Goal: Book appointment/travel/reservation

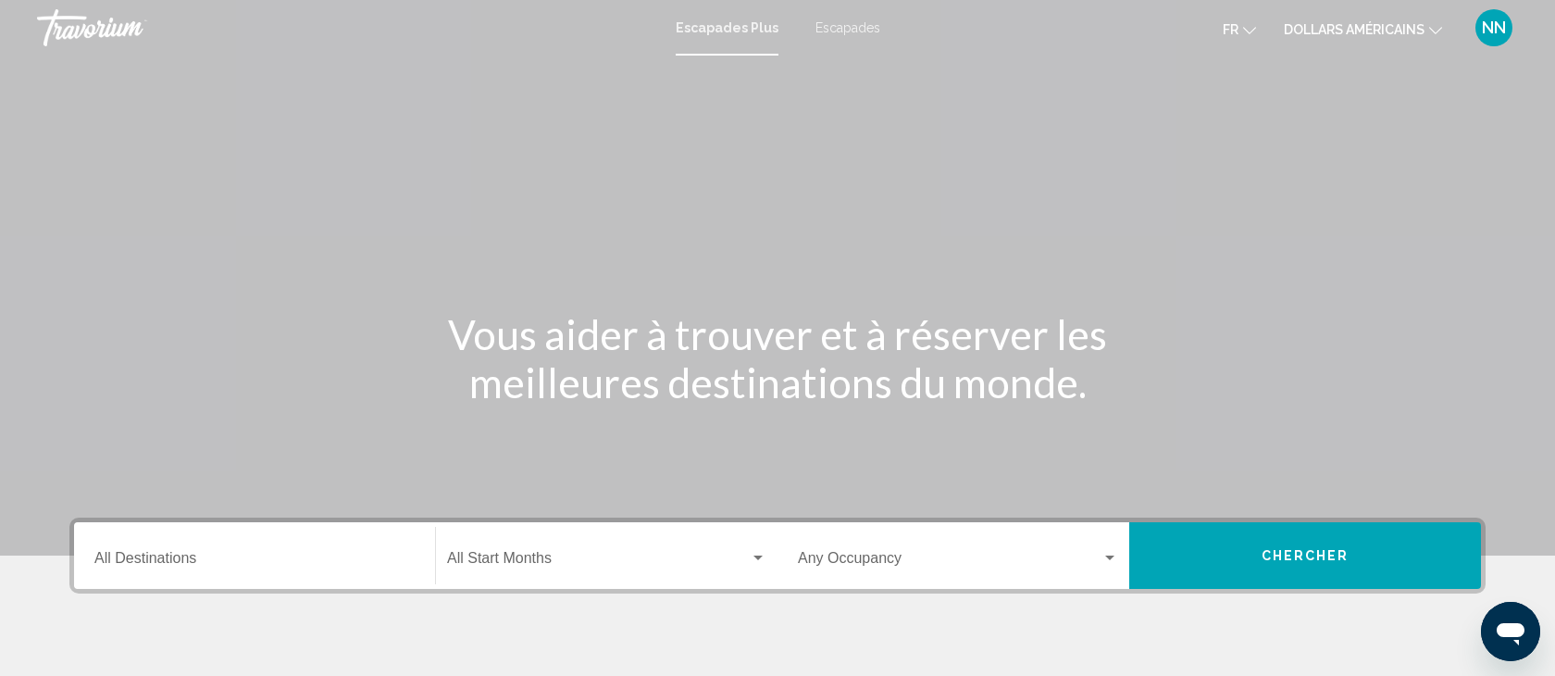
click at [843, 28] on font "Escapades" at bounding box center [847, 27] width 65 height 15
click at [131, 547] on div "Destination All Destinations" at bounding box center [254, 556] width 320 height 58
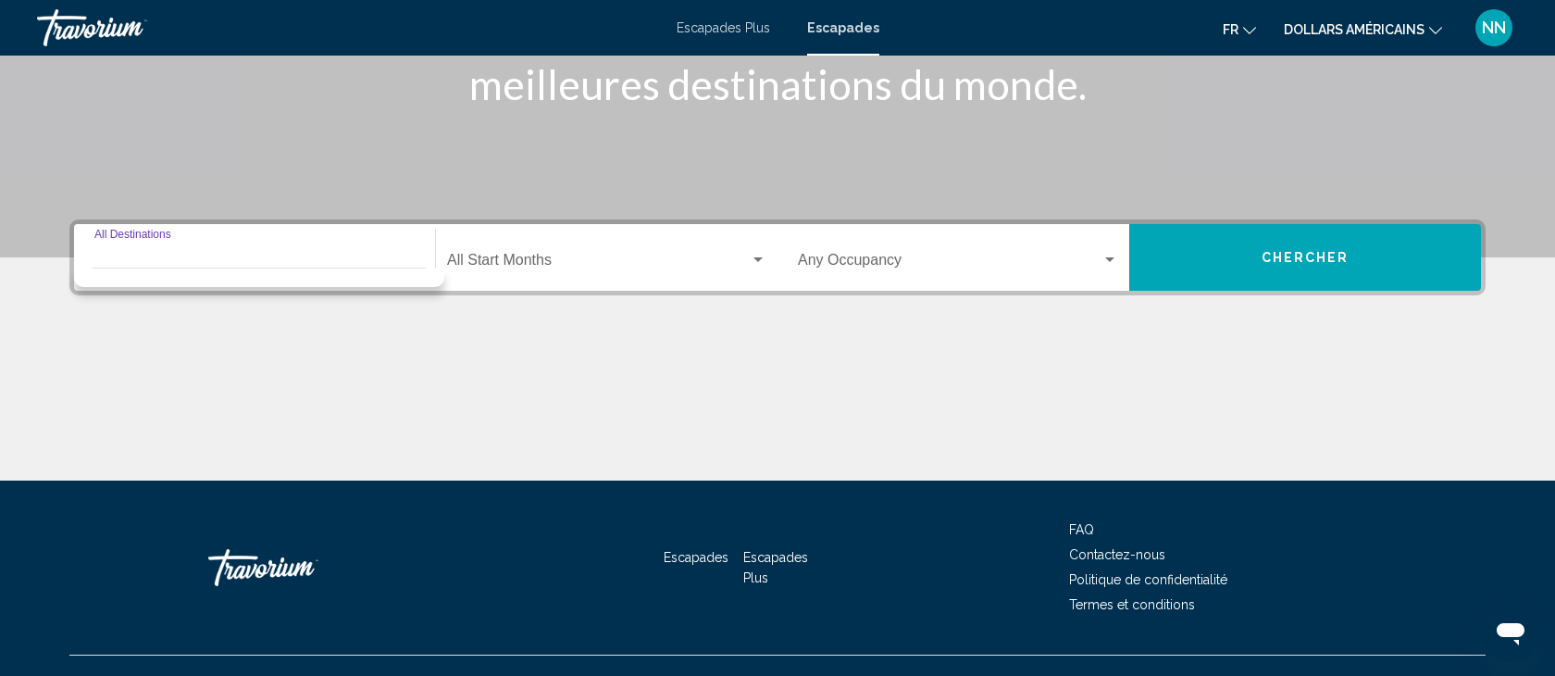
scroll to position [329, 0]
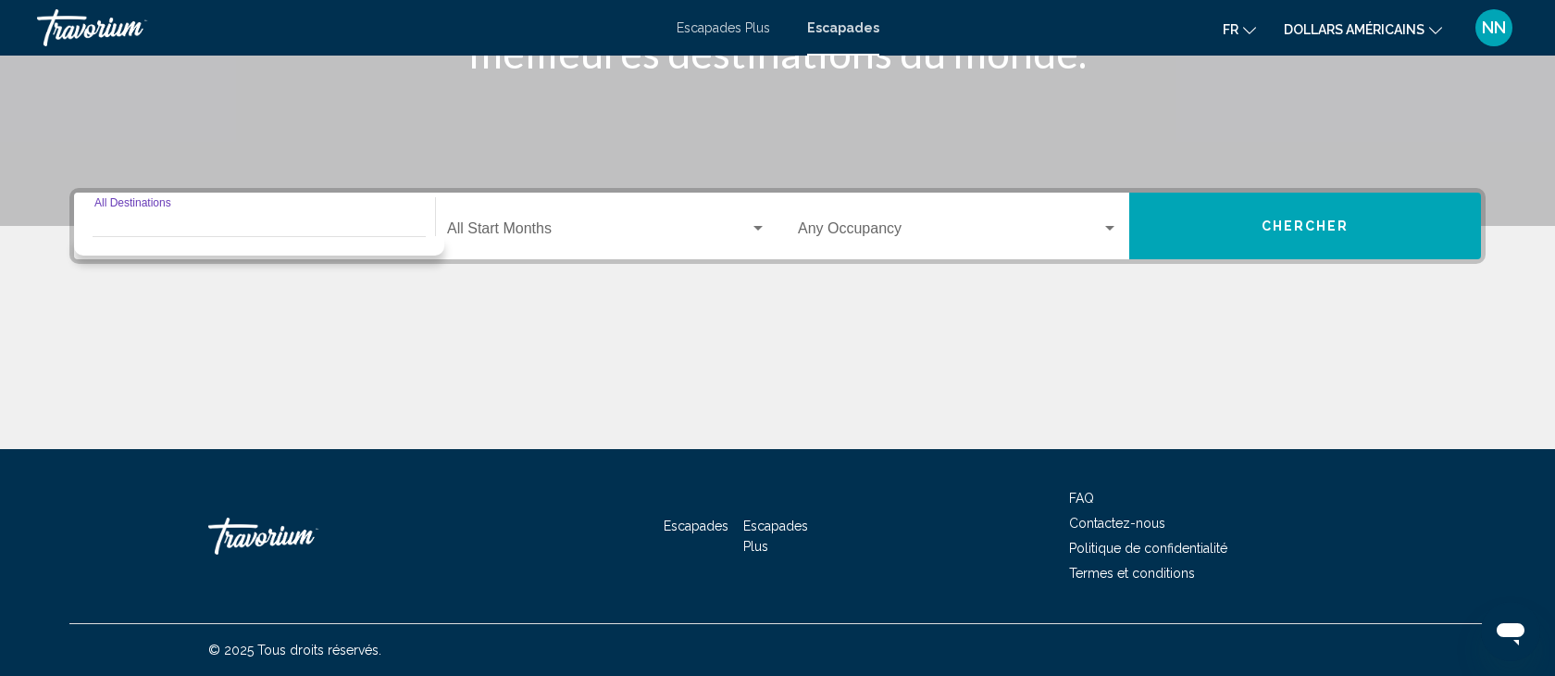
click at [94, 233] on input "Destination All Destinations" at bounding box center [254, 232] width 320 height 17
click at [107, 228] on input "Destination All Destinations" at bounding box center [254, 232] width 320 height 17
click at [226, 288] on div "Destination All Destinations Start Month All Start Months Occupancy Any Occupan…" at bounding box center [777, 318] width 1490 height 261
click at [120, 224] on input "Destination All Destinations" at bounding box center [254, 232] width 320 height 17
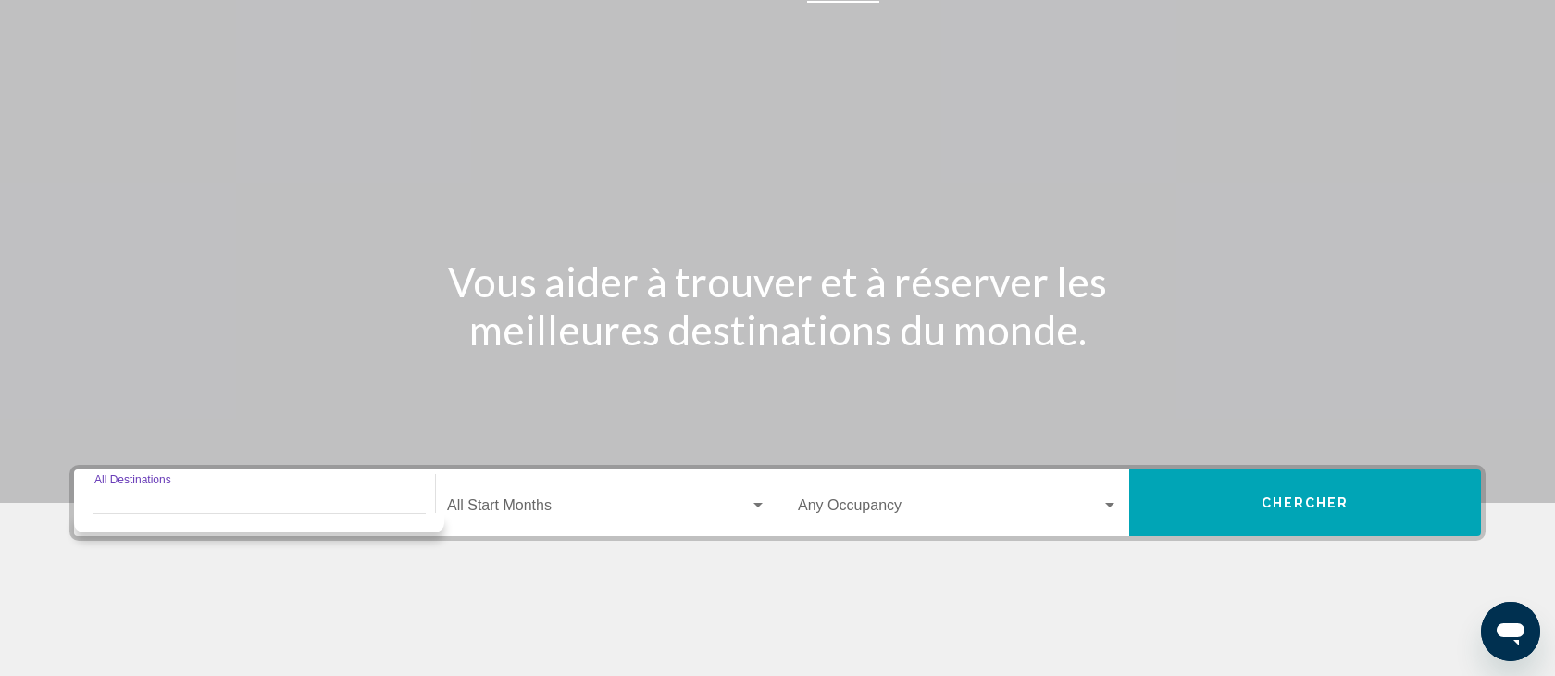
scroll to position [0, 0]
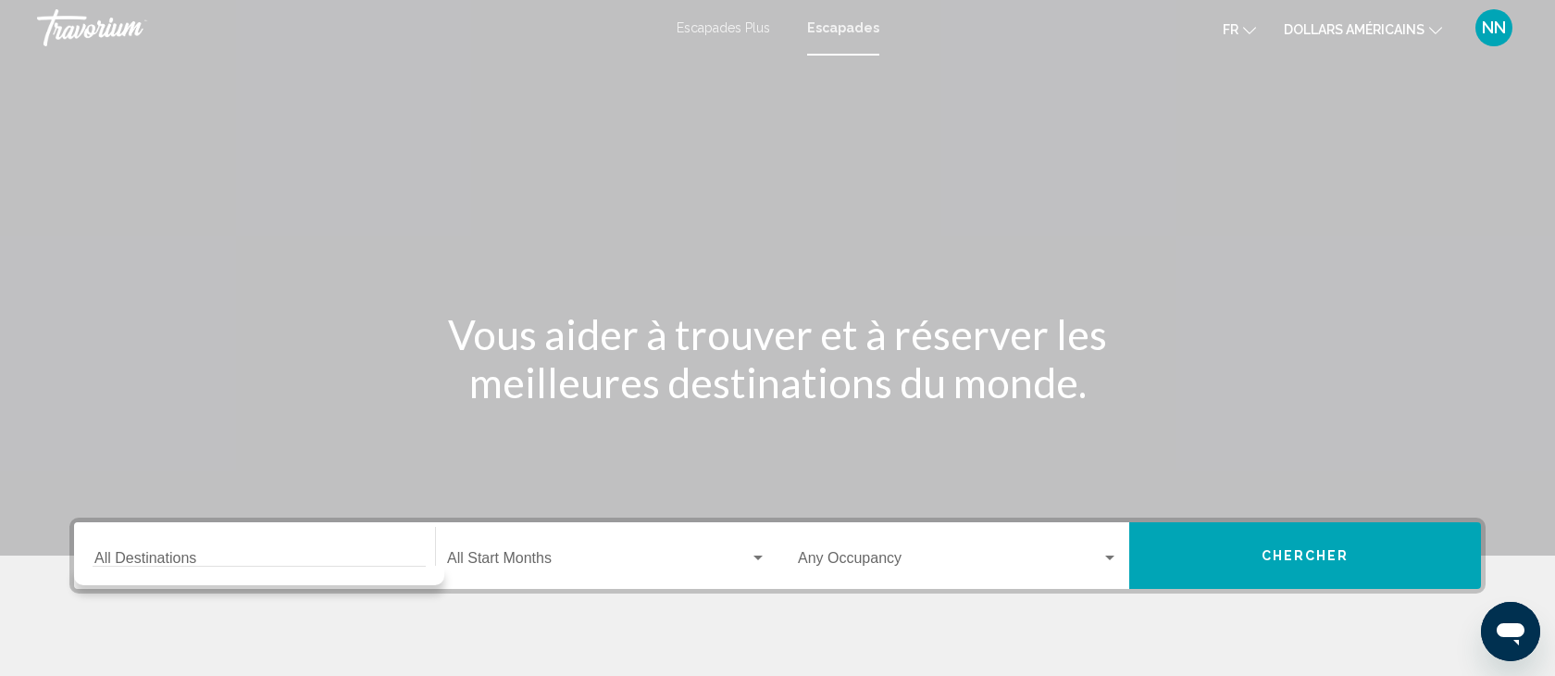
click at [852, 22] on font "Escapades" at bounding box center [843, 27] width 72 height 15
click at [145, 561] on input "Destination All Destinations" at bounding box center [254, 561] width 320 height 17
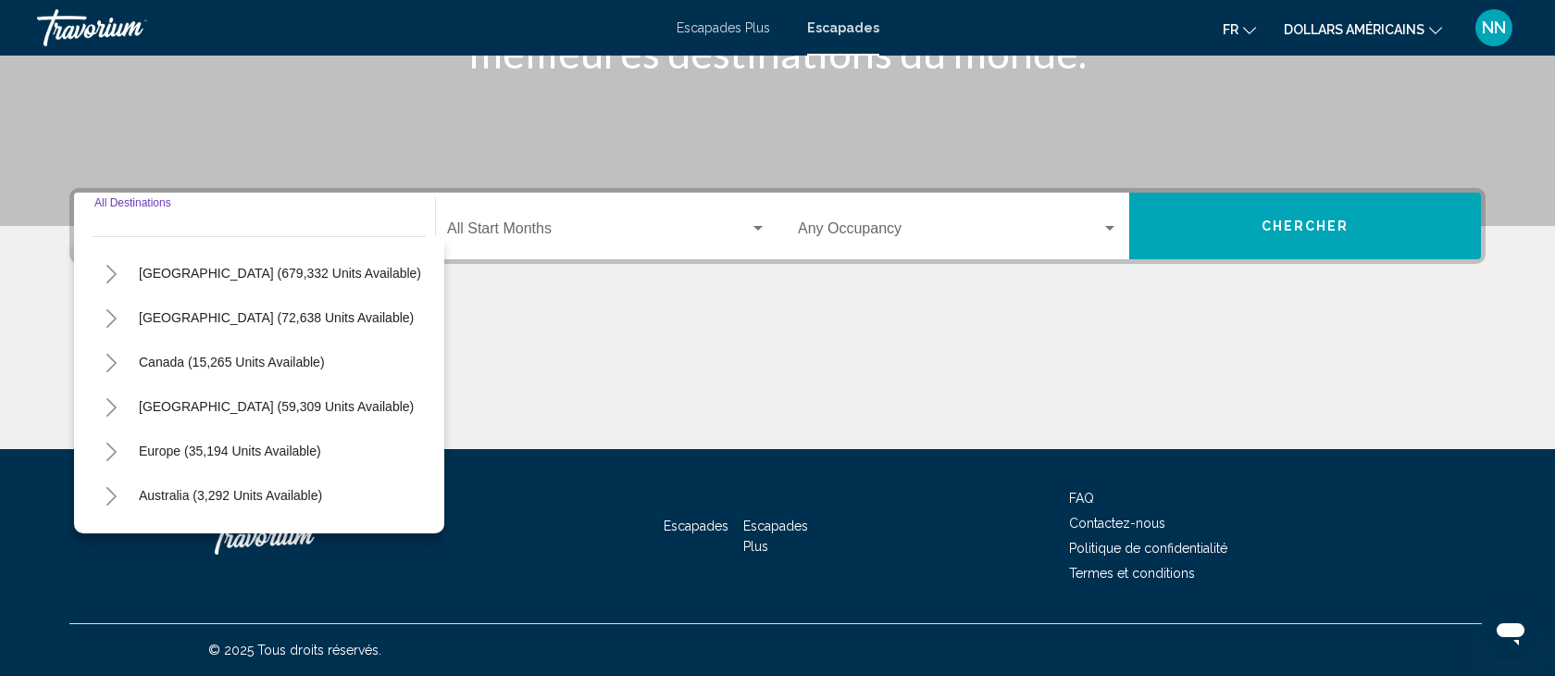
scroll to position [41, 0]
click at [114, 317] on icon "Toggle Mexico (72,638 units available)" at bounding box center [111, 317] width 10 height 19
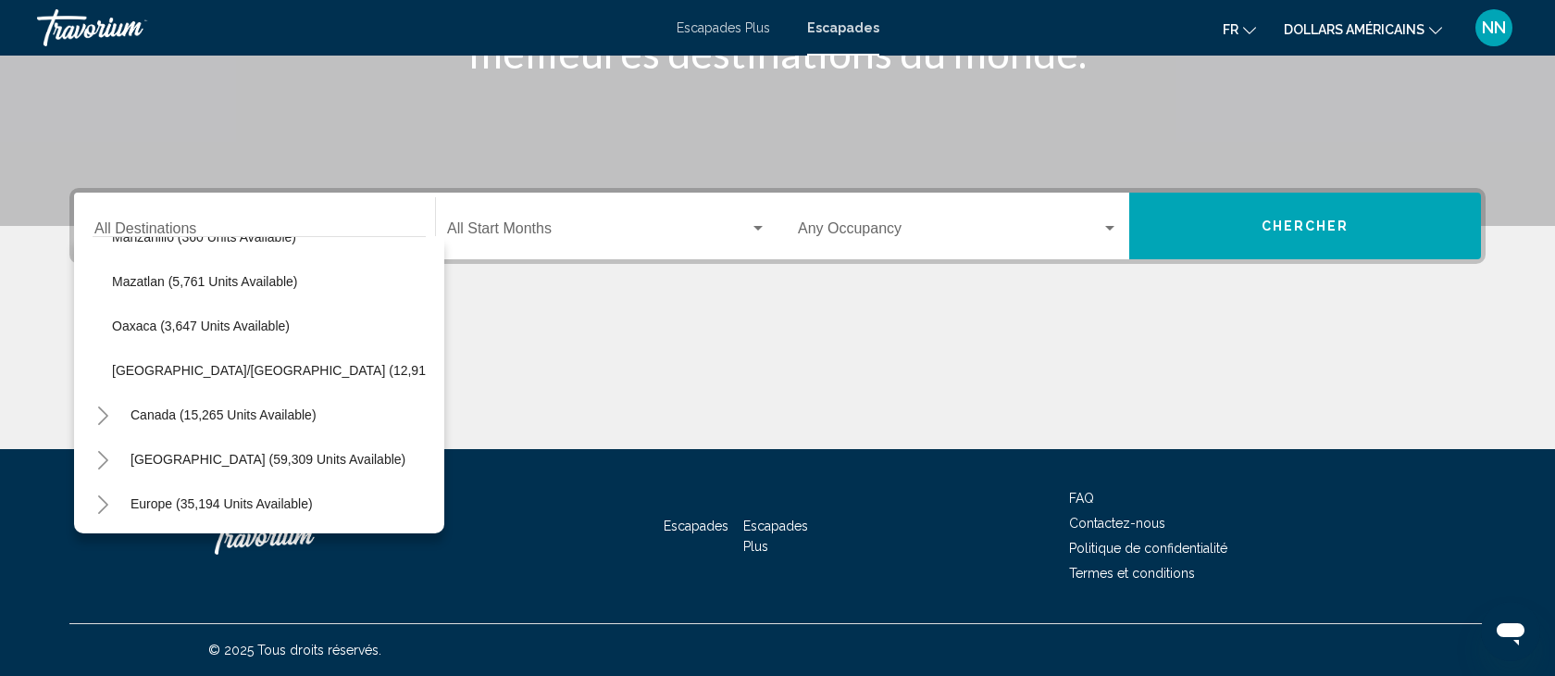
scroll to position [434, 8]
click at [106, 452] on icon "Toggle Caribbean & Atlantic Islands (59,309 units available)" at bounding box center [103, 457] width 14 height 19
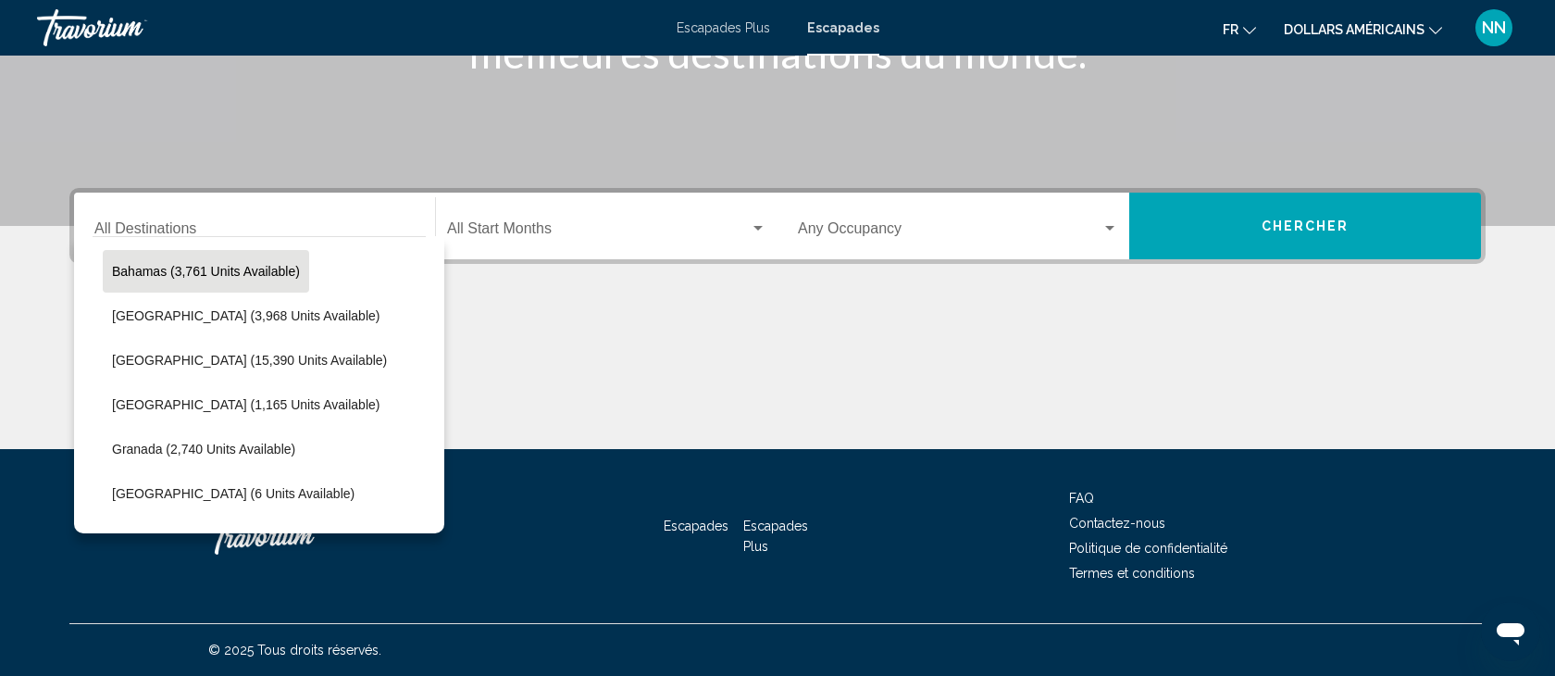
scroll to position [711, 8]
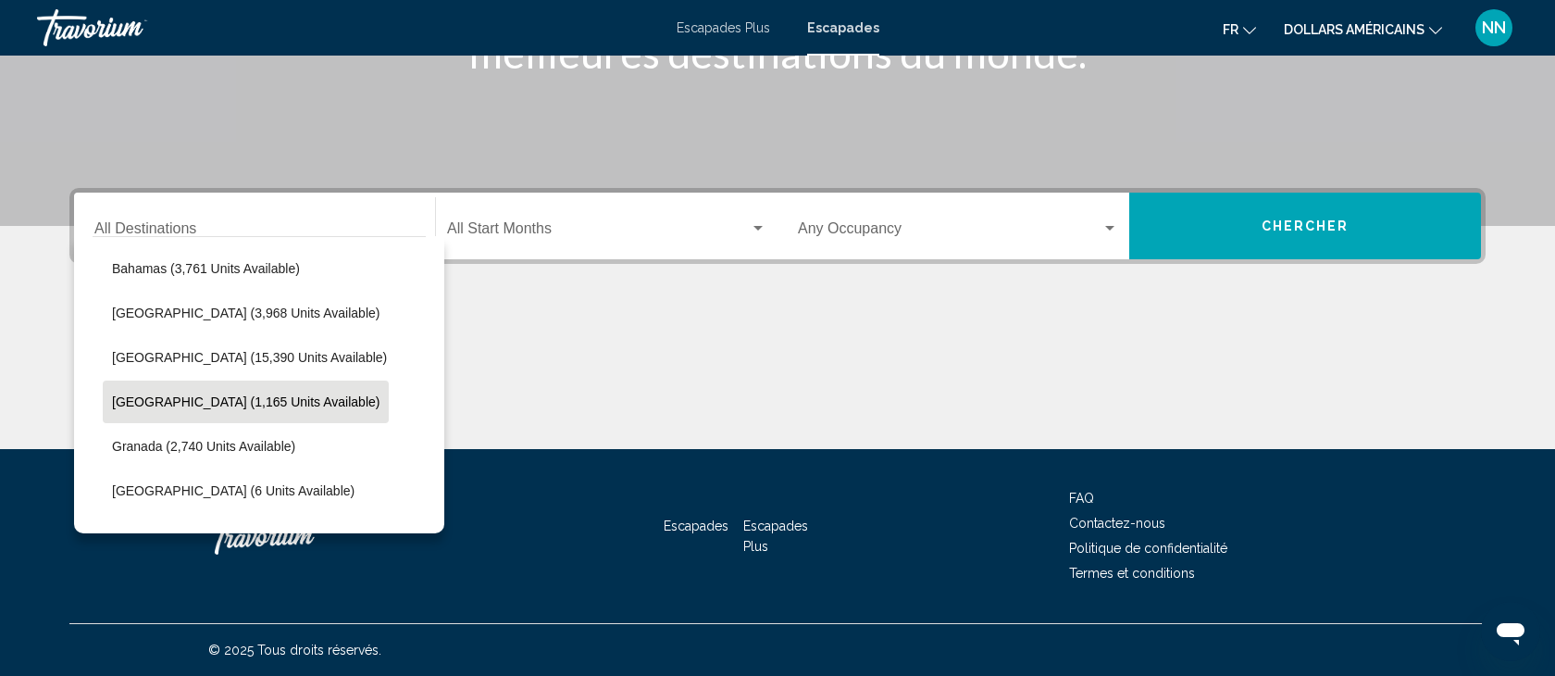
click at [172, 402] on span "[GEOGRAPHIC_DATA] (1,165 units available)" at bounding box center [245, 401] width 267 height 15
type input "**********"
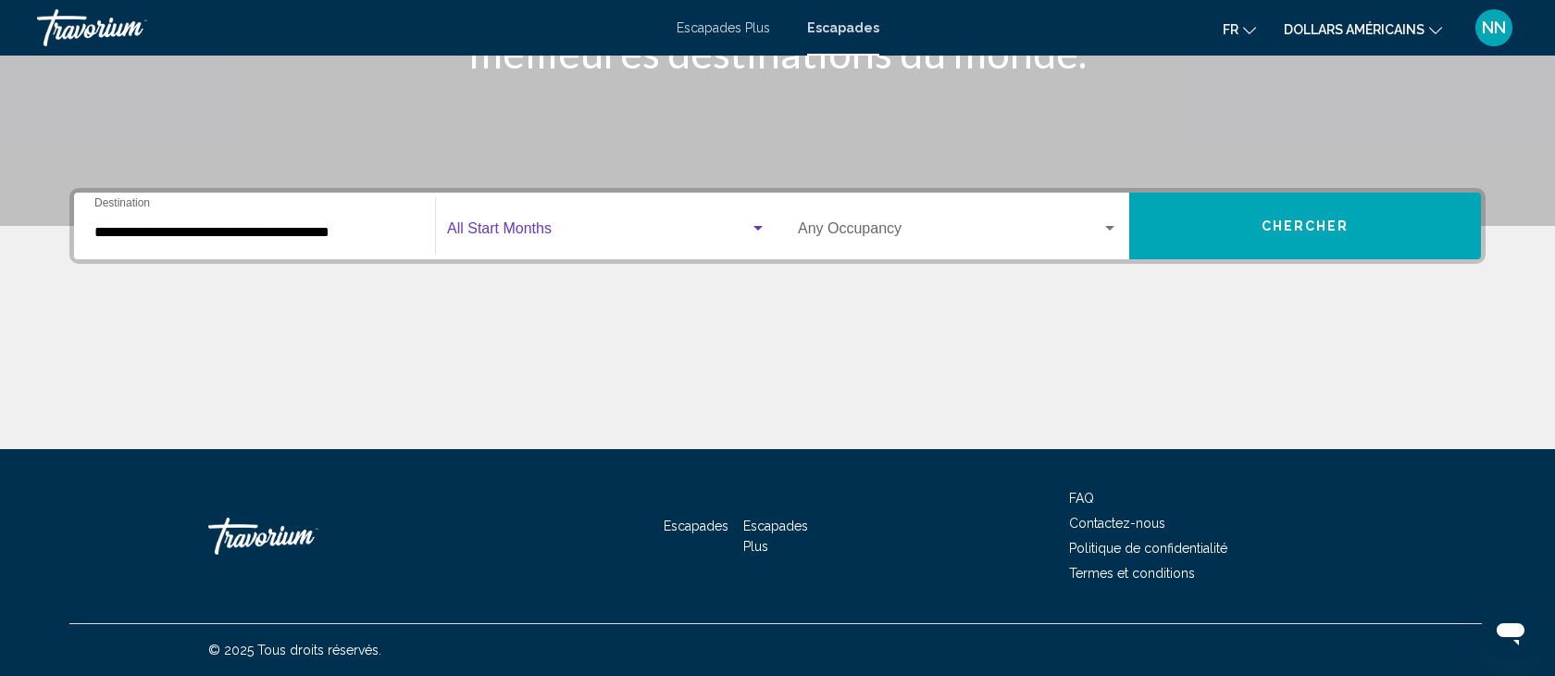
click at [509, 224] on span "Search widget" at bounding box center [598, 232] width 303 height 17
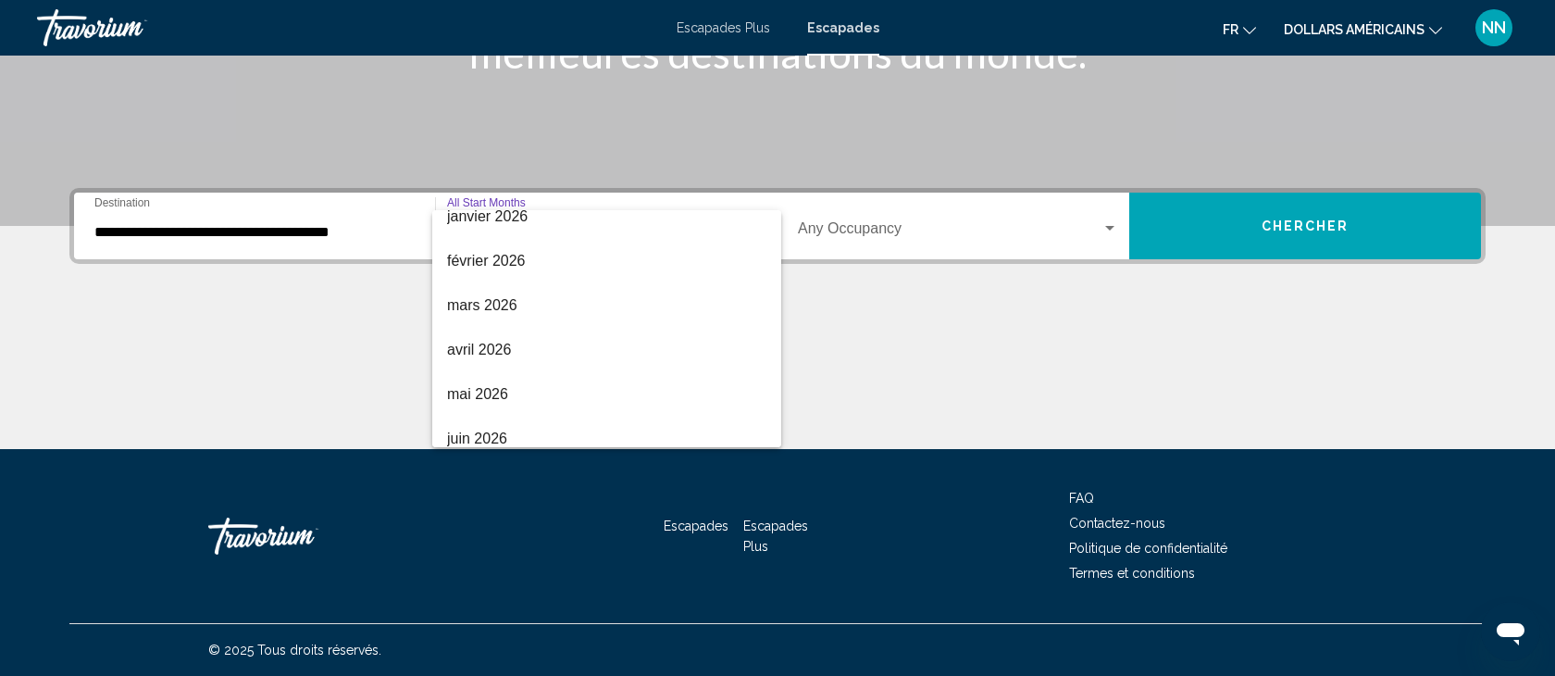
scroll to position [241, 0]
click at [499, 343] on font "avril 2026" at bounding box center [479, 347] width 64 height 16
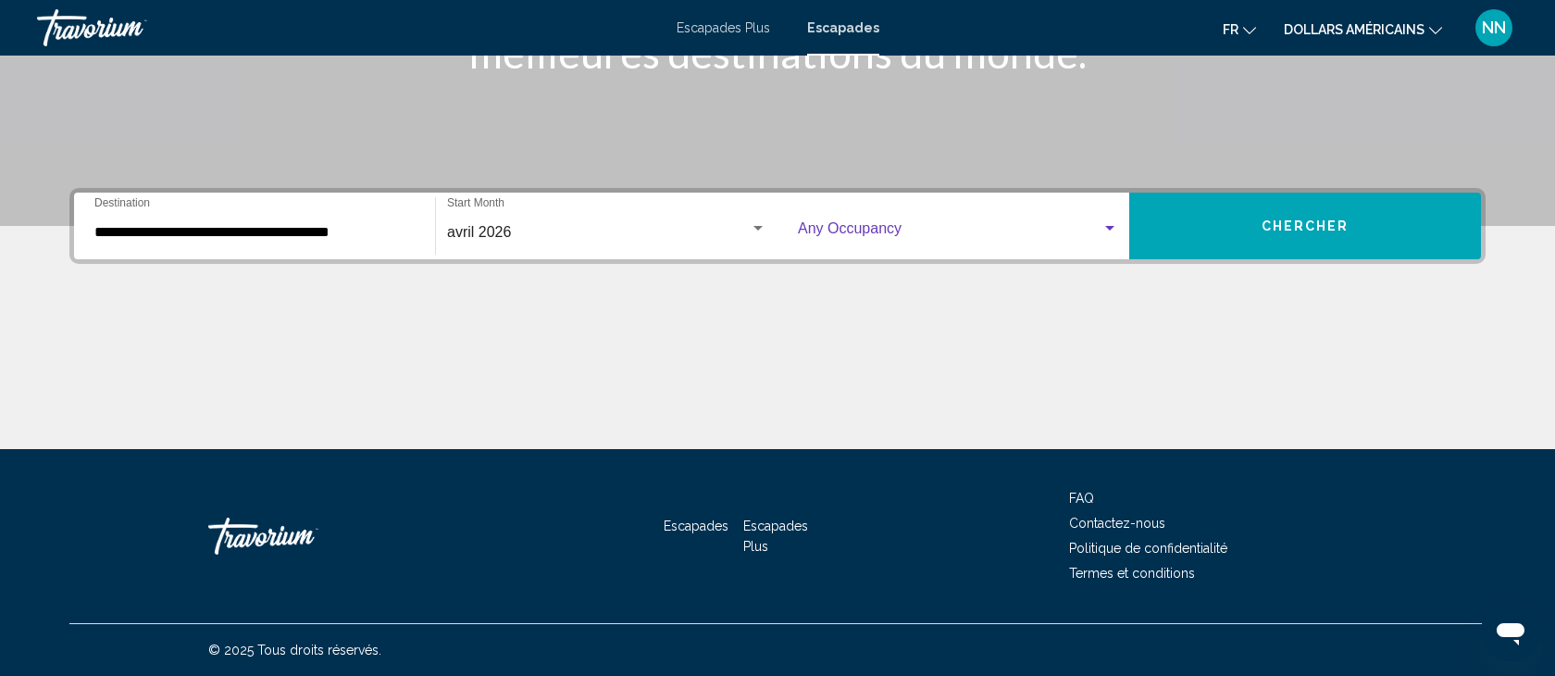
click at [864, 231] on span "Search widget" at bounding box center [950, 232] width 304 height 17
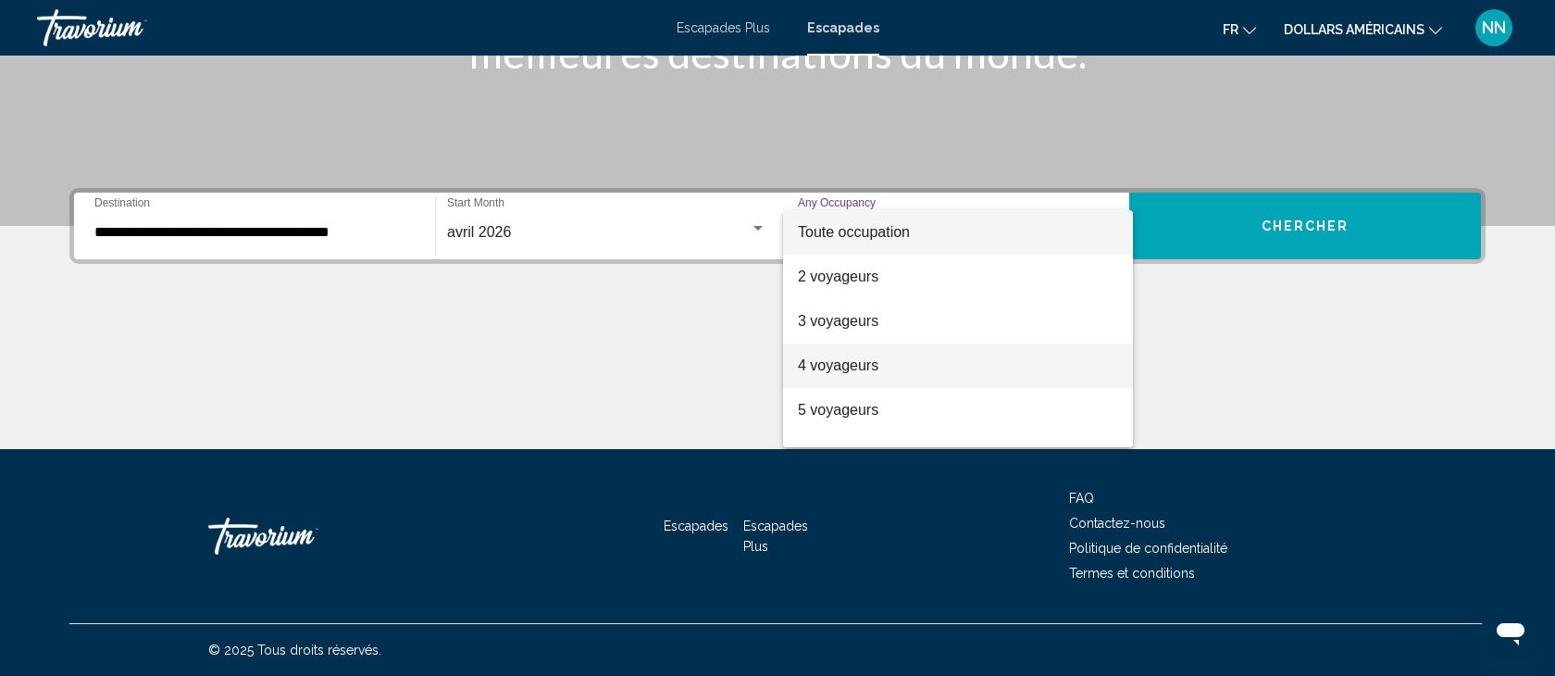
click at [850, 366] on font "4 voyageurs" at bounding box center [838, 365] width 81 height 16
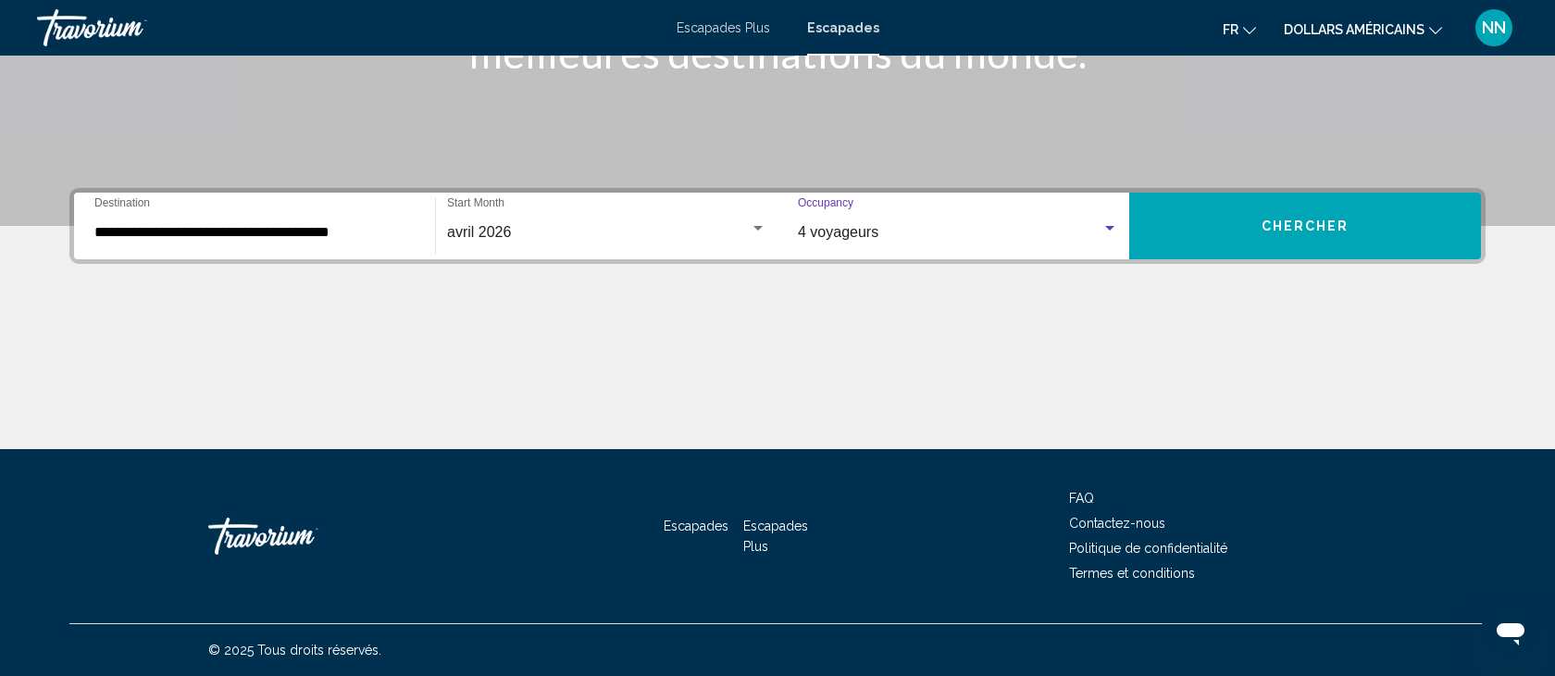
click at [1301, 227] on span "Chercher" at bounding box center [1306, 226] width 88 height 15
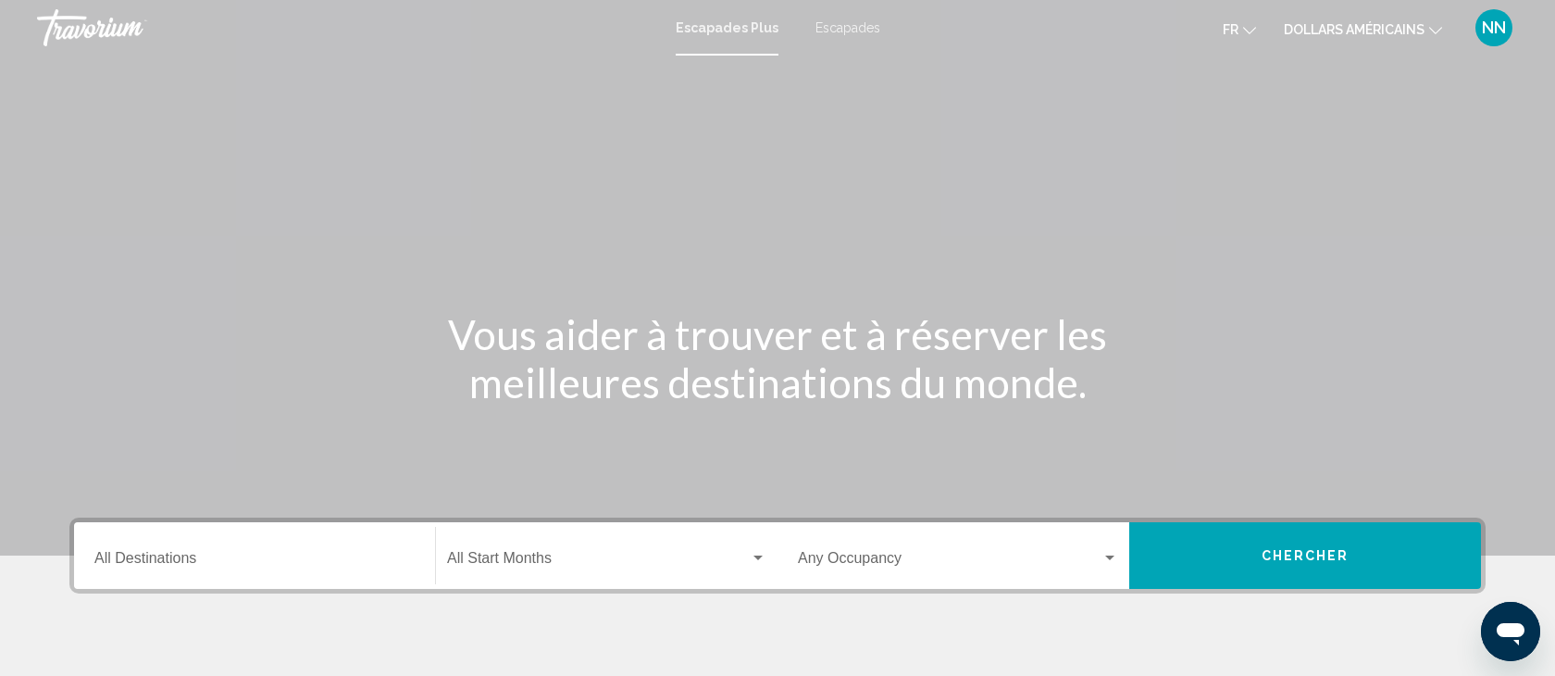
click at [854, 36] on div "Escapades Plus Escapades fr English Español Français Italiano Português русский…" at bounding box center [777, 27] width 1555 height 39
click at [851, 27] on font "Escapades" at bounding box center [847, 27] width 65 height 15
click at [112, 566] on input "Destination All Destinations" at bounding box center [254, 561] width 320 height 17
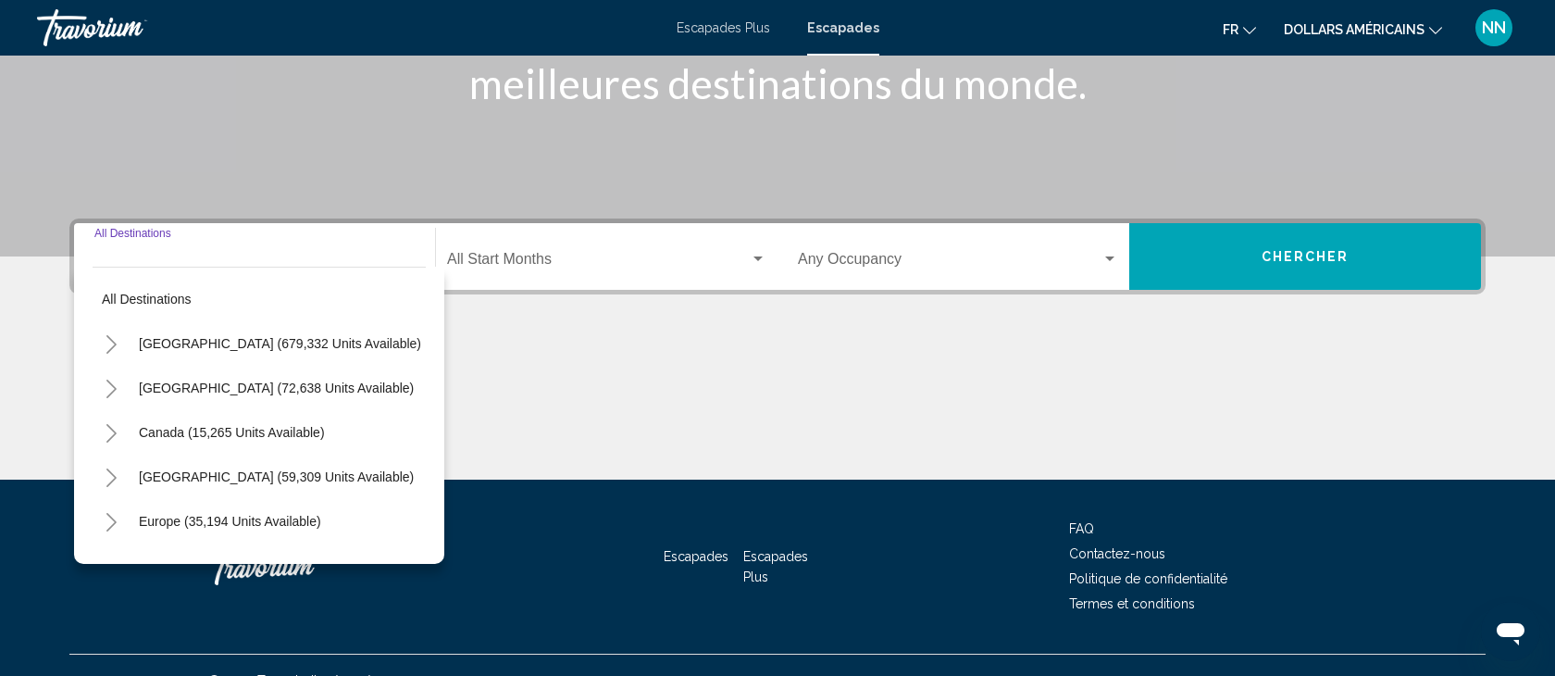
scroll to position [329, 0]
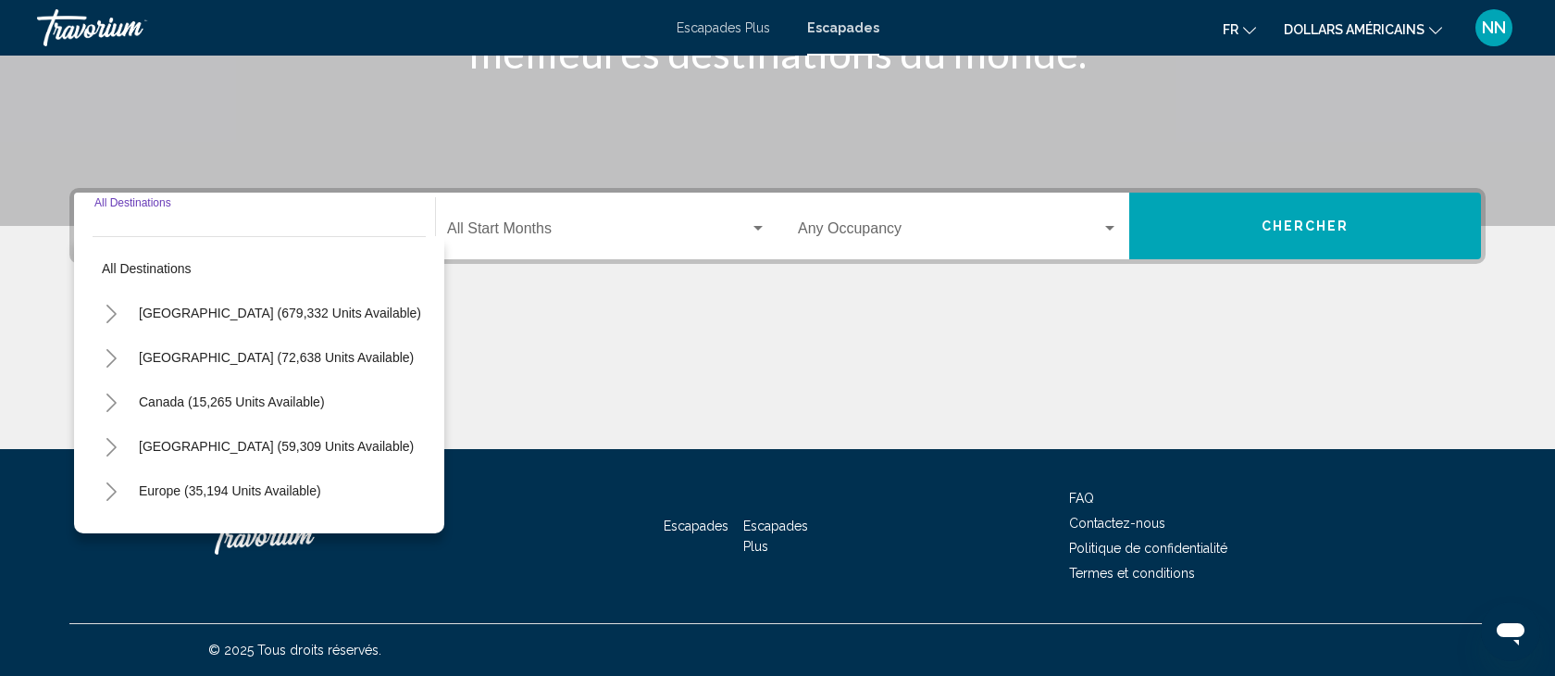
click at [111, 444] on icon "Toggle Caribbean & Atlantic Islands (59,309 units available)" at bounding box center [112, 447] width 14 height 19
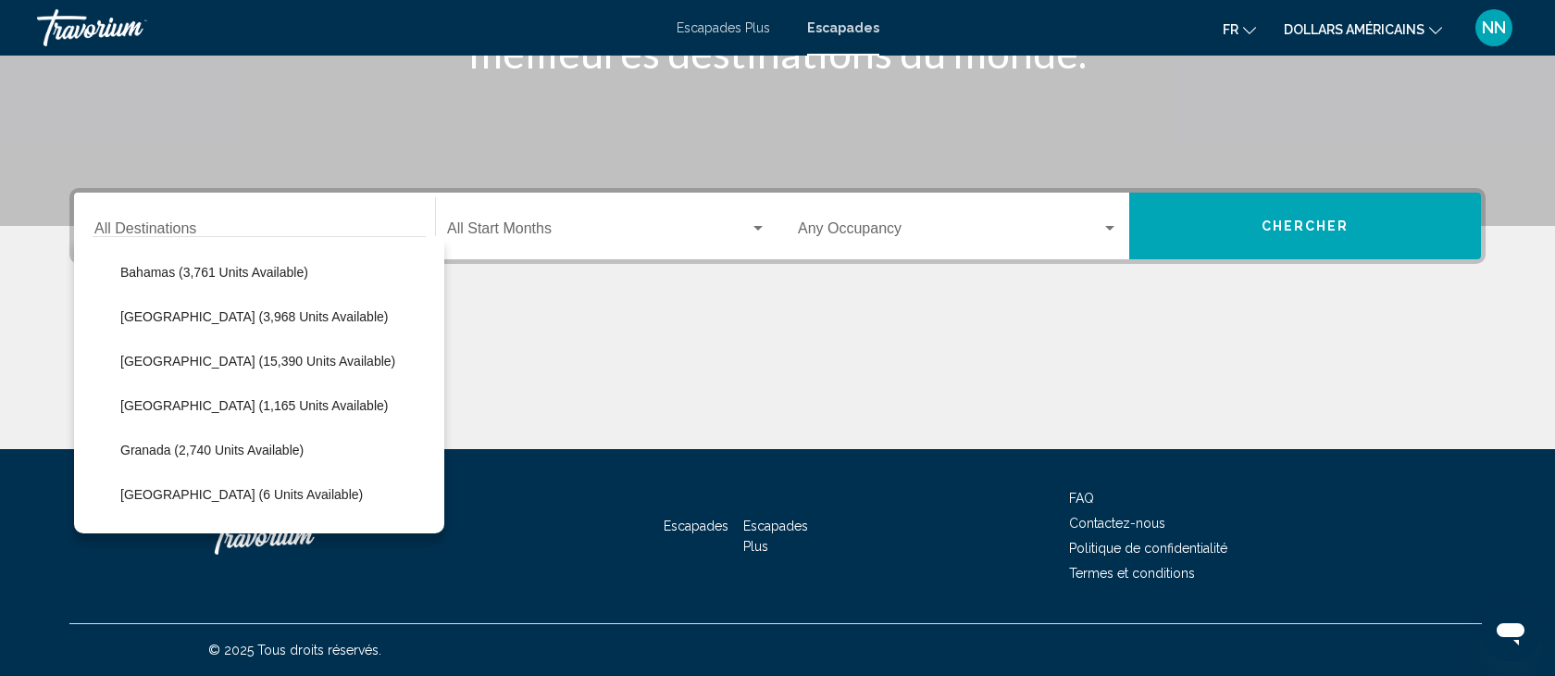
scroll to position [265, 0]
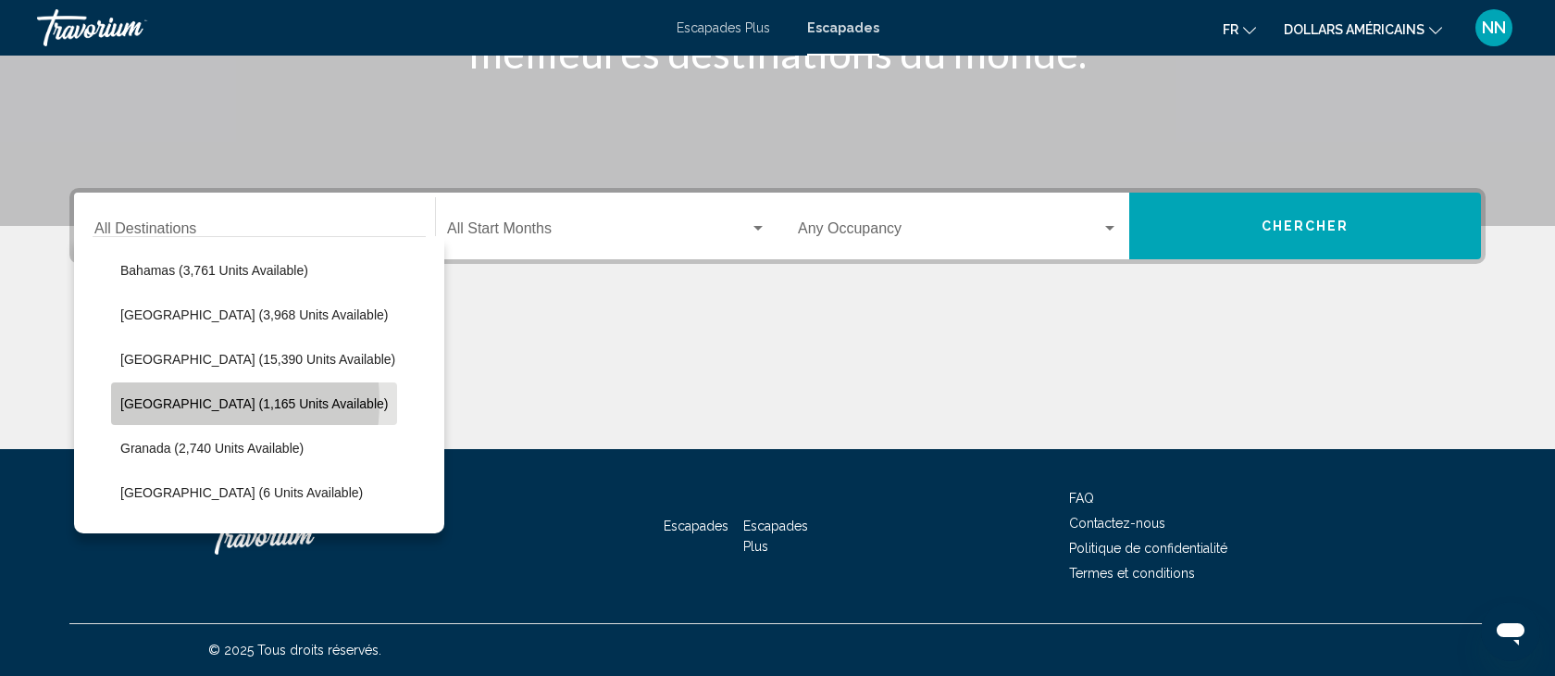
click at [186, 402] on span "[GEOGRAPHIC_DATA] (1,165 units available)" at bounding box center [253, 403] width 267 height 15
type input "**********"
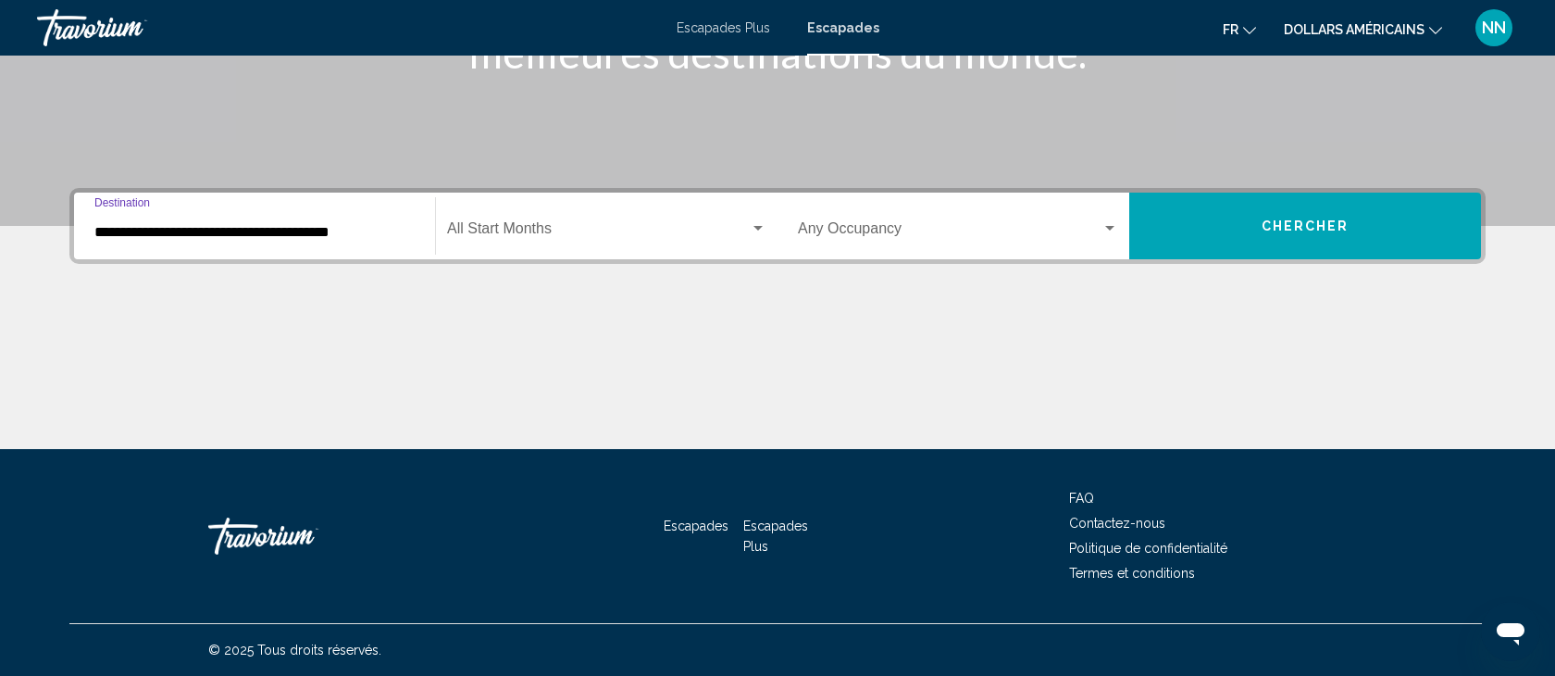
click at [523, 224] on span "Search widget" at bounding box center [598, 232] width 303 height 17
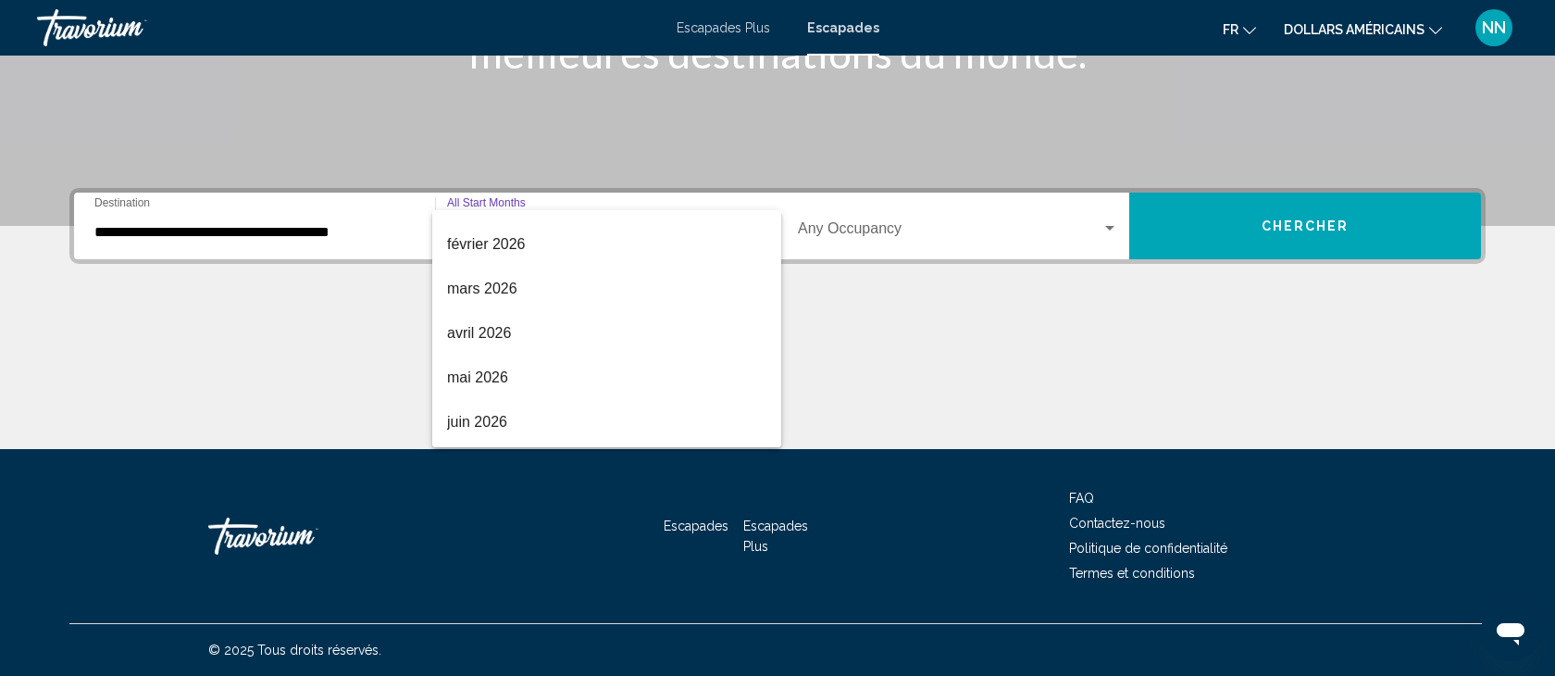
scroll to position [253, 0]
click at [488, 329] on font "avril 2026" at bounding box center [479, 335] width 64 height 16
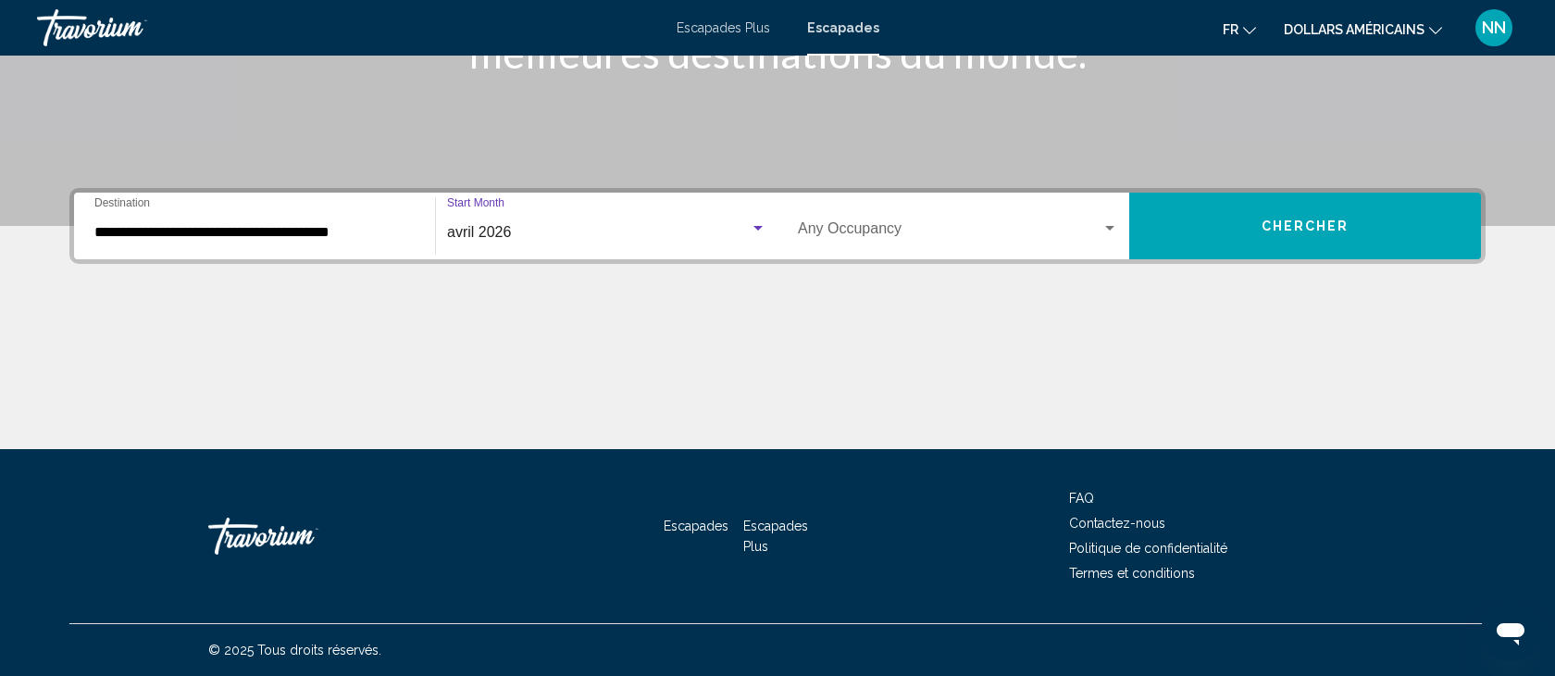
click at [875, 224] on span "Search widget" at bounding box center [950, 232] width 304 height 17
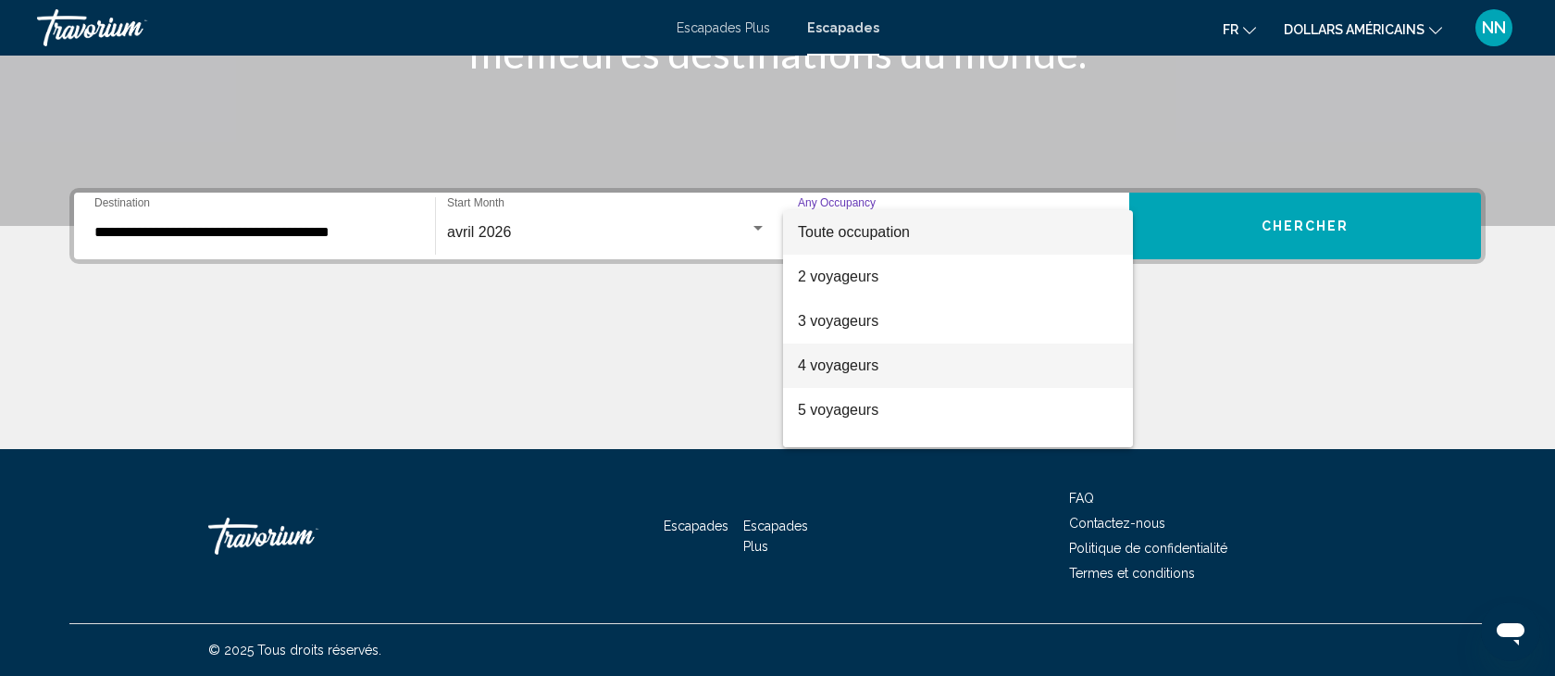
click at [858, 364] on font "4 voyageurs" at bounding box center [838, 365] width 81 height 16
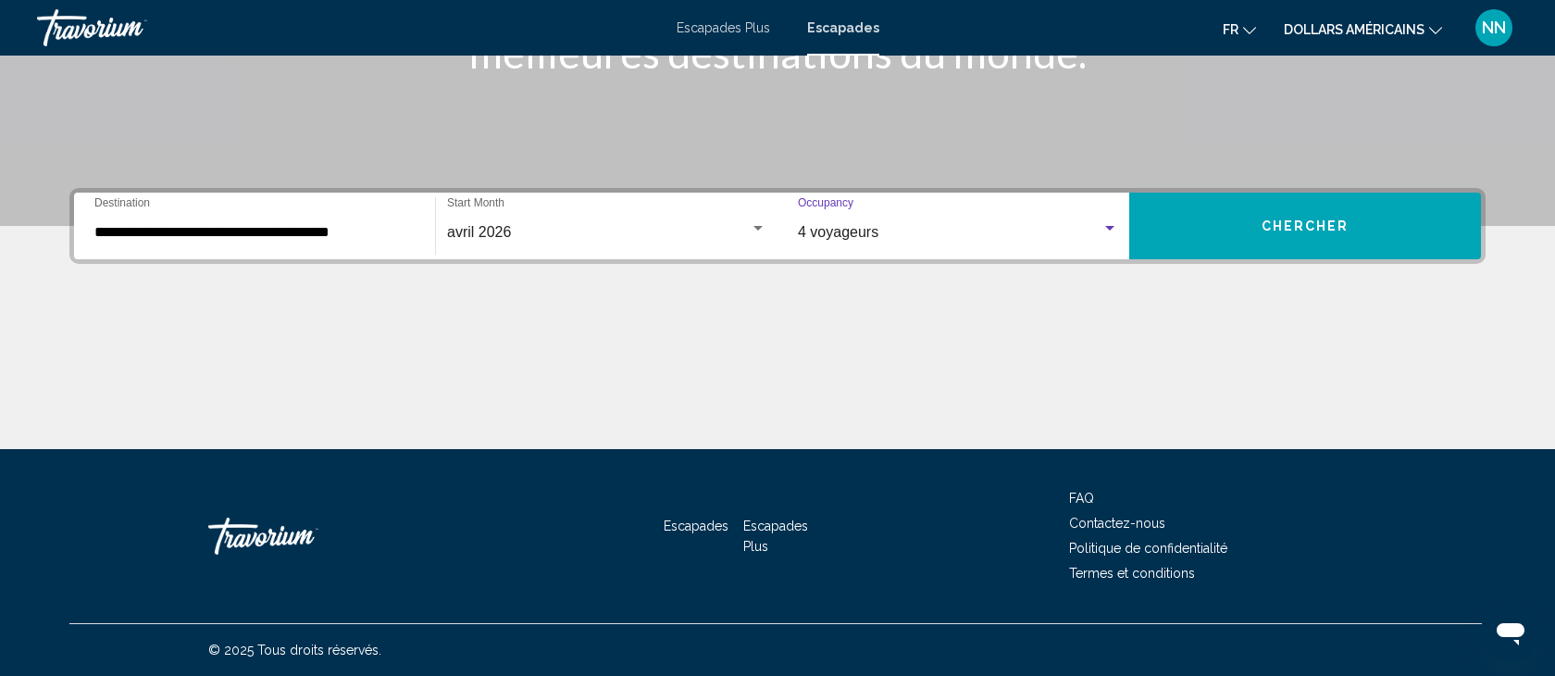
click at [1307, 227] on span "Chercher" at bounding box center [1306, 226] width 88 height 15
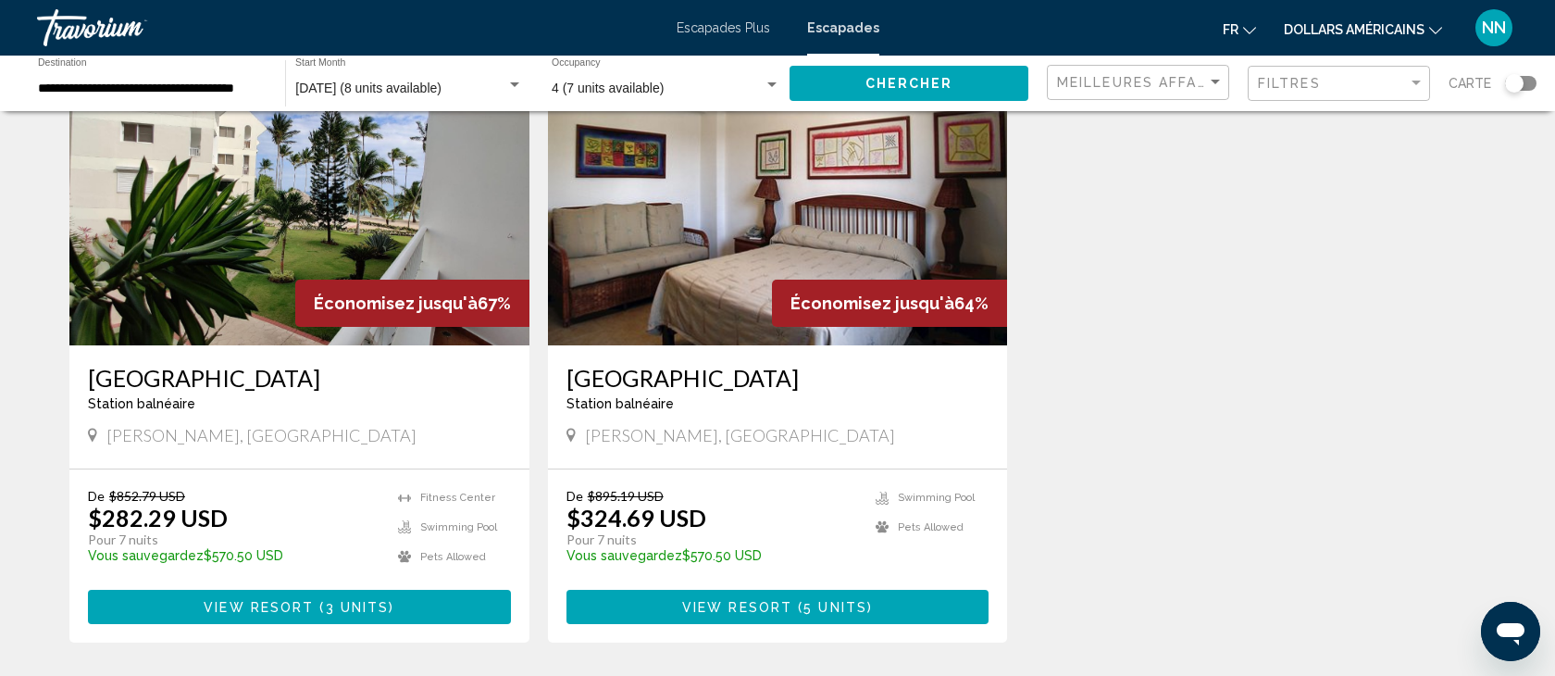
scroll to position [147, 0]
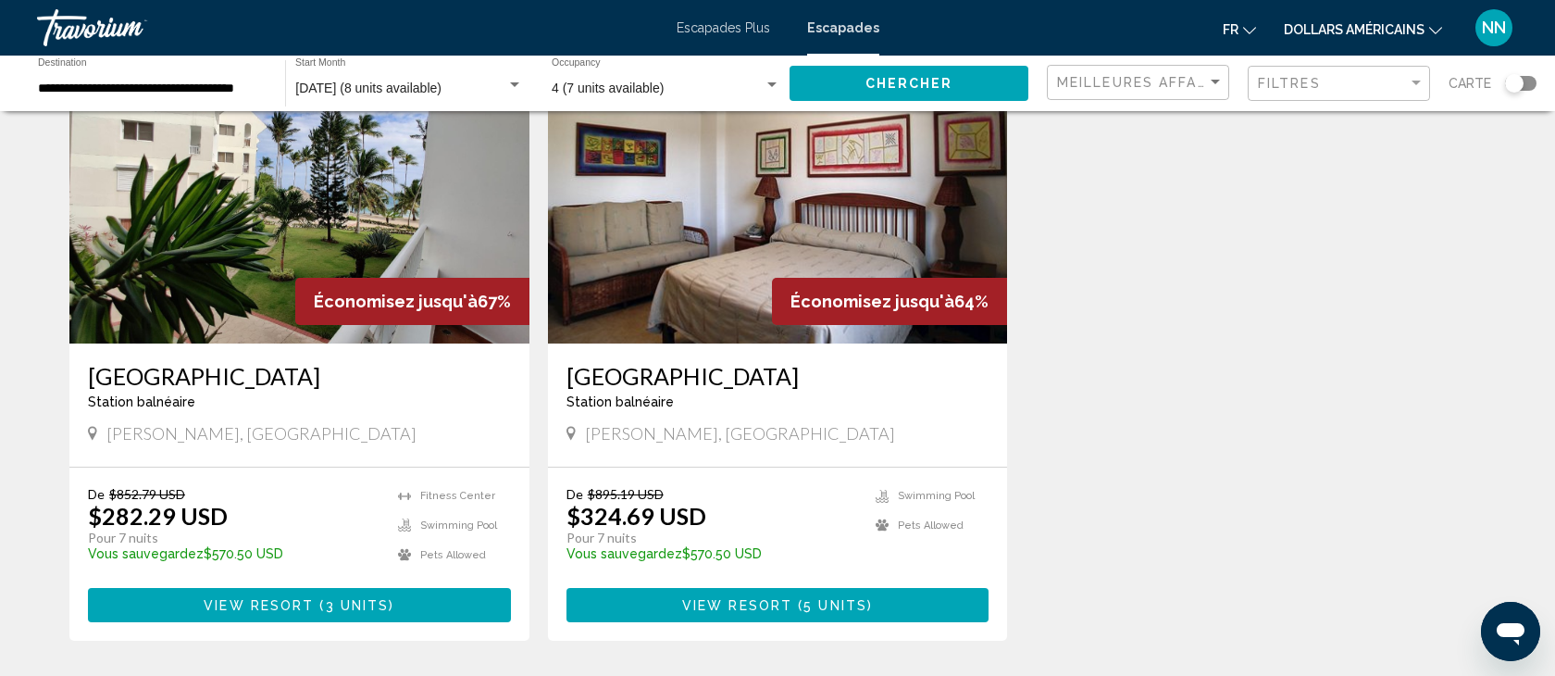
click at [1435, 31] on icon "Changer de devise" at bounding box center [1435, 30] width 13 height 13
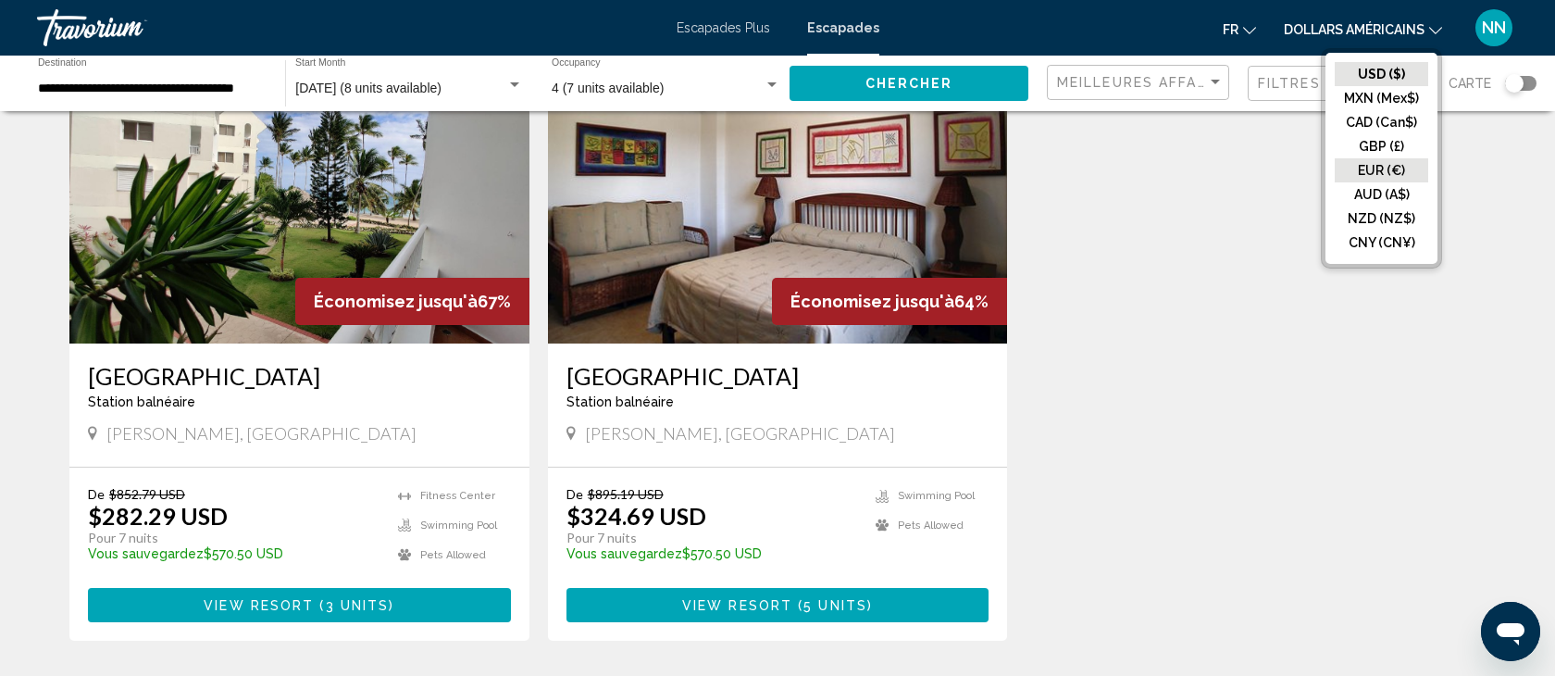
click at [1376, 169] on button "EUR (€)" at bounding box center [1381, 170] width 93 height 24
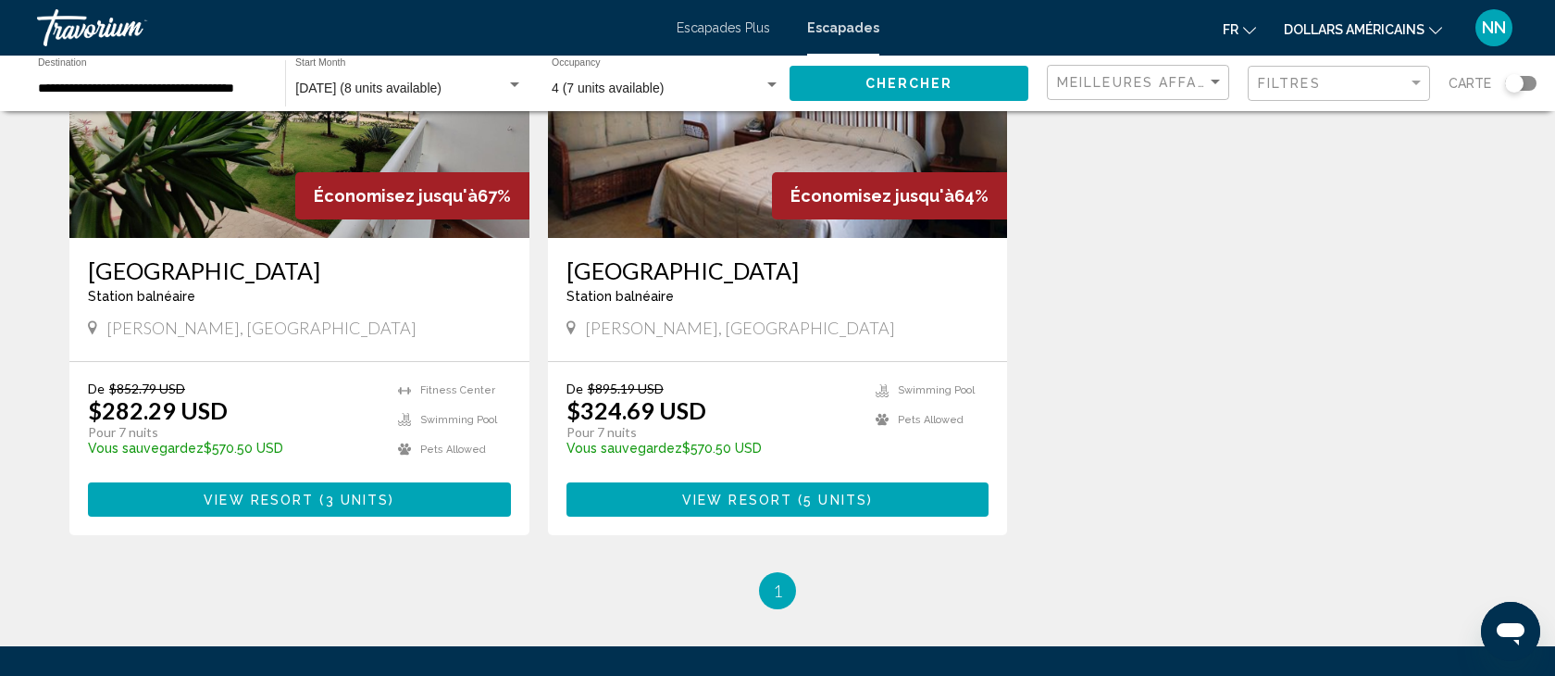
scroll to position [259, 0]
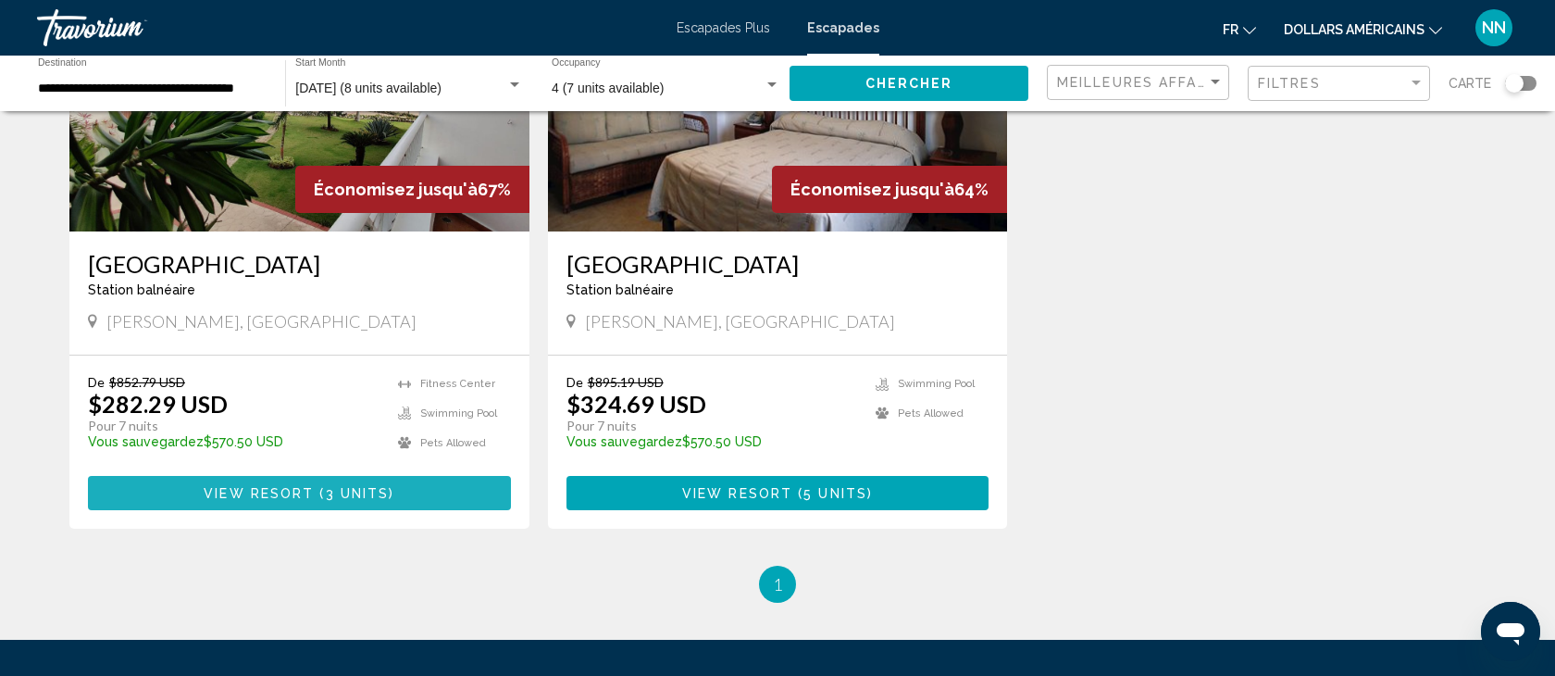
click at [304, 496] on span "View Resort" at bounding box center [259, 493] width 110 height 15
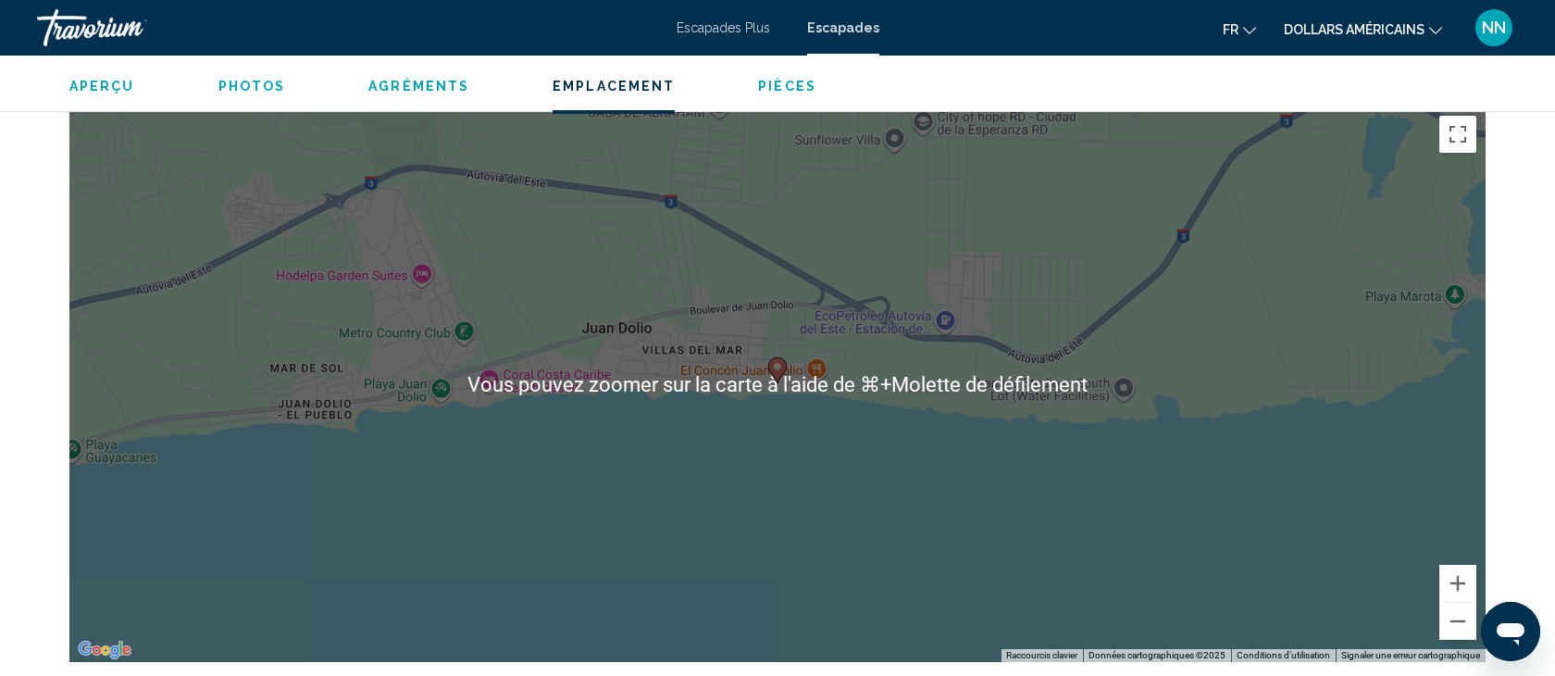
scroll to position [2161, 0]
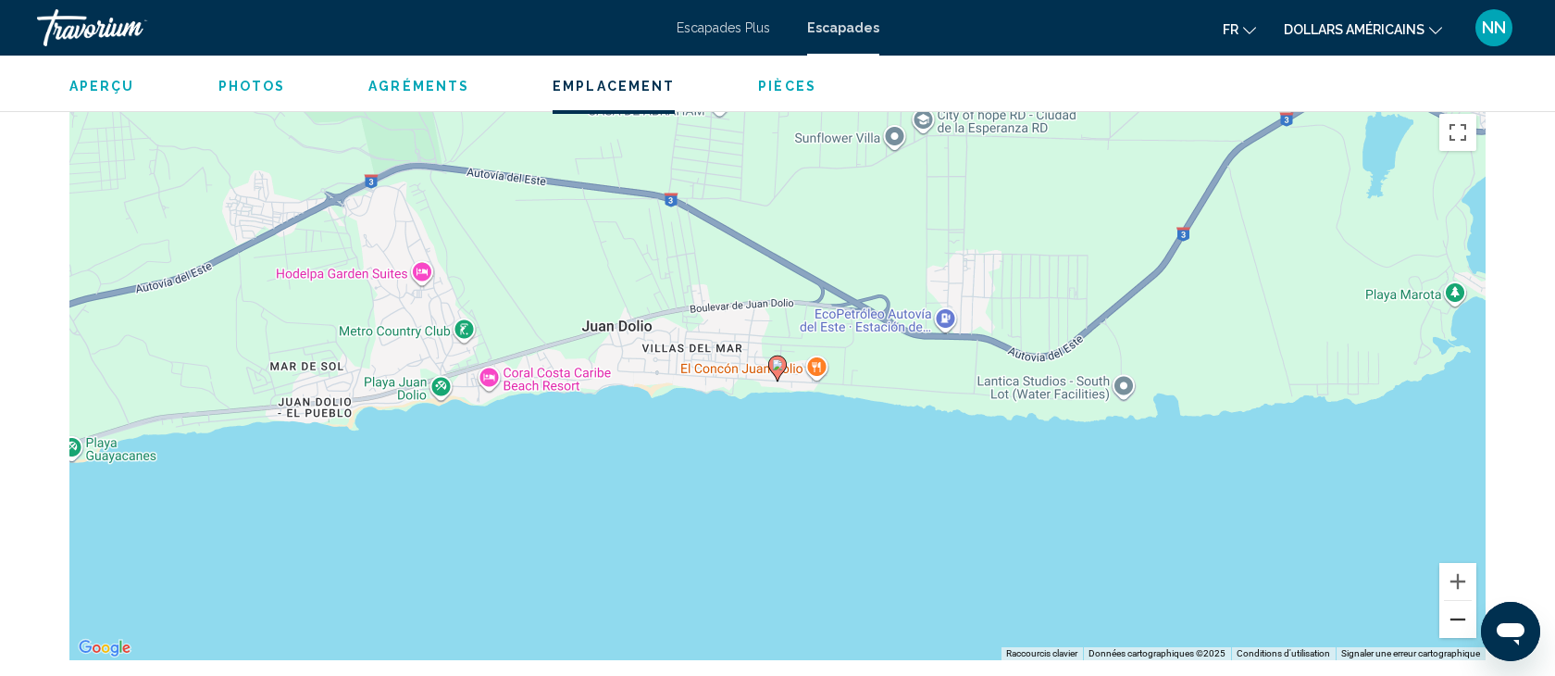
click at [1463, 624] on button "Zoom arrière" at bounding box center [1457, 619] width 37 height 37
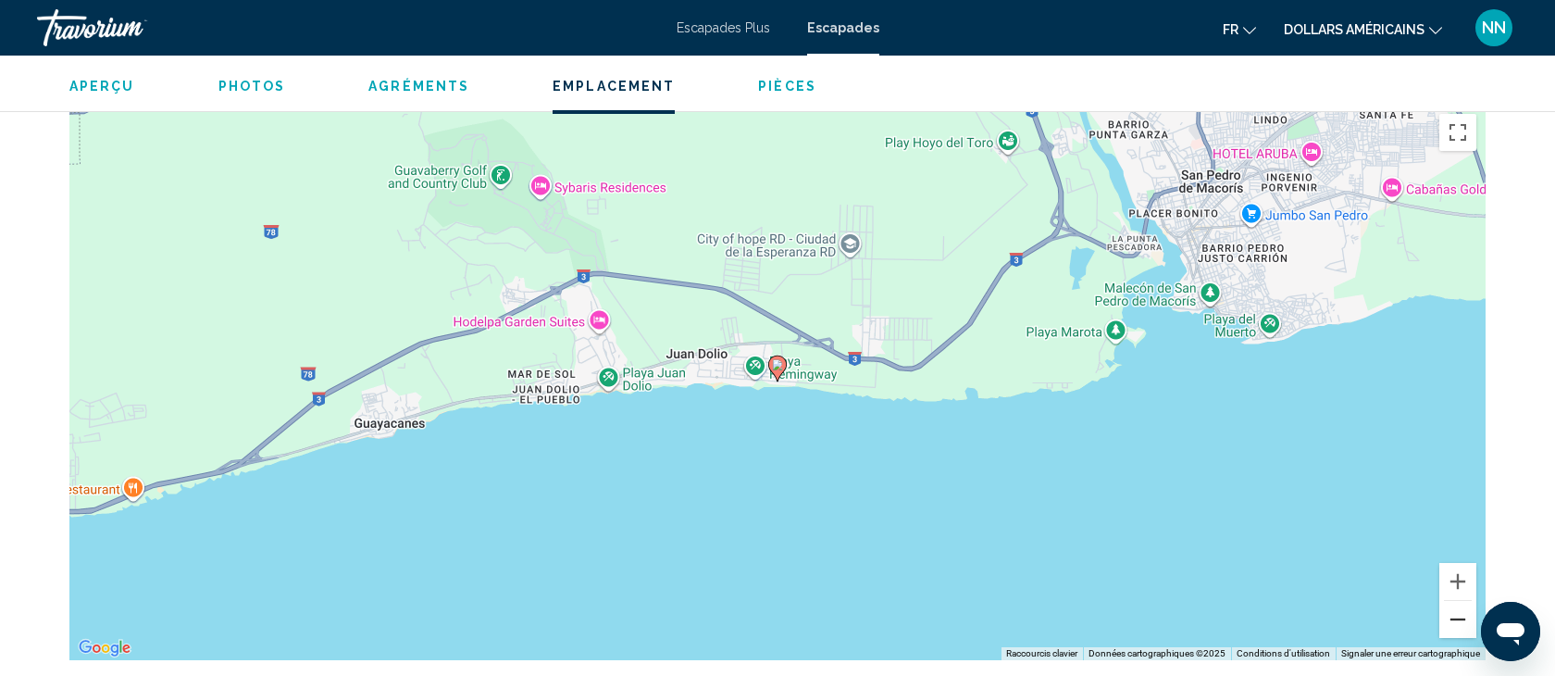
click at [1452, 621] on button "Zoom arrière" at bounding box center [1457, 619] width 37 height 37
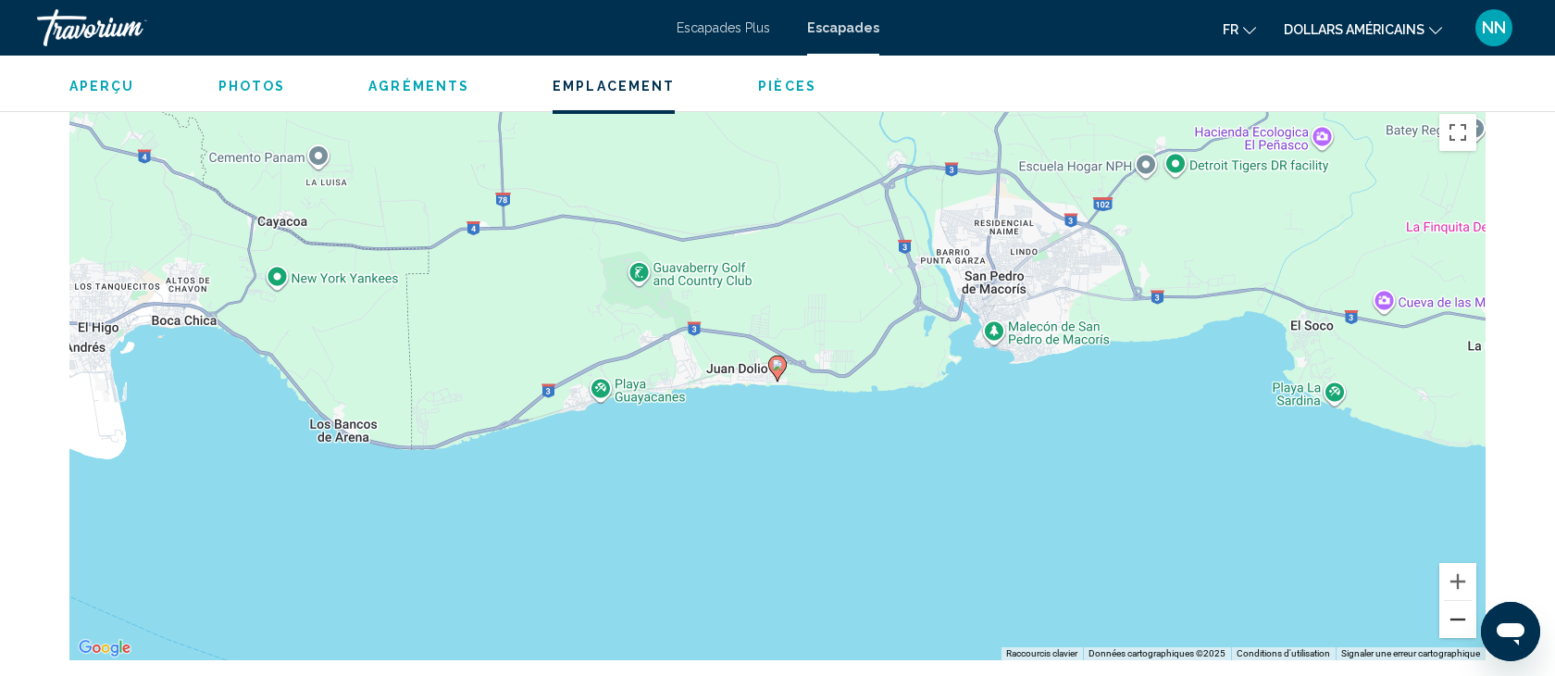
click at [1452, 621] on button "Zoom arrière" at bounding box center [1457, 619] width 37 height 37
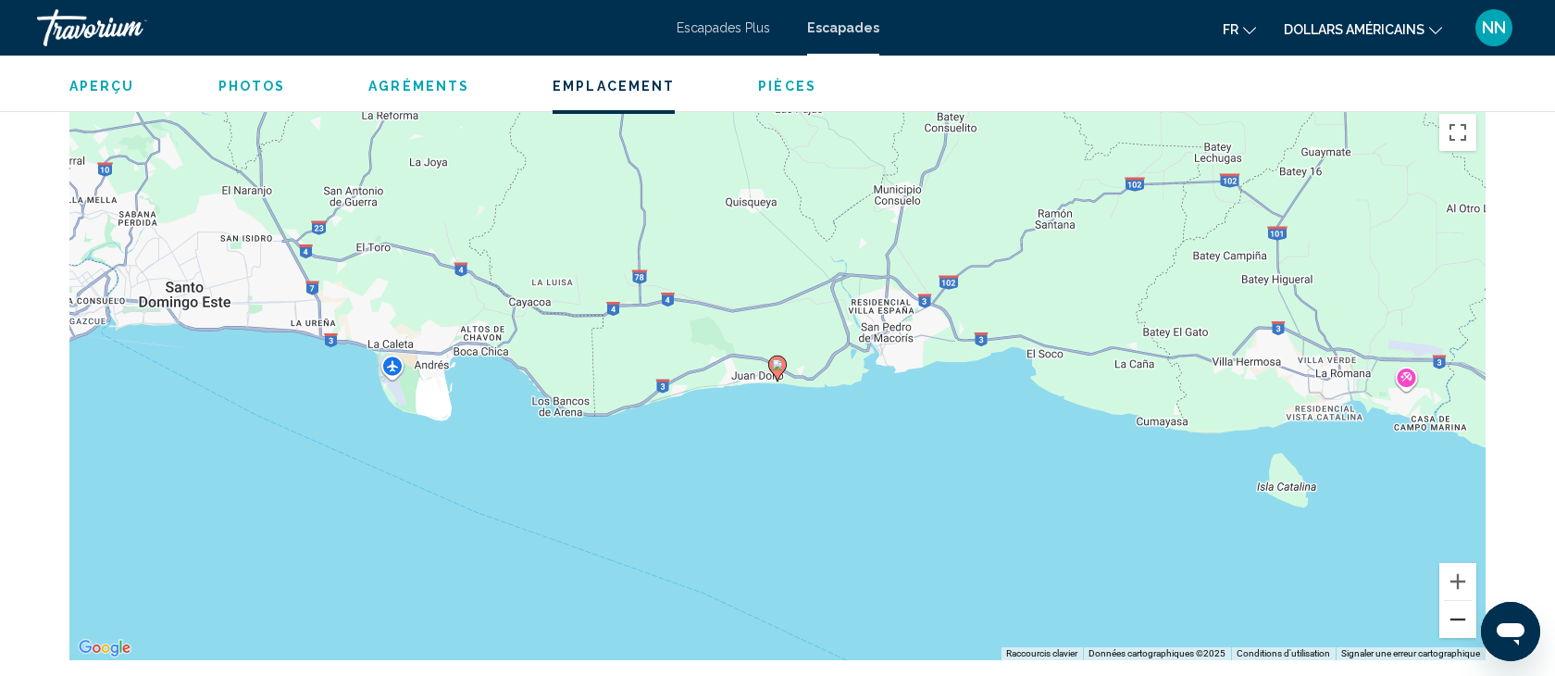
click at [1452, 621] on button "Zoom arrière" at bounding box center [1457, 619] width 37 height 37
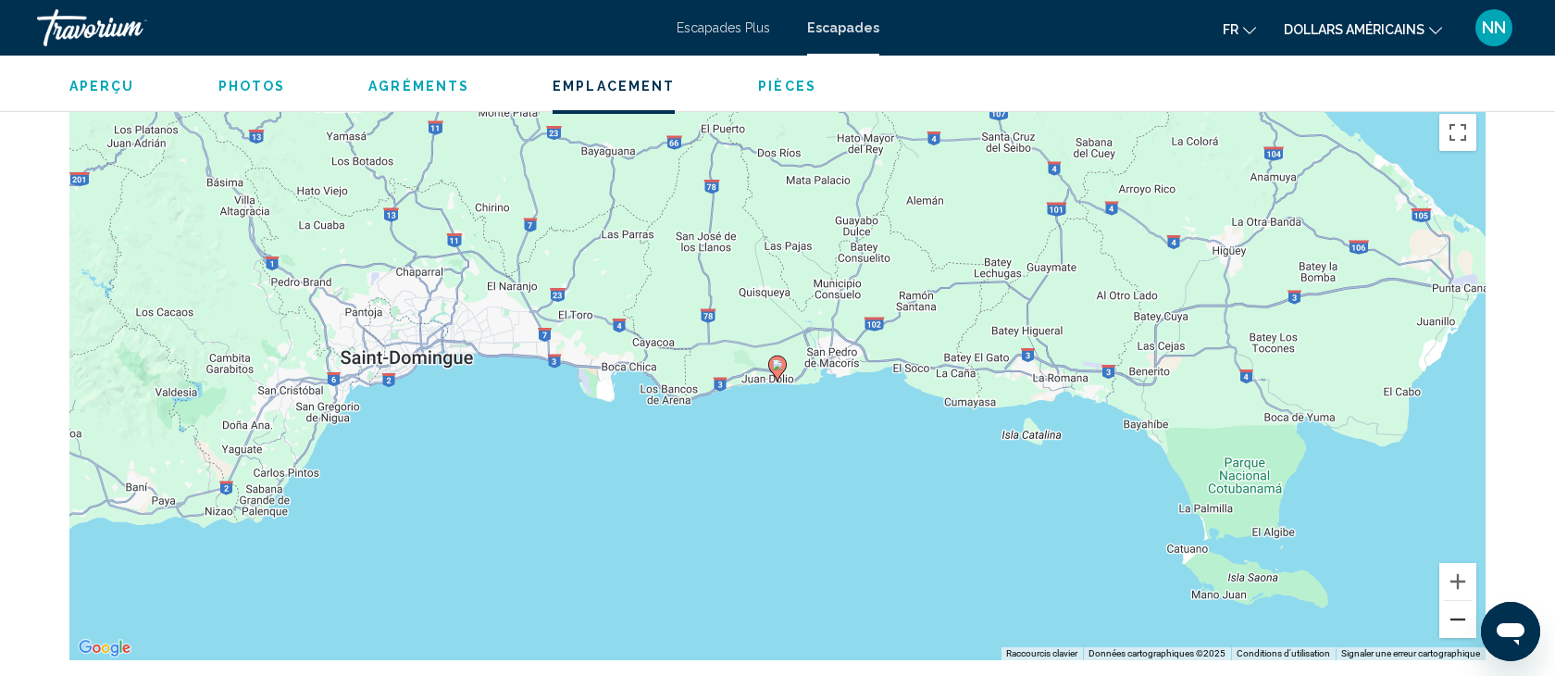
click at [1452, 621] on button "Zoom arrière" at bounding box center [1457, 619] width 37 height 37
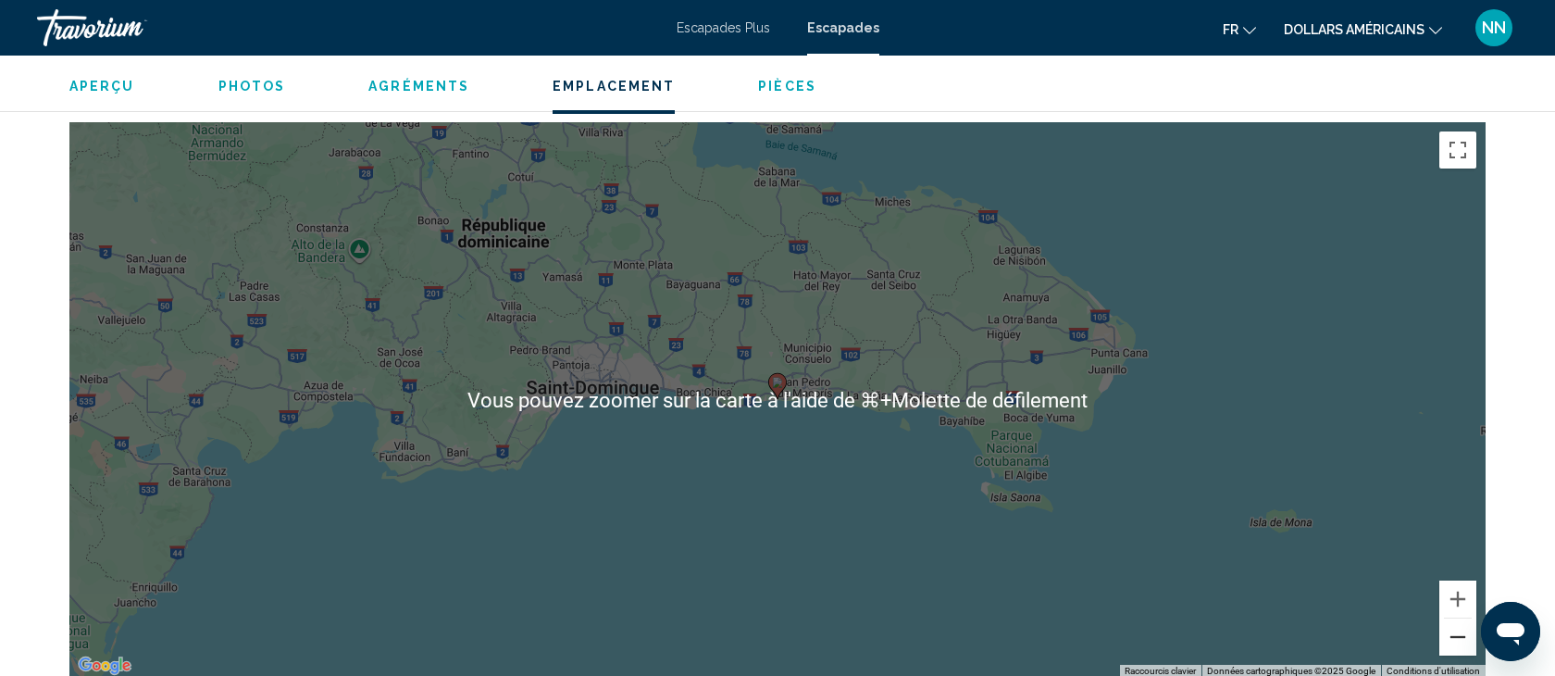
scroll to position [2180, 0]
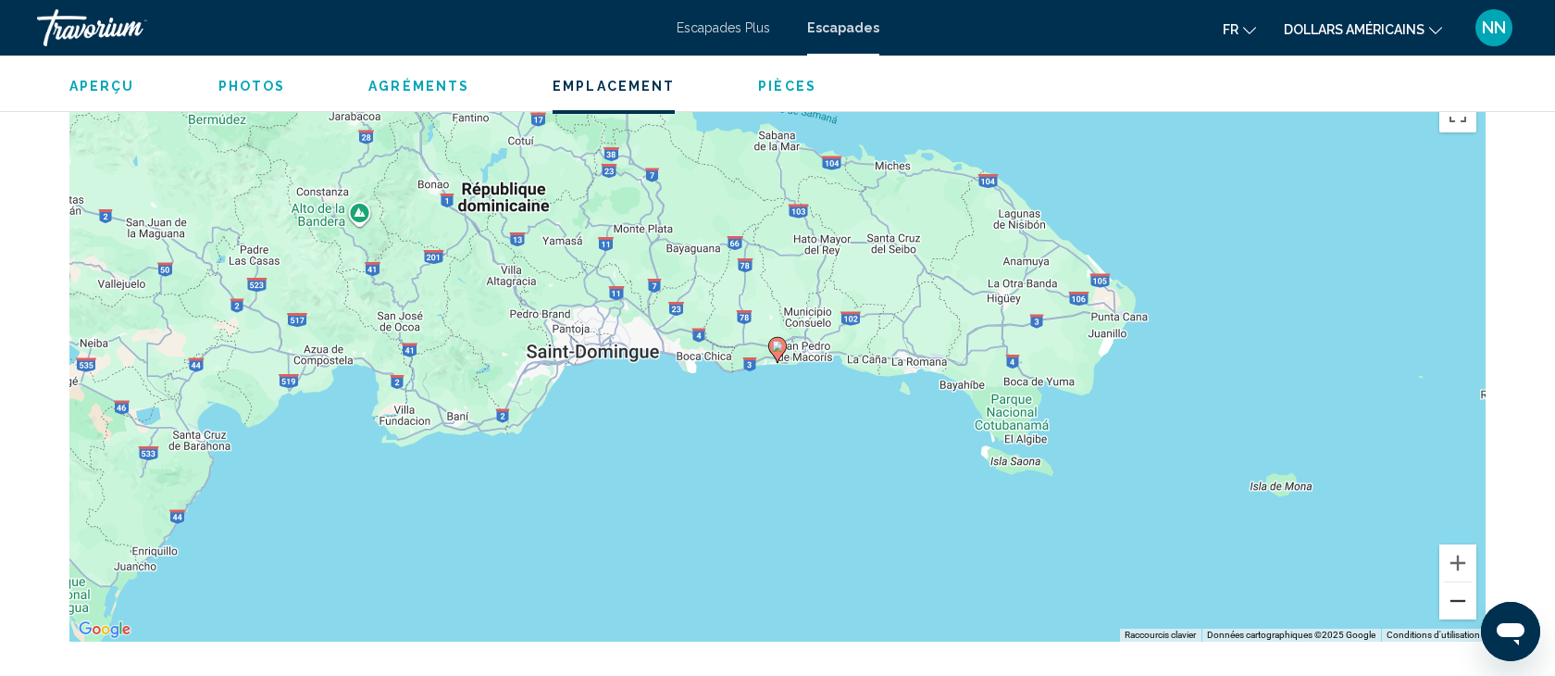
click at [1461, 605] on button "Zoom arrière" at bounding box center [1457, 600] width 37 height 37
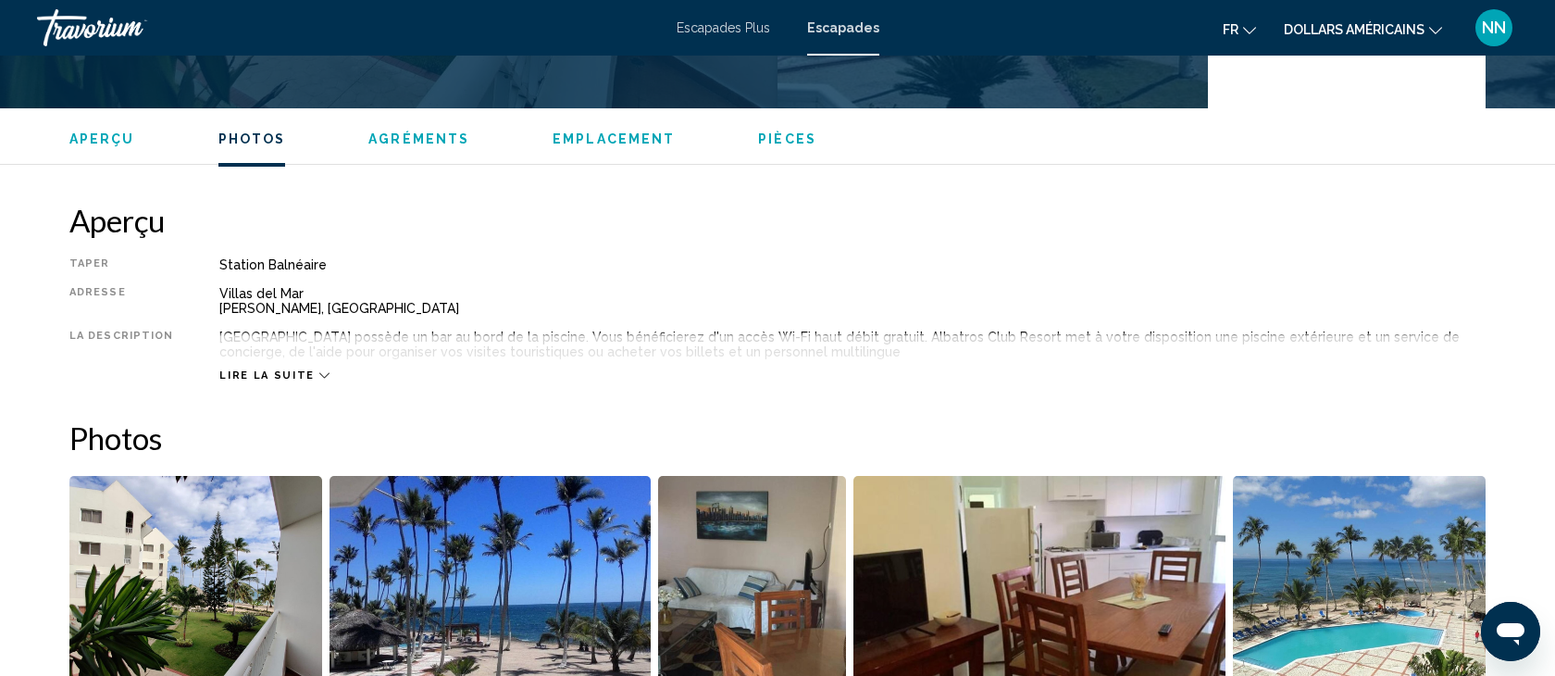
scroll to position [0, 0]
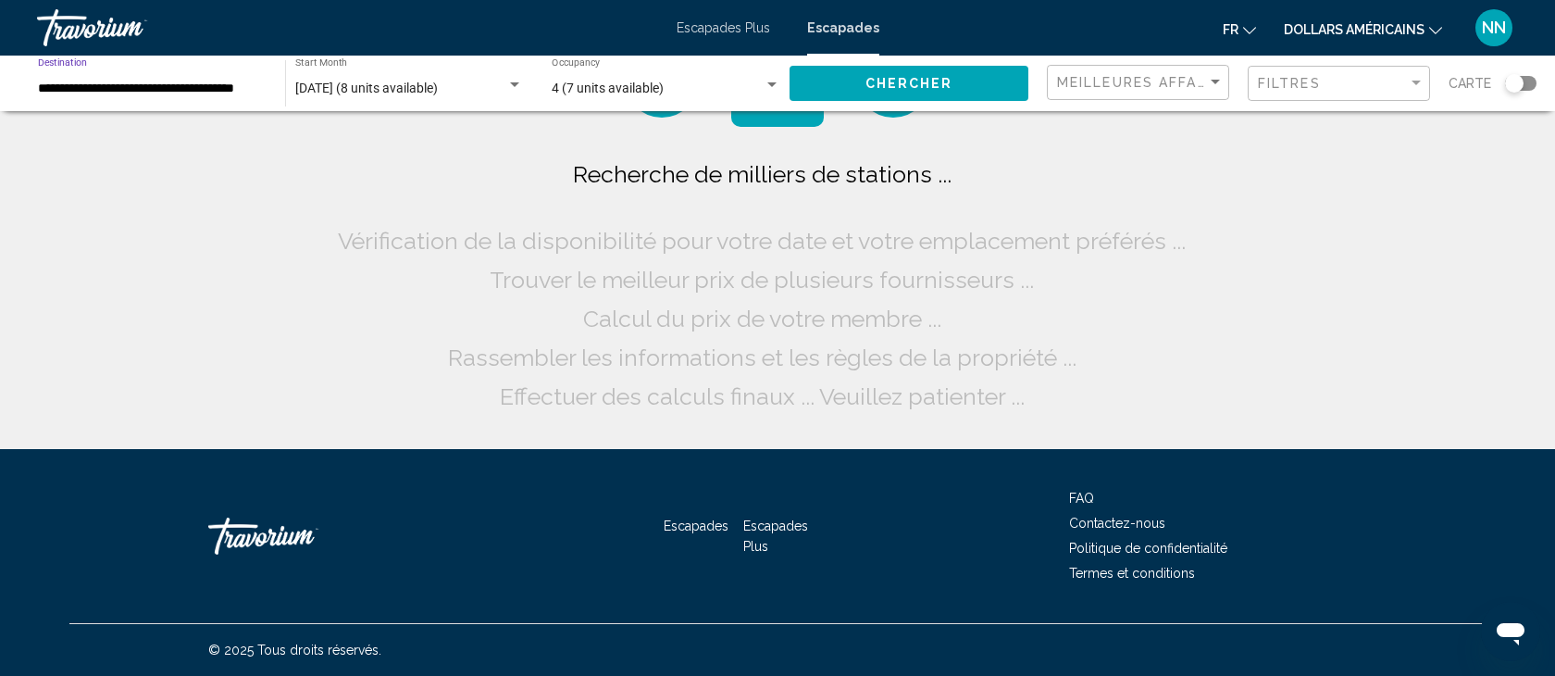
click at [211, 82] on input "**********" at bounding box center [152, 88] width 229 height 15
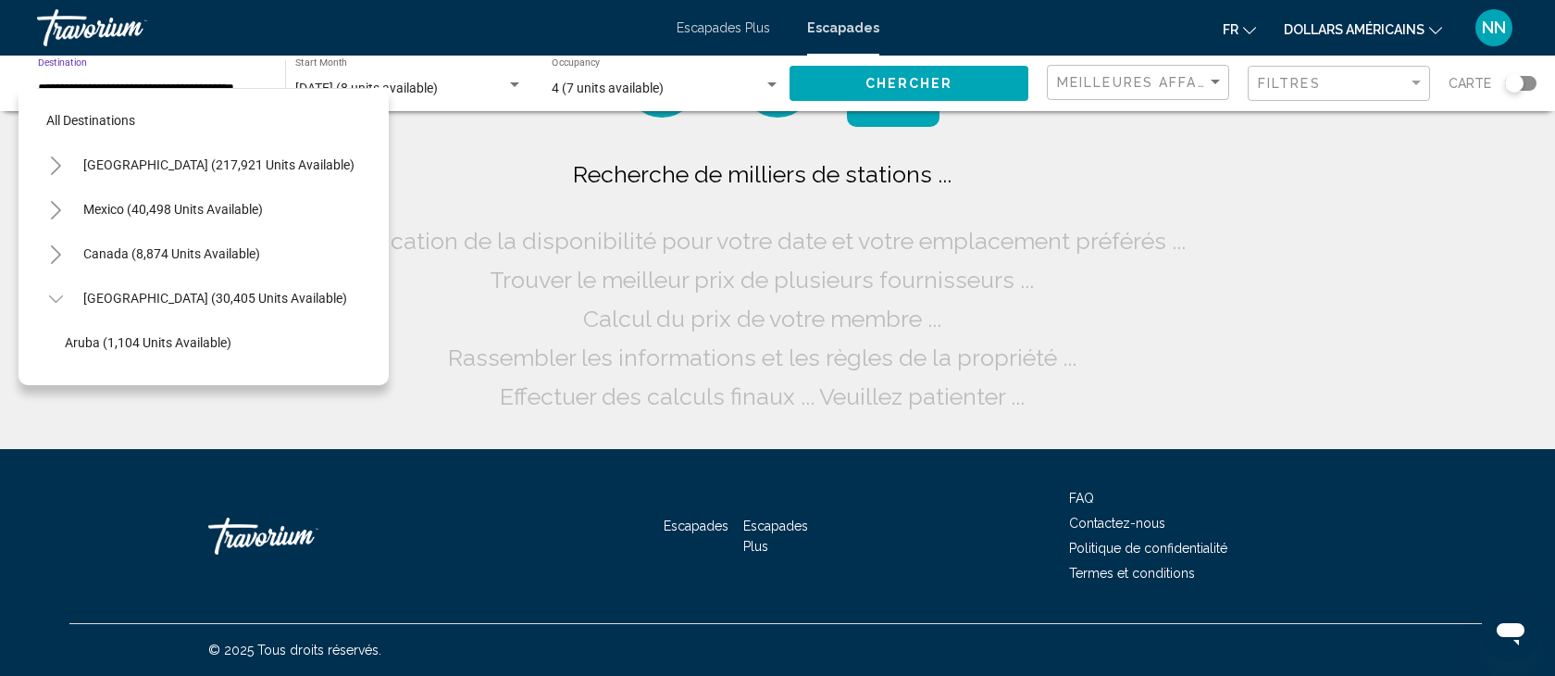
scroll to position [288, 0]
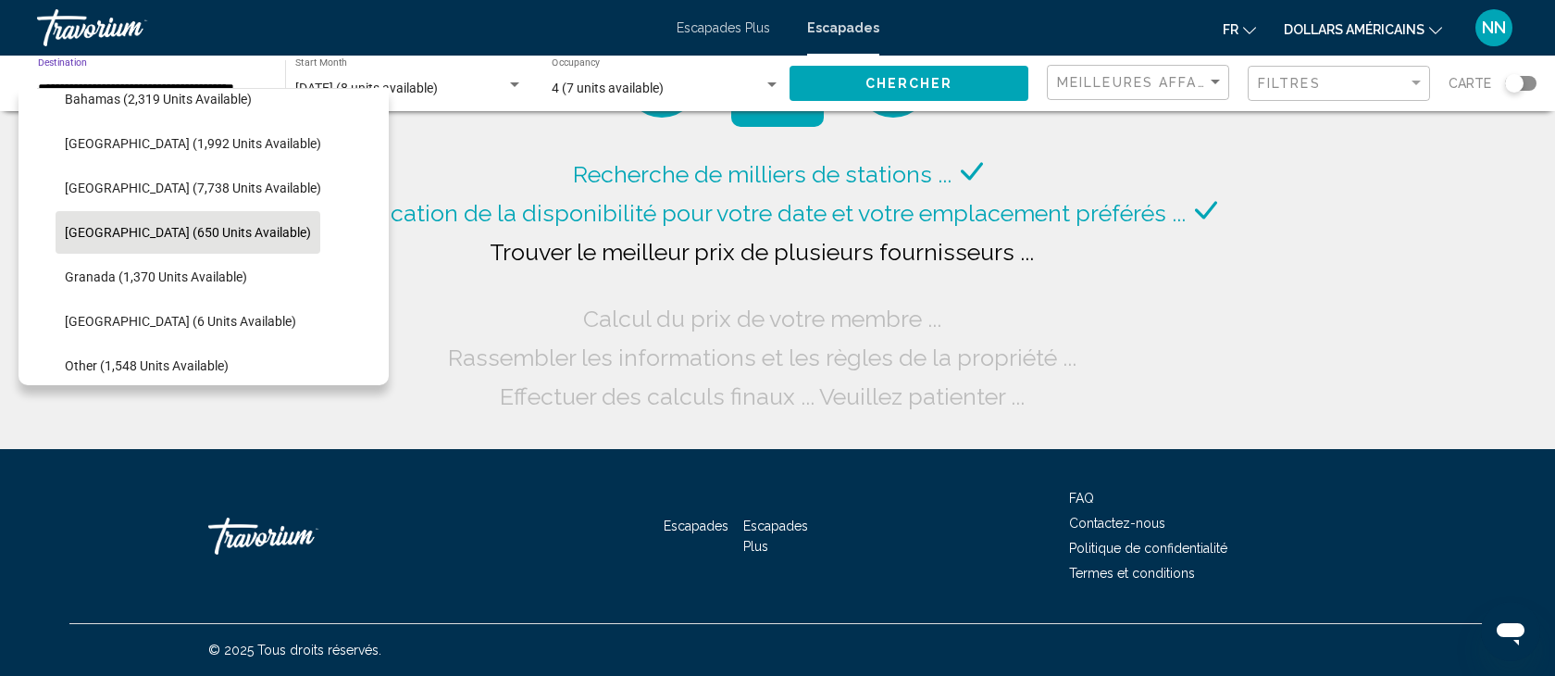
click at [74, 236] on span "[GEOGRAPHIC_DATA] (650 units available)" at bounding box center [188, 232] width 246 height 15
type input "**********"
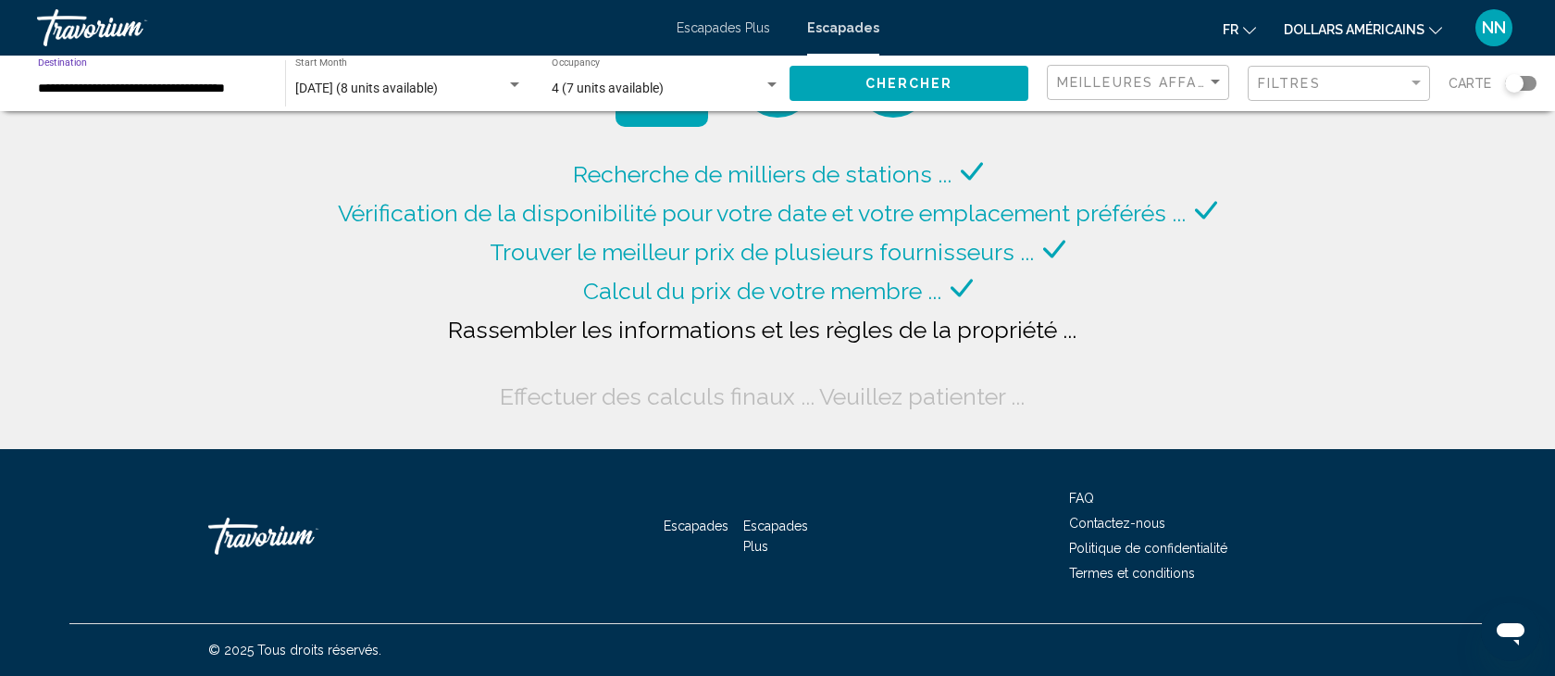
click at [45, 93] on input "**********" at bounding box center [152, 88] width 229 height 15
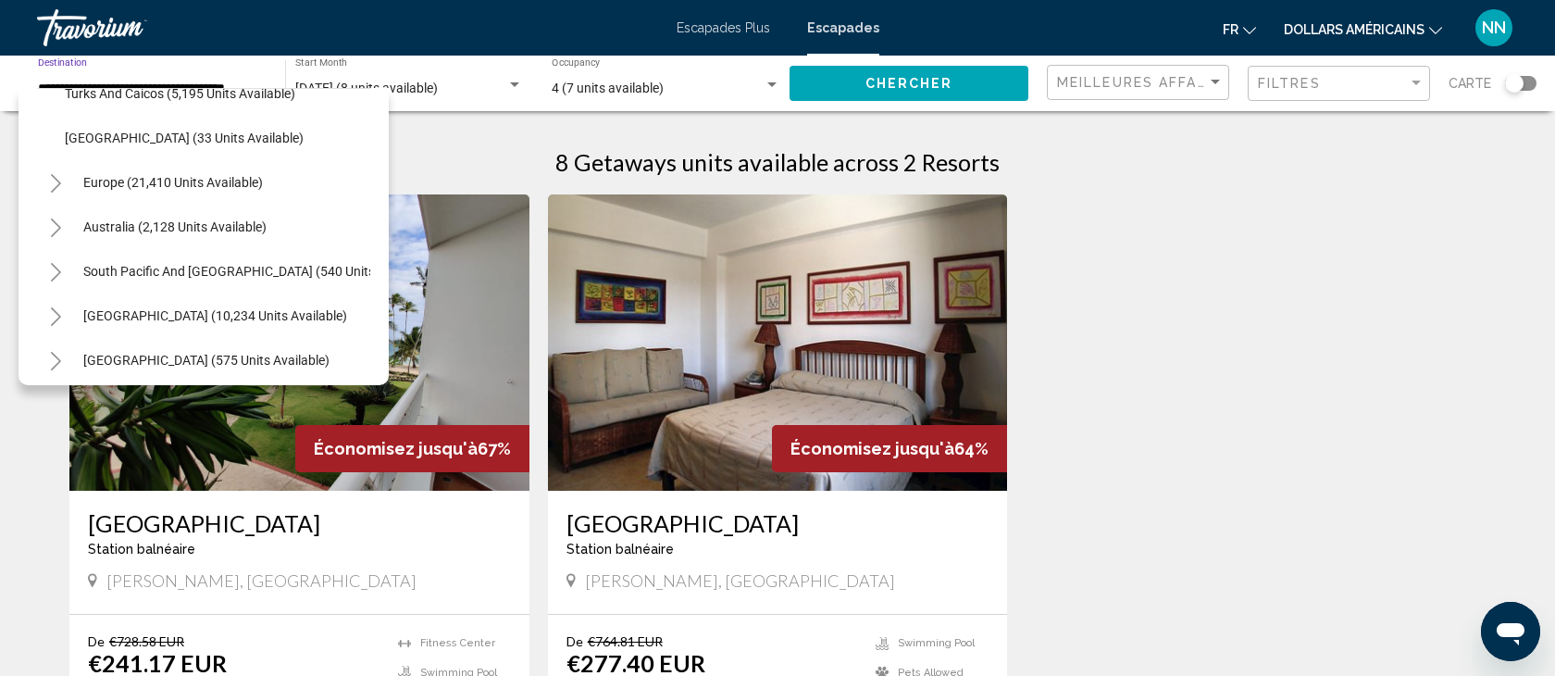
scroll to position [798, 0]
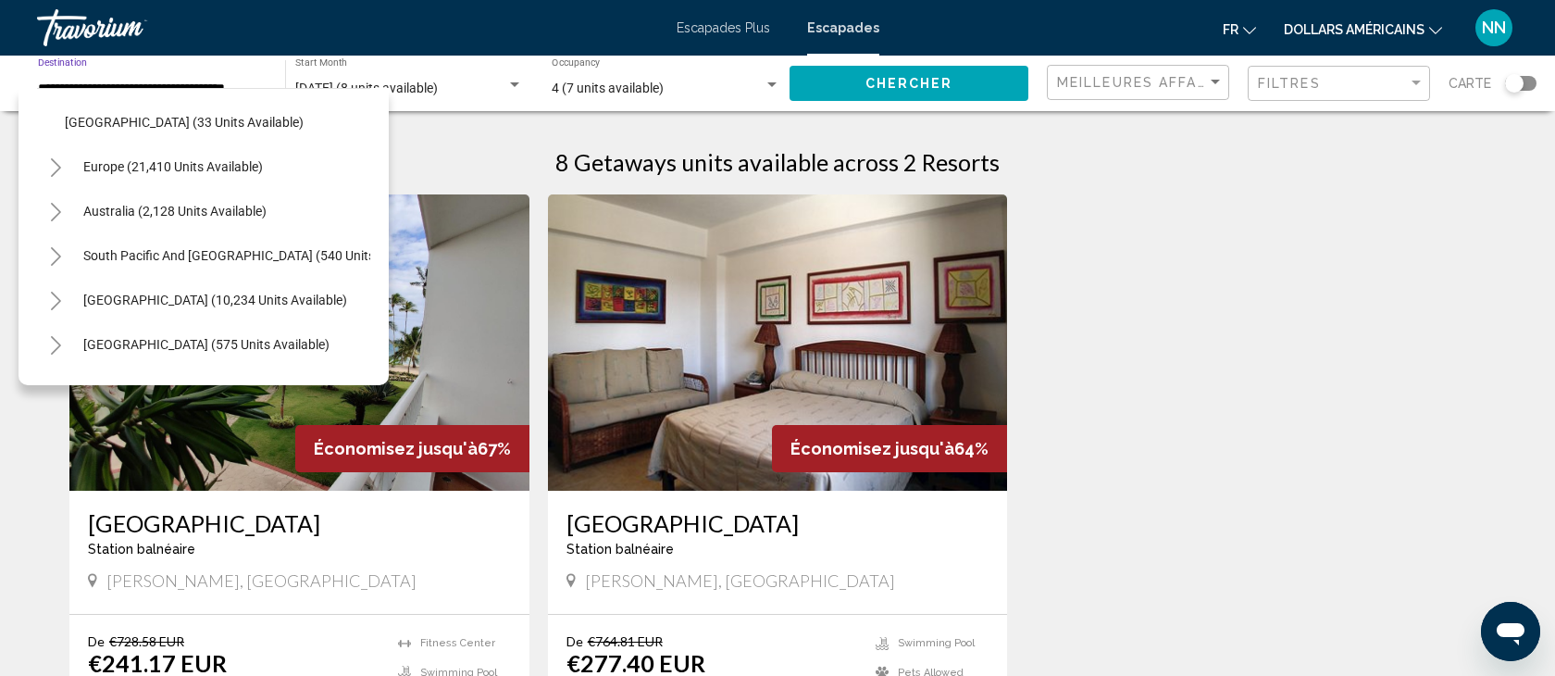
click at [51, 251] on icon "Toggle South Pacific and Oceania (540 units available)" at bounding box center [56, 256] width 14 height 19
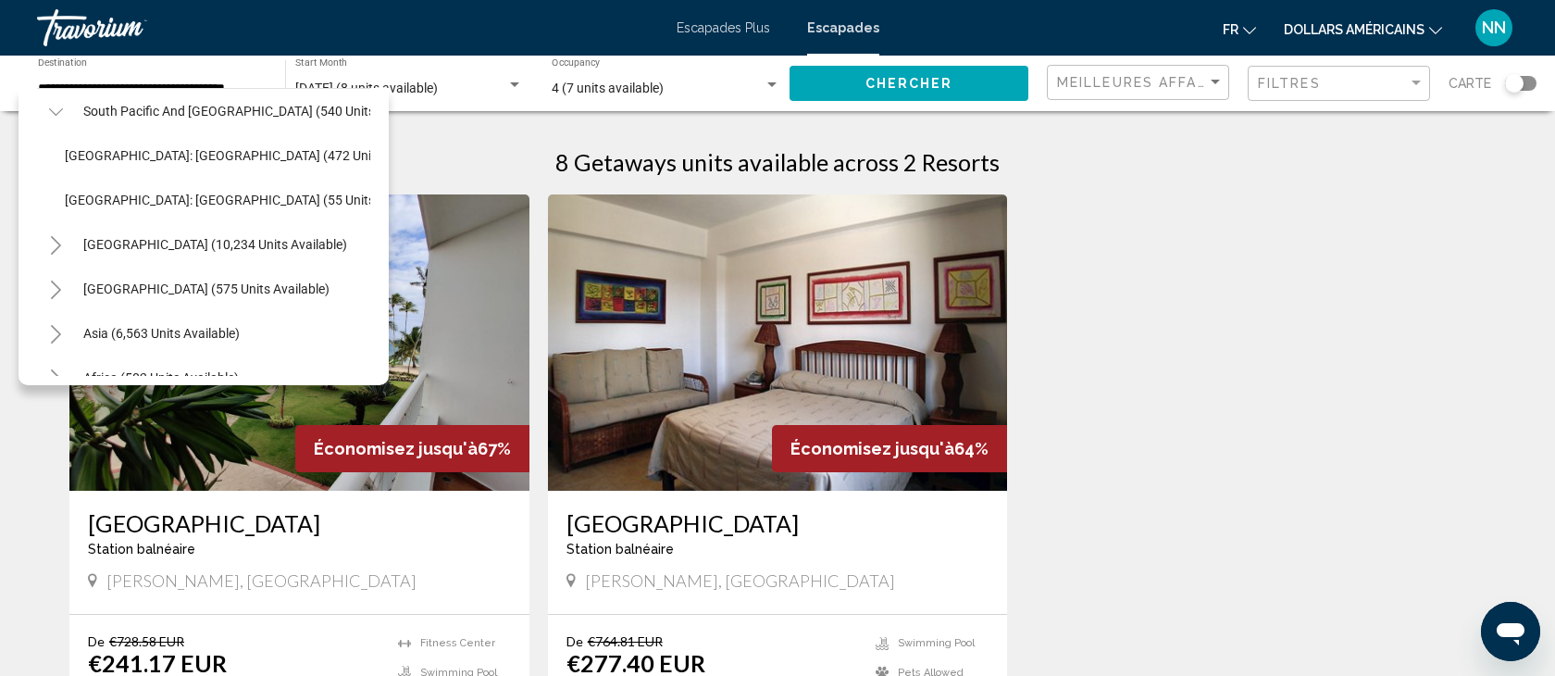
click at [56, 240] on icon "Toggle South America (10,234 units available)" at bounding box center [56, 245] width 14 height 19
click at [56, 290] on icon "Toggle Asia (6,563 units available)" at bounding box center [56, 290] width 14 height 19
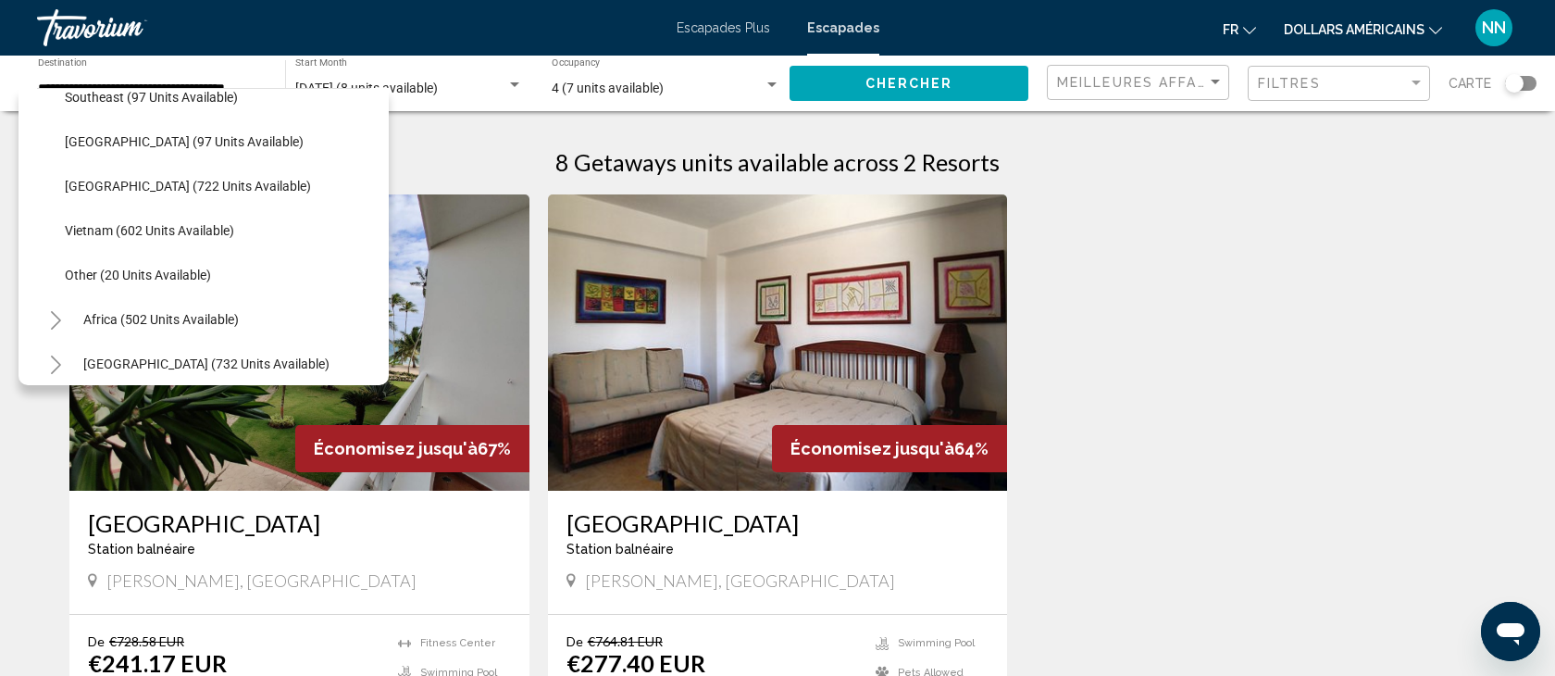
scroll to position [1988, 0]
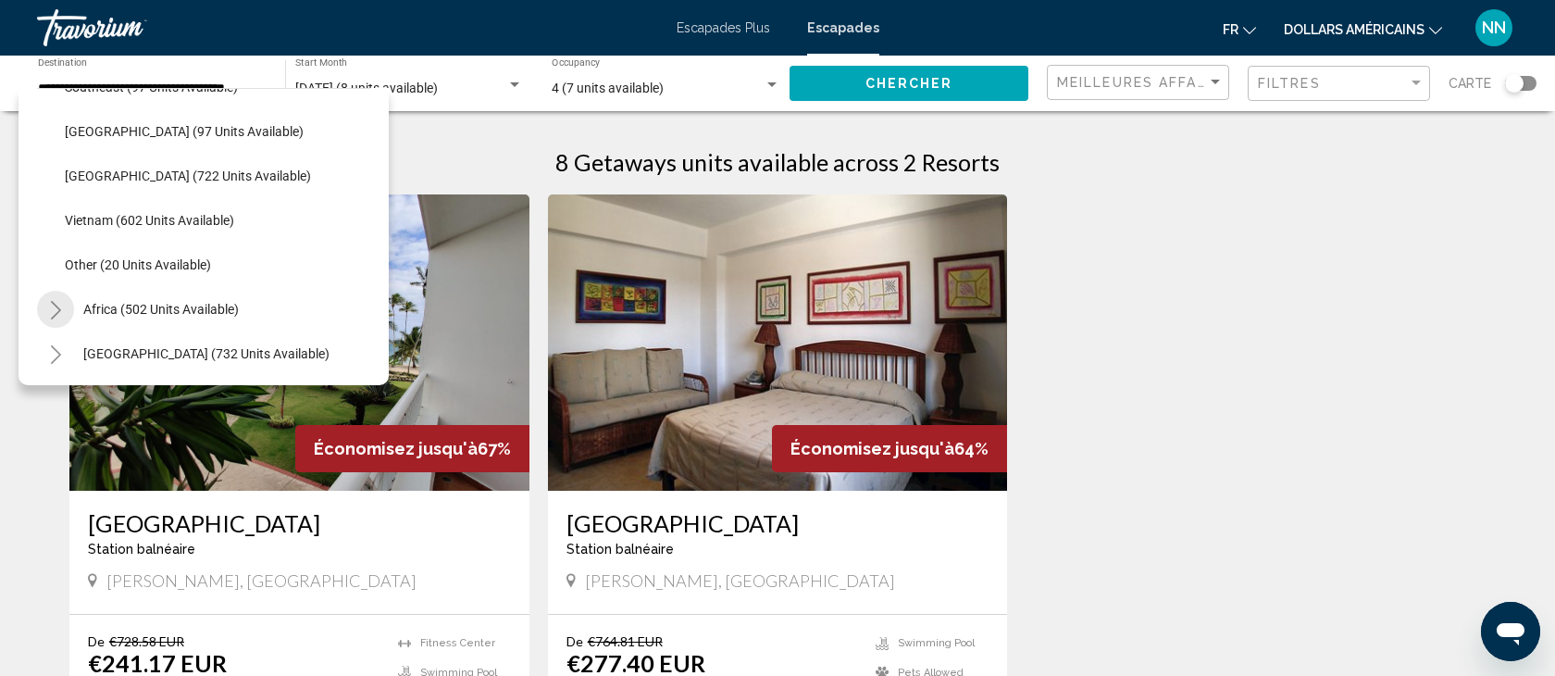
click at [55, 307] on icon "Toggle Africa (502 units available)" at bounding box center [56, 310] width 14 height 19
click at [55, 351] on icon "Toggle Middle East (732 units available)" at bounding box center [56, 354] width 14 height 19
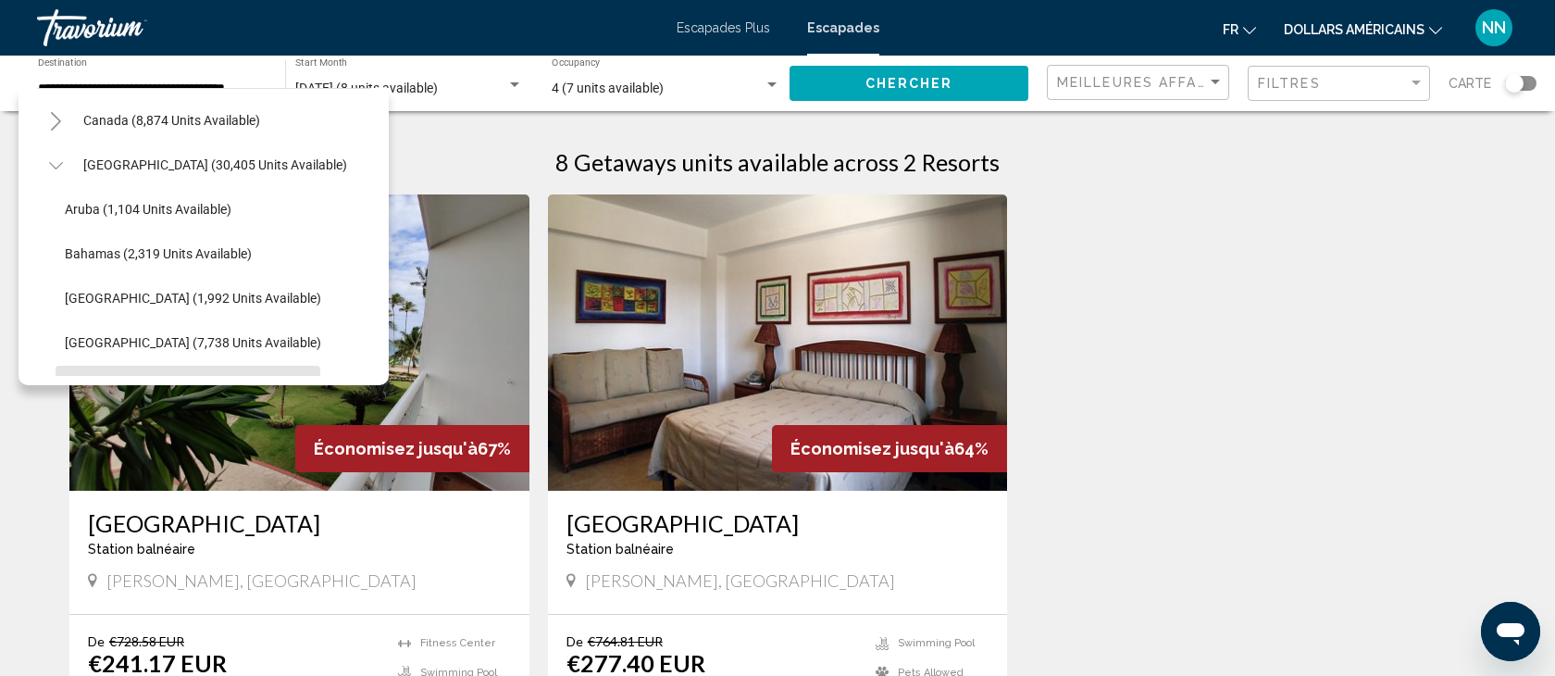
scroll to position [0, 0]
click at [56, 210] on icon "Toggle Mexico (40,498 units available)" at bounding box center [56, 210] width 14 height 19
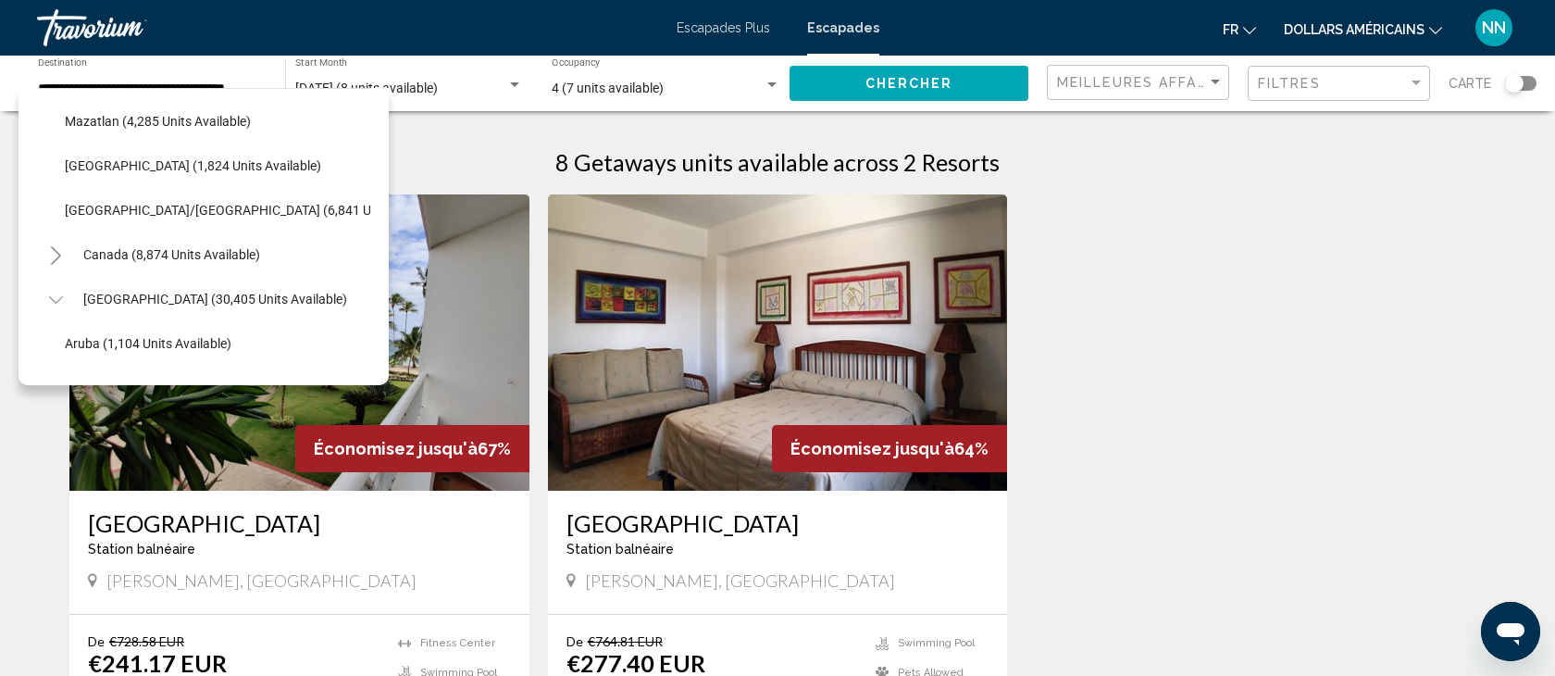
scroll to position [441, 0]
click at [52, 299] on icon "Toggle Caribbean & Atlantic Islands (30,405 units available)" at bounding box center [56, 301] width 14 height 19
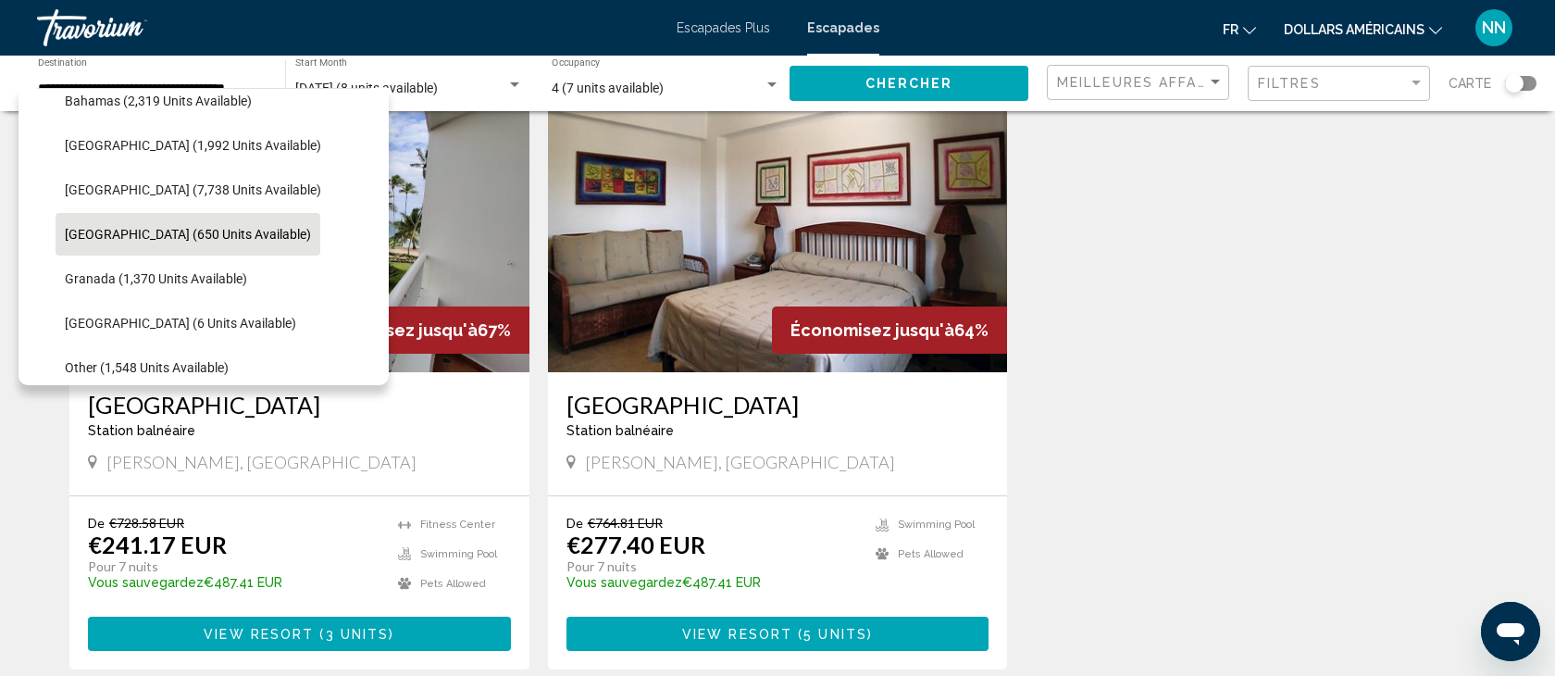
scroll to position [119, 0]
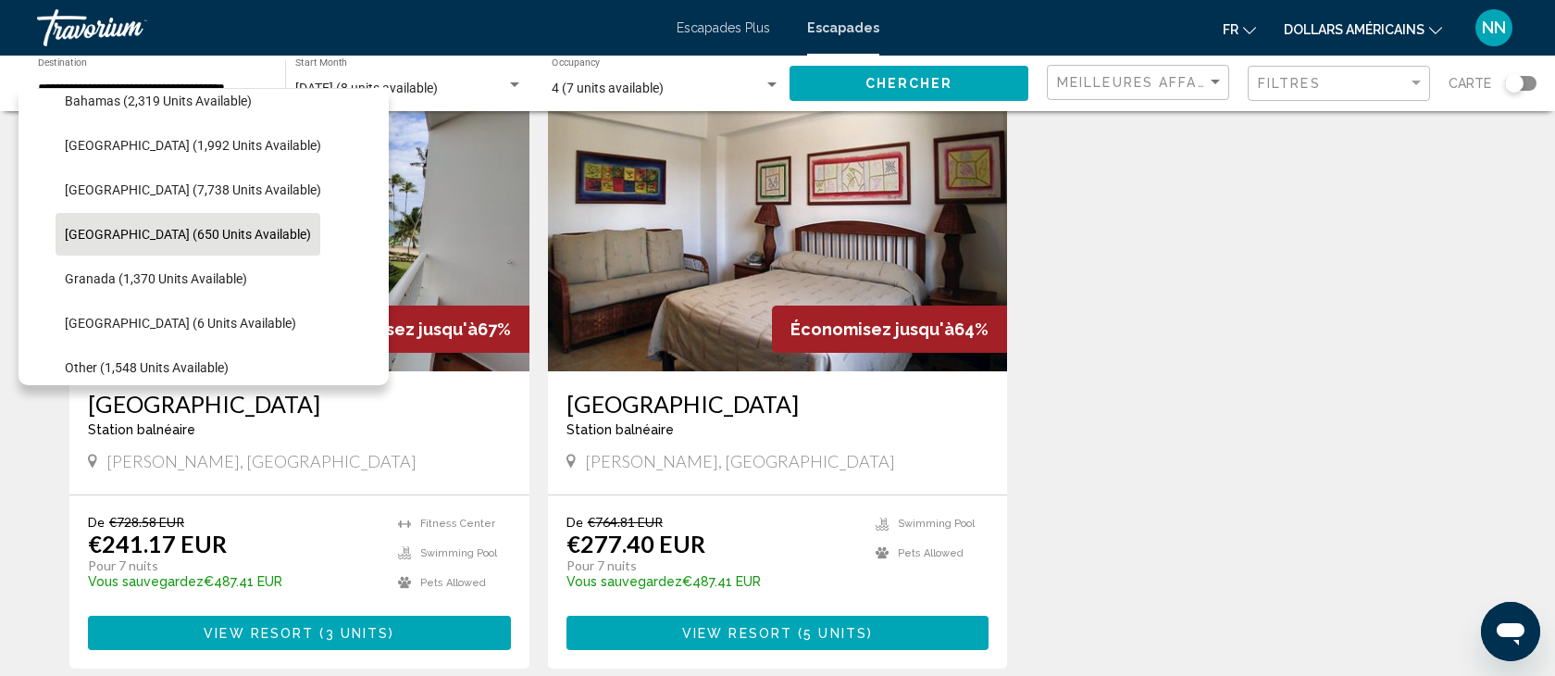
click at [253, 630] on span "View Resort" at bounding box center [259, 633] width 110 height 15
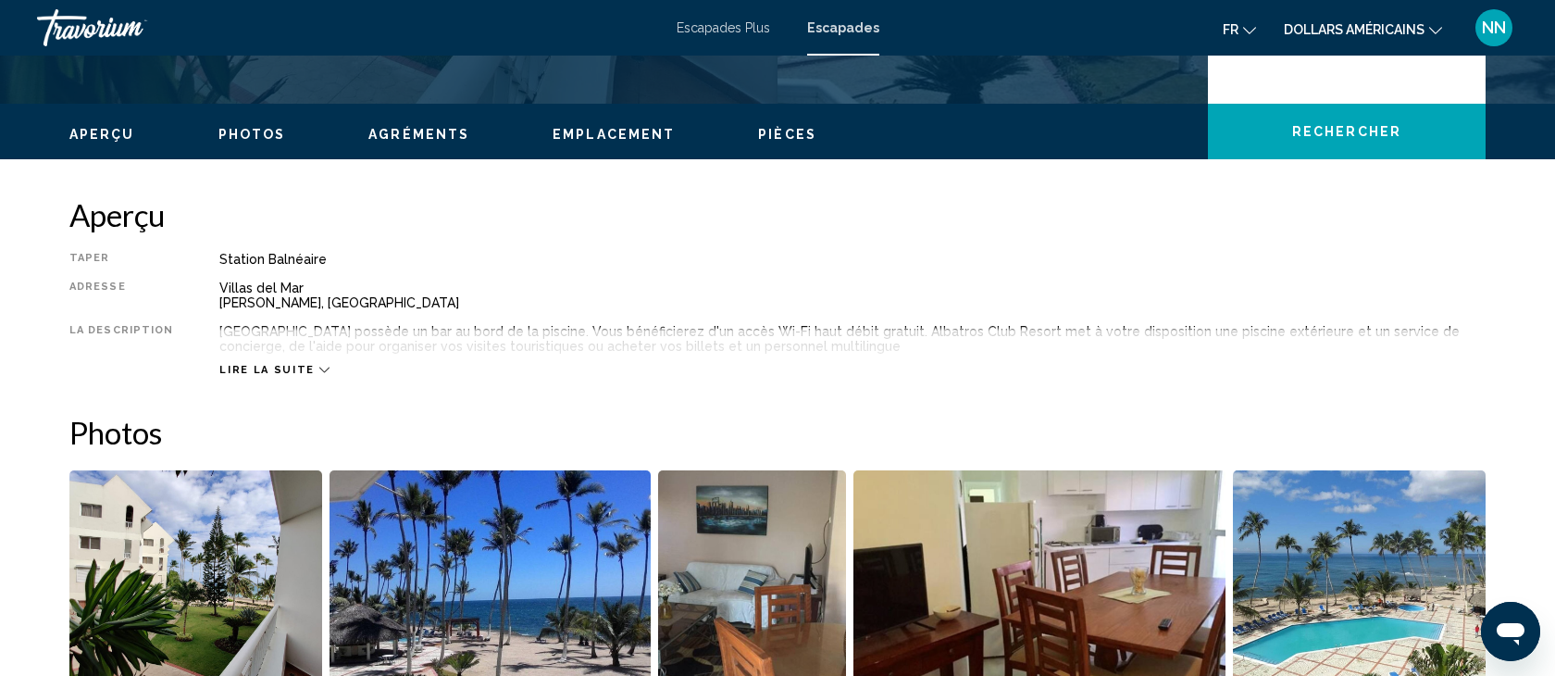
scroll to position [508, 0]
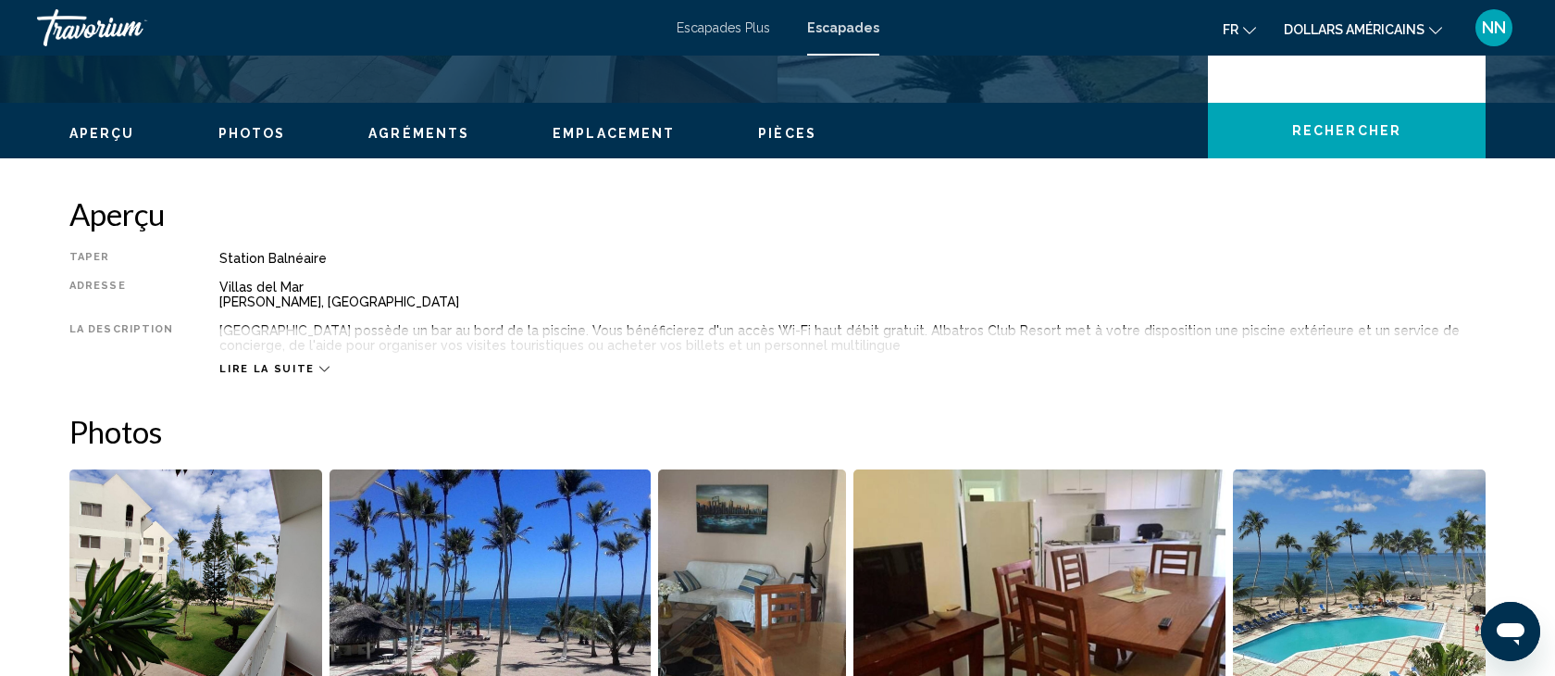
click at [319, 367] on icon "Contenu principal" at bounding box center [324, 370] width 10 height 6
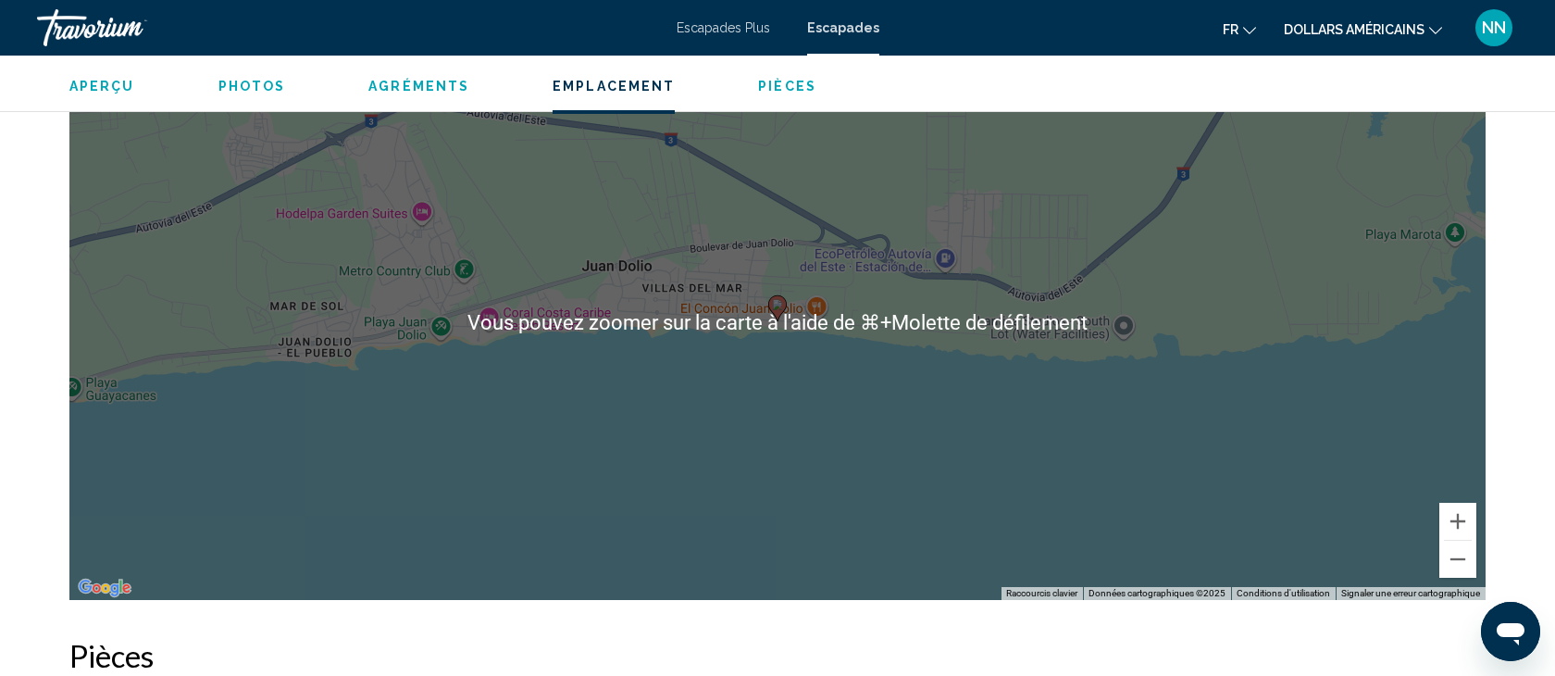
scroll to position [2208, 0]
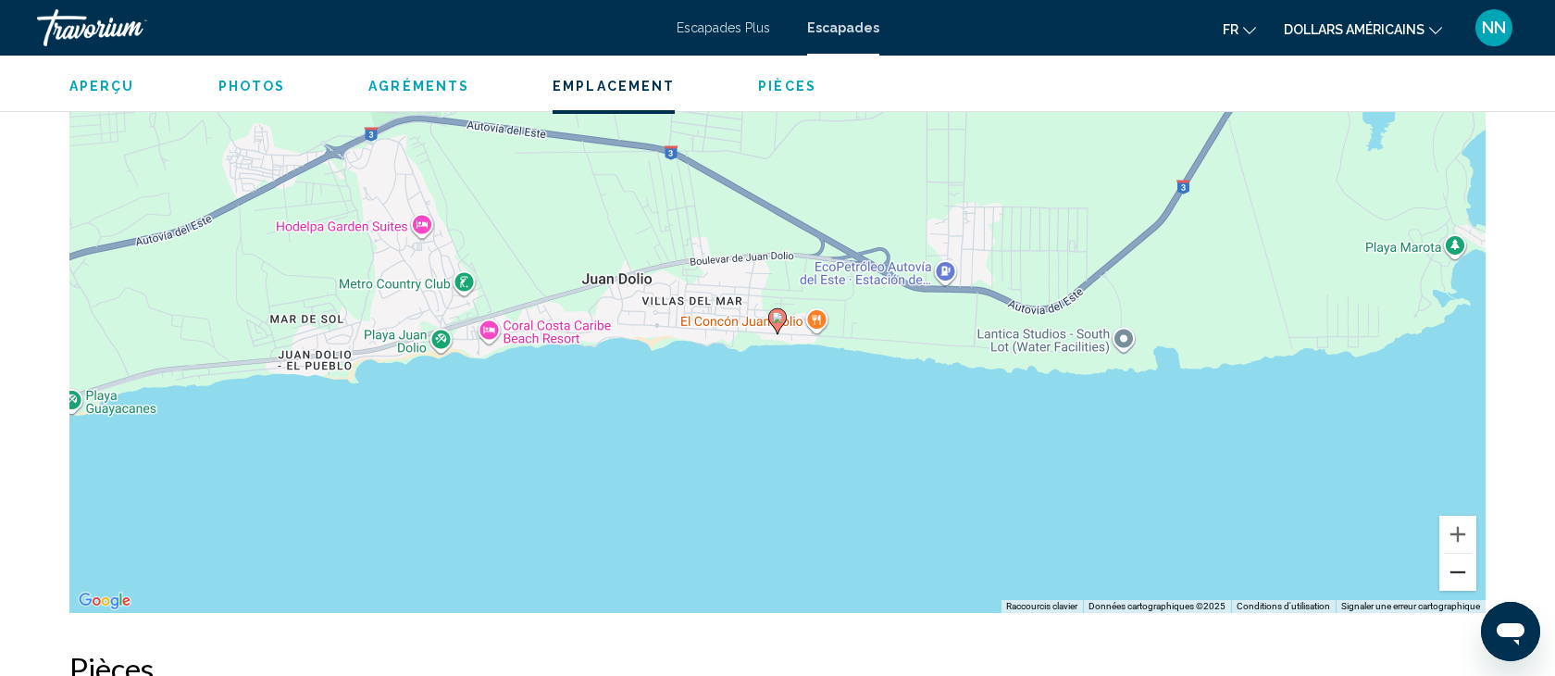
click at [1454, 575] on button "Zoom arrière" at bounding box center [1457, 571] width 37 height 37
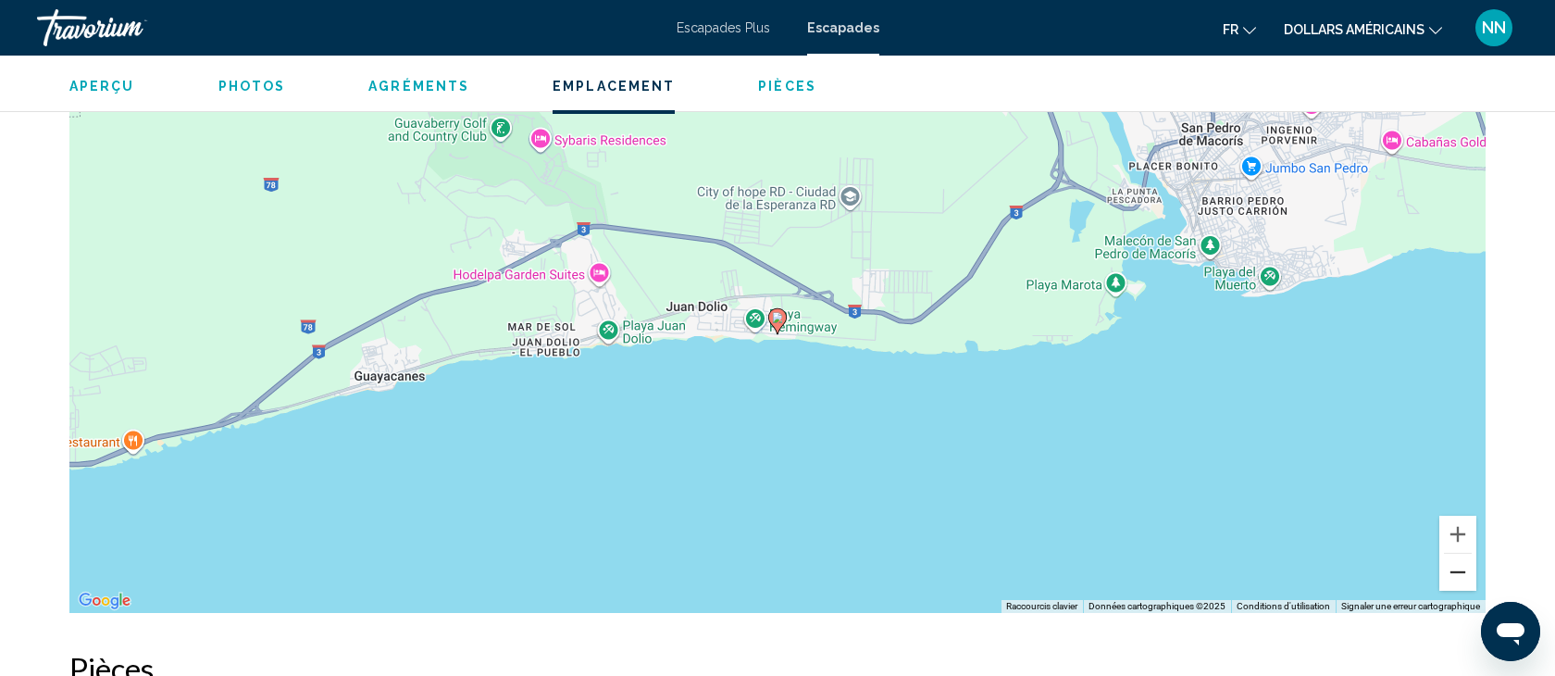
click at [1454, 575] on button "Zoom arrière" at bounding box center [1457, 571] width 37 height 37
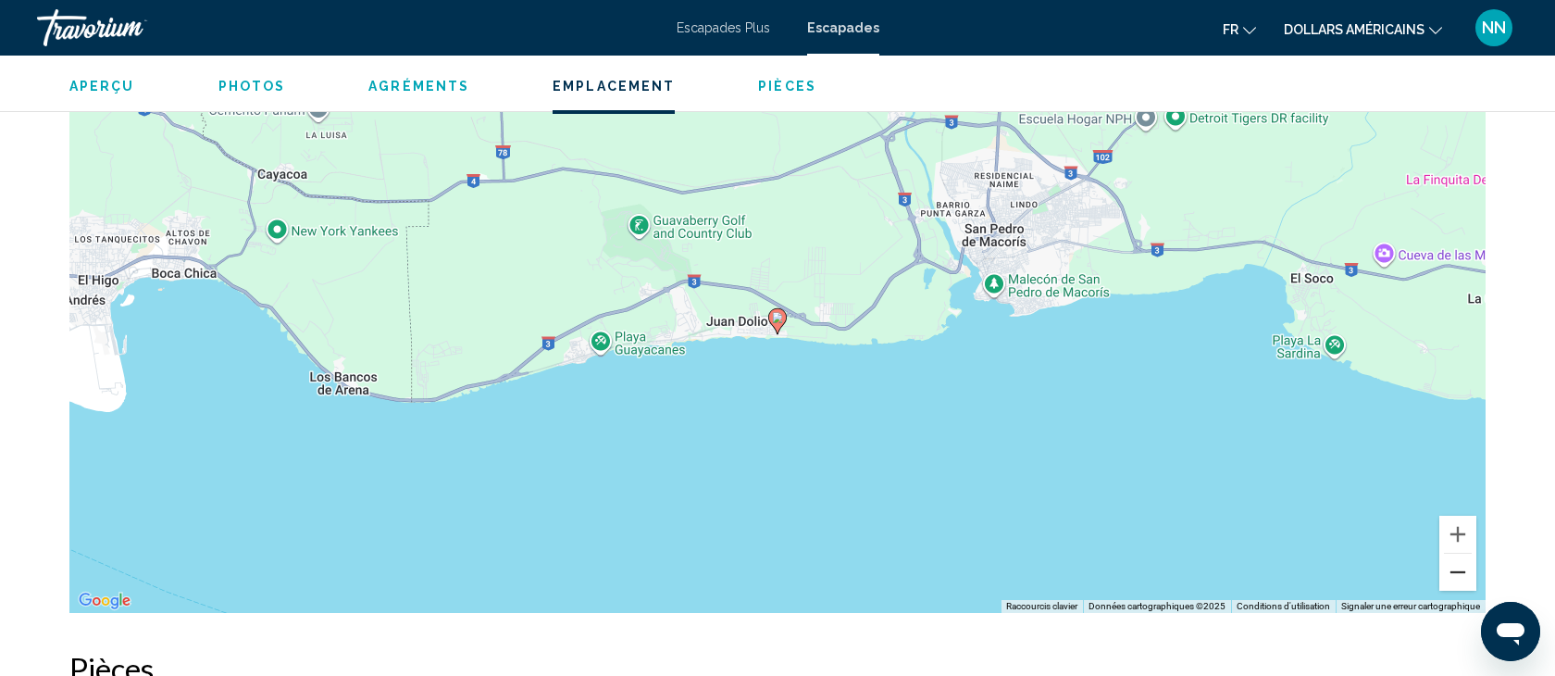
click at [1454, 576] on button "Zoom arrière" at bounding box center [1457, 571] width 37 height 37
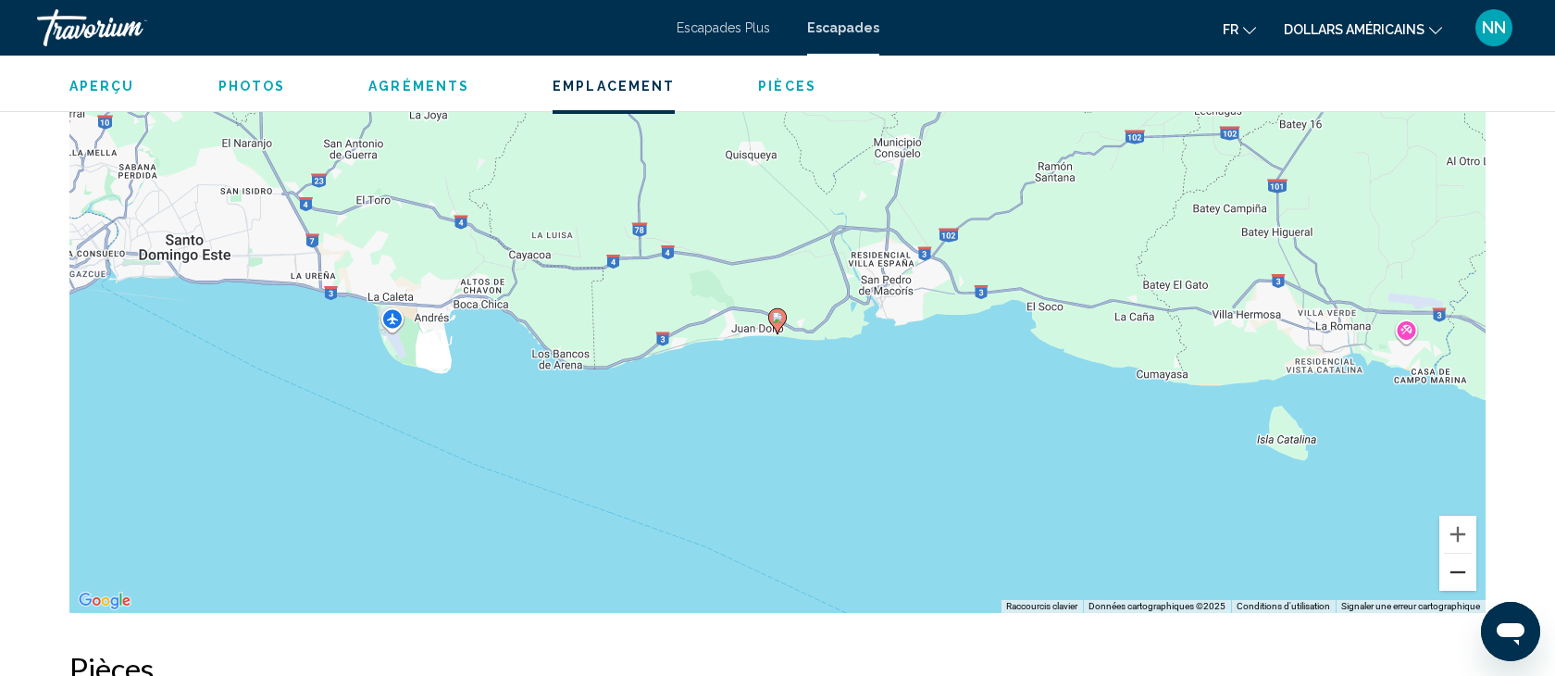
click at [1454, 576] on button "Zoom arrière" at bounding box center [1457, 571] width 37 height 37
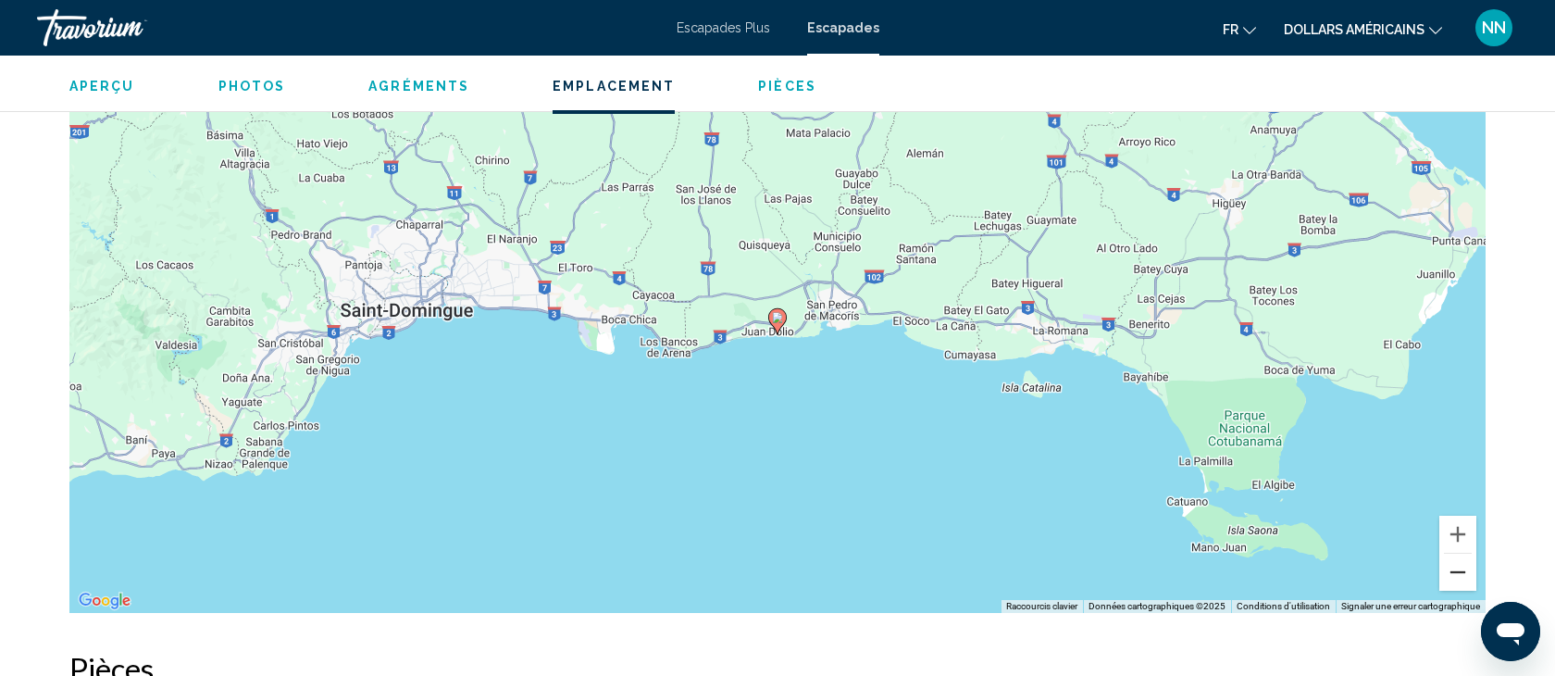
click at [1454, 577] on button "Zoom arrière" at bounding box center [1457, 571] width 37 height 37
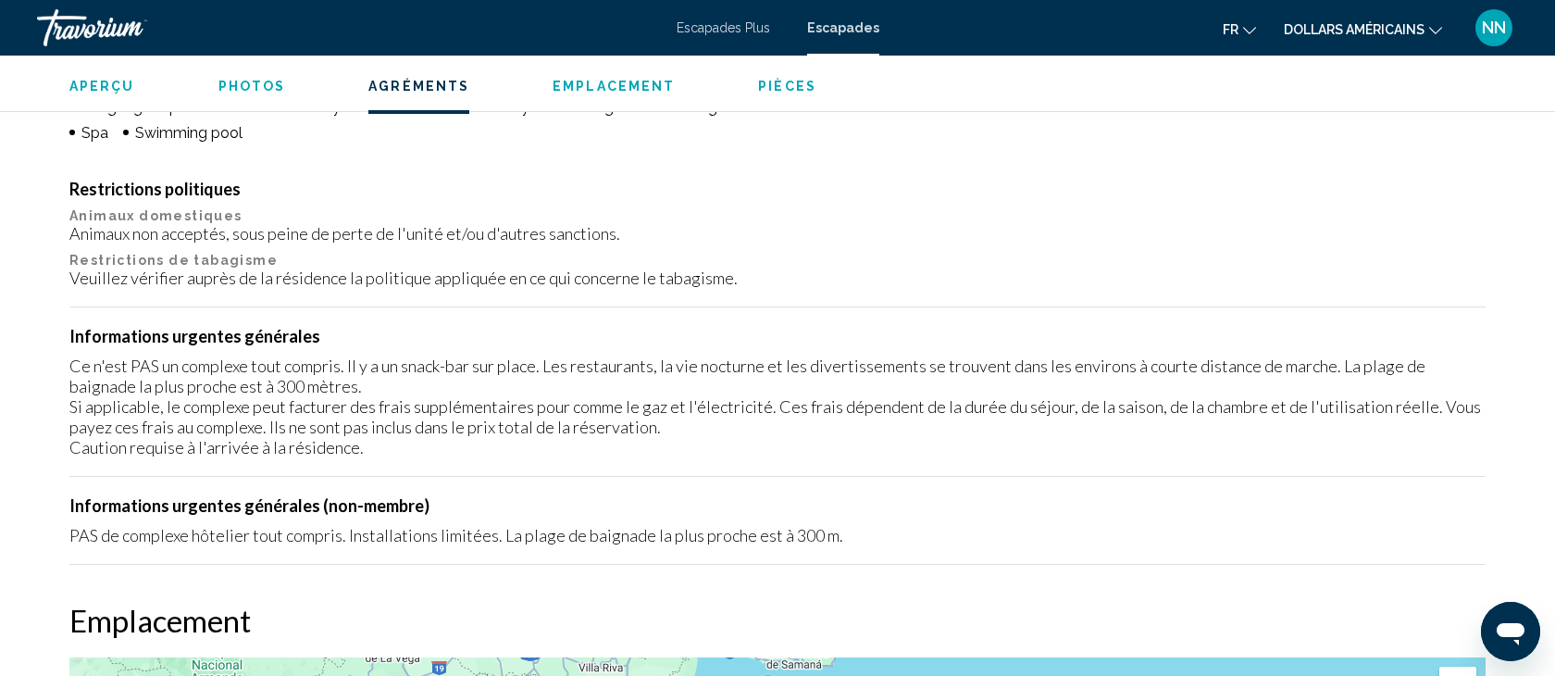
scroll to position [1536, 0]
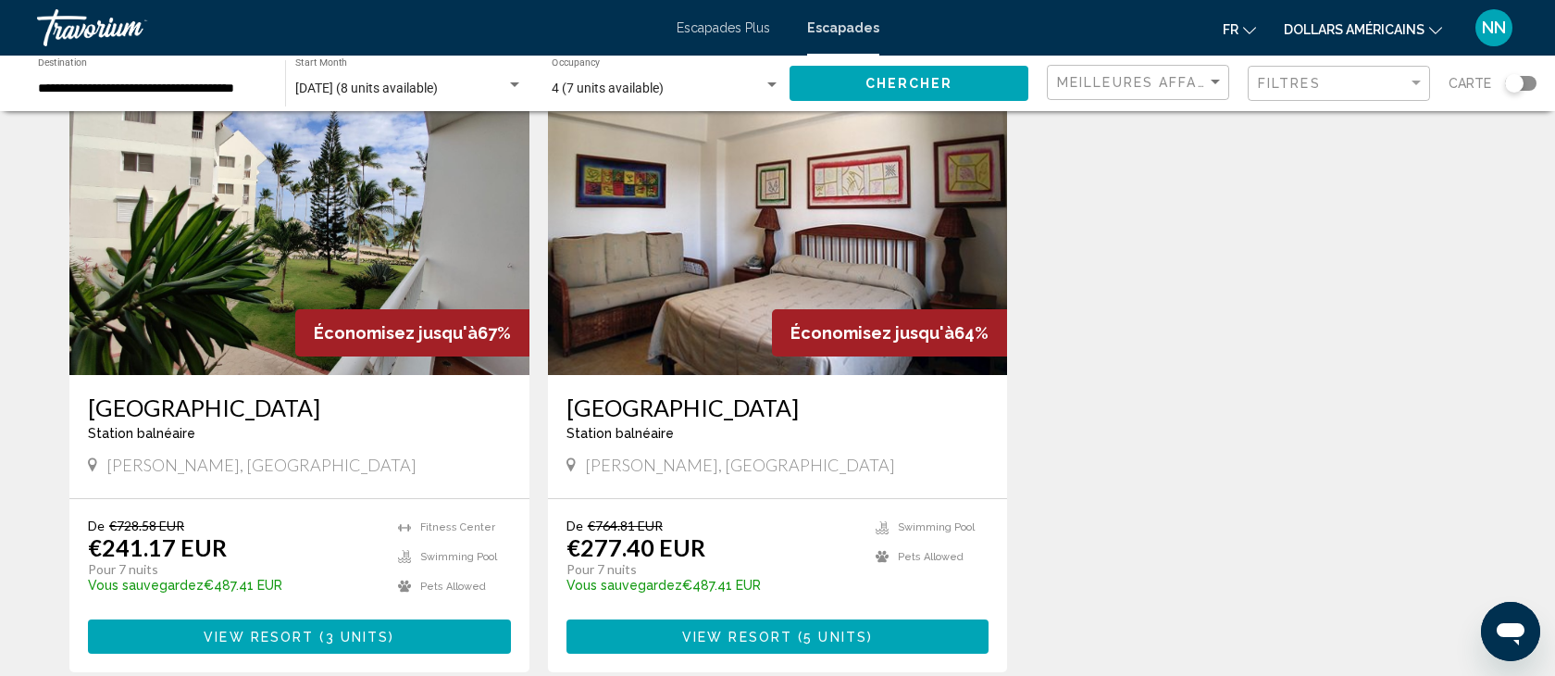
scroll to position [147, 0]
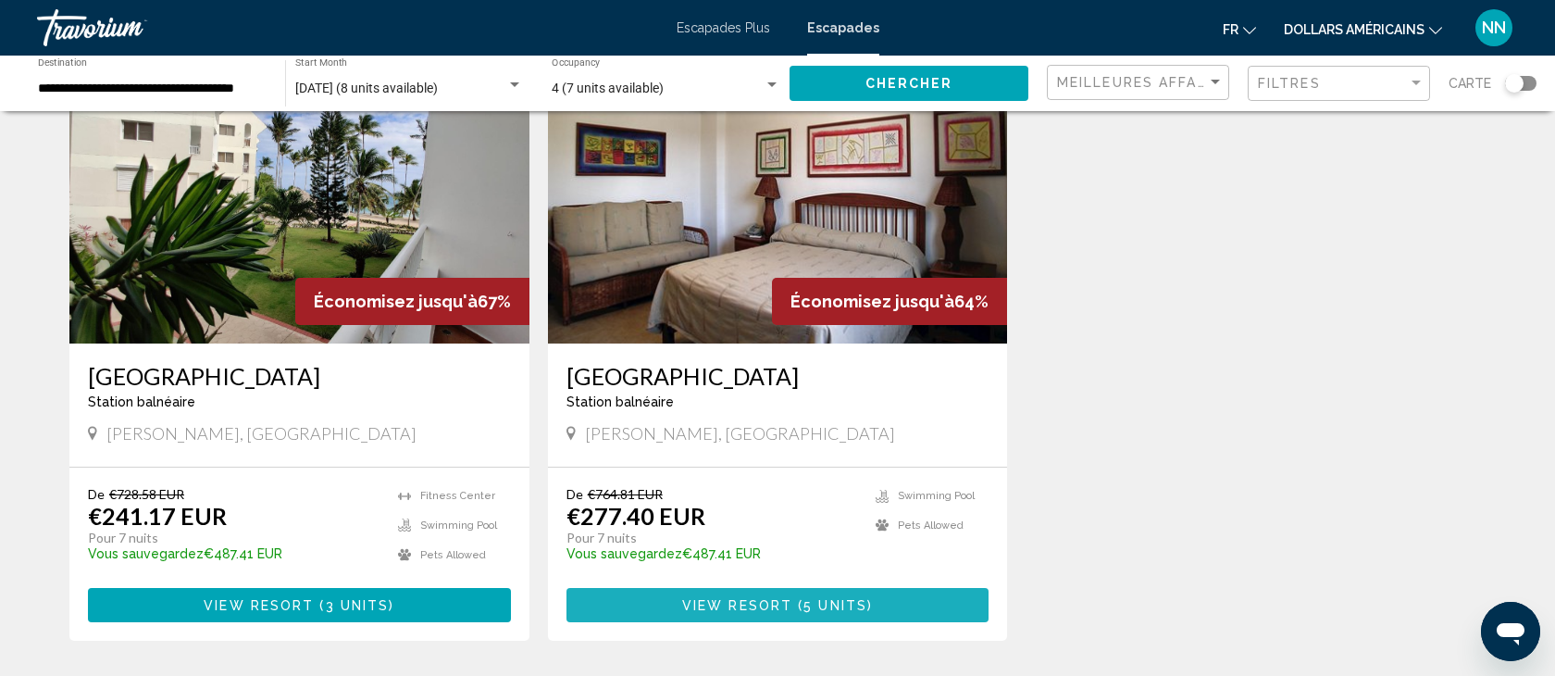
click at [770, 602] on span "View Resort" at bounding box center [737, 605] width 110 height 15
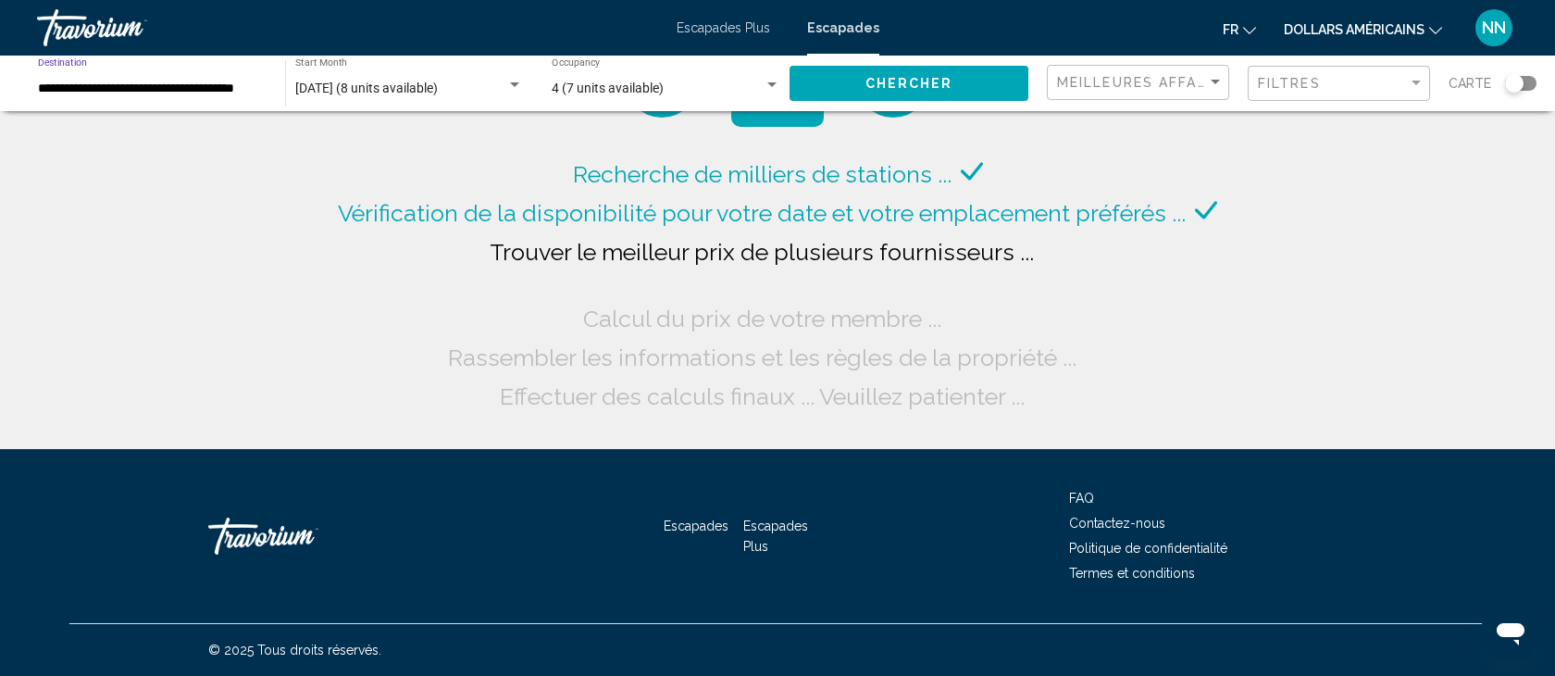
click at [108, 87] on input "**********" at bounding box center [152, 88] width 229 height 15
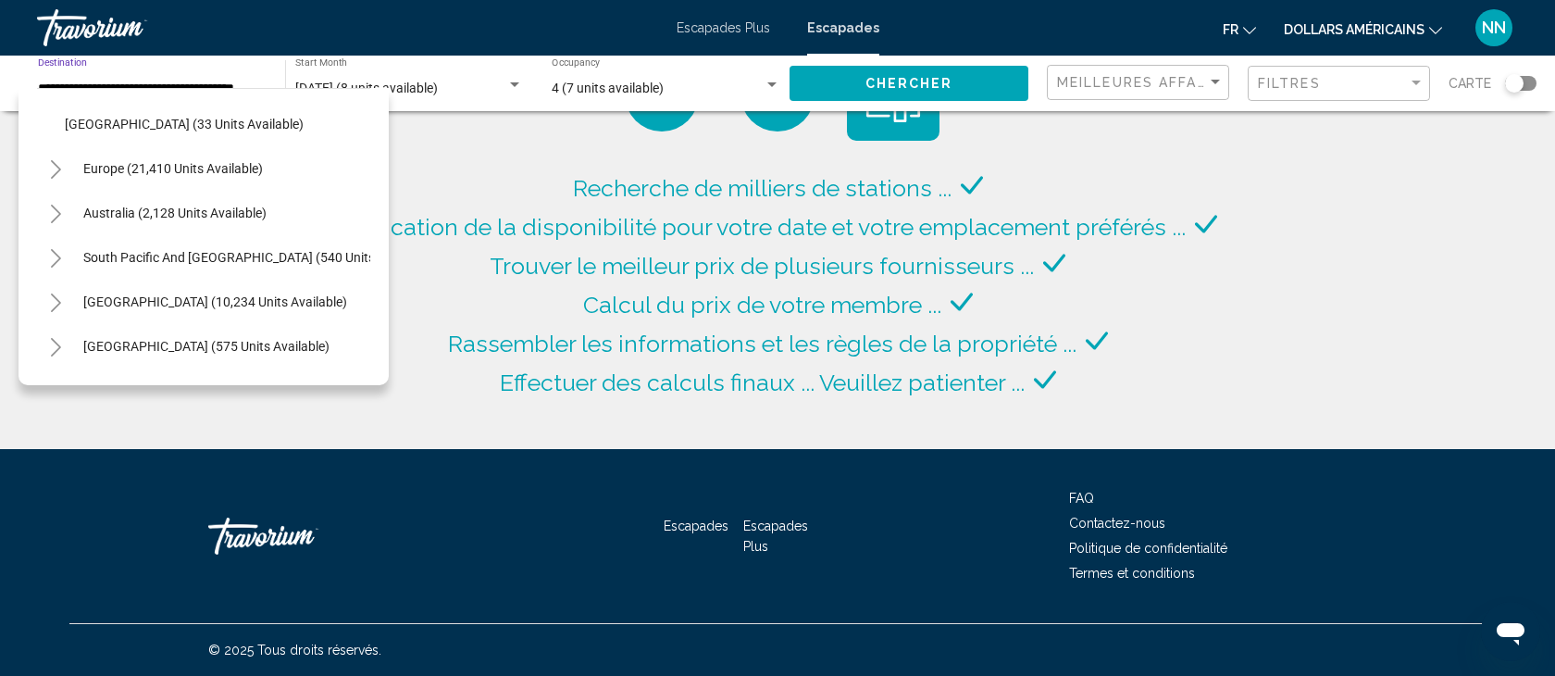
scroll to position [804, 0]
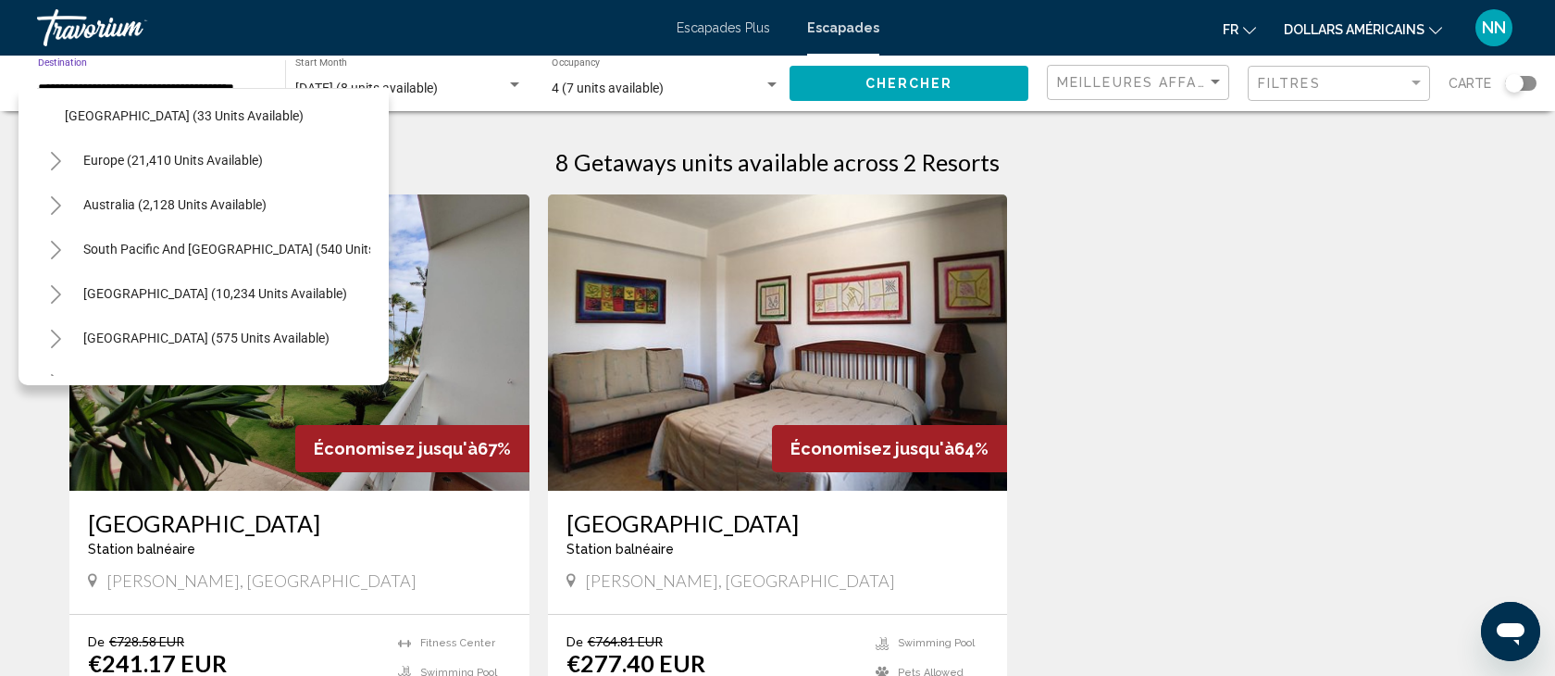
click at [56, 149] on button "Toggle Europe (21,410 units available)" at bounding box center [55, 160] width 37 height 37
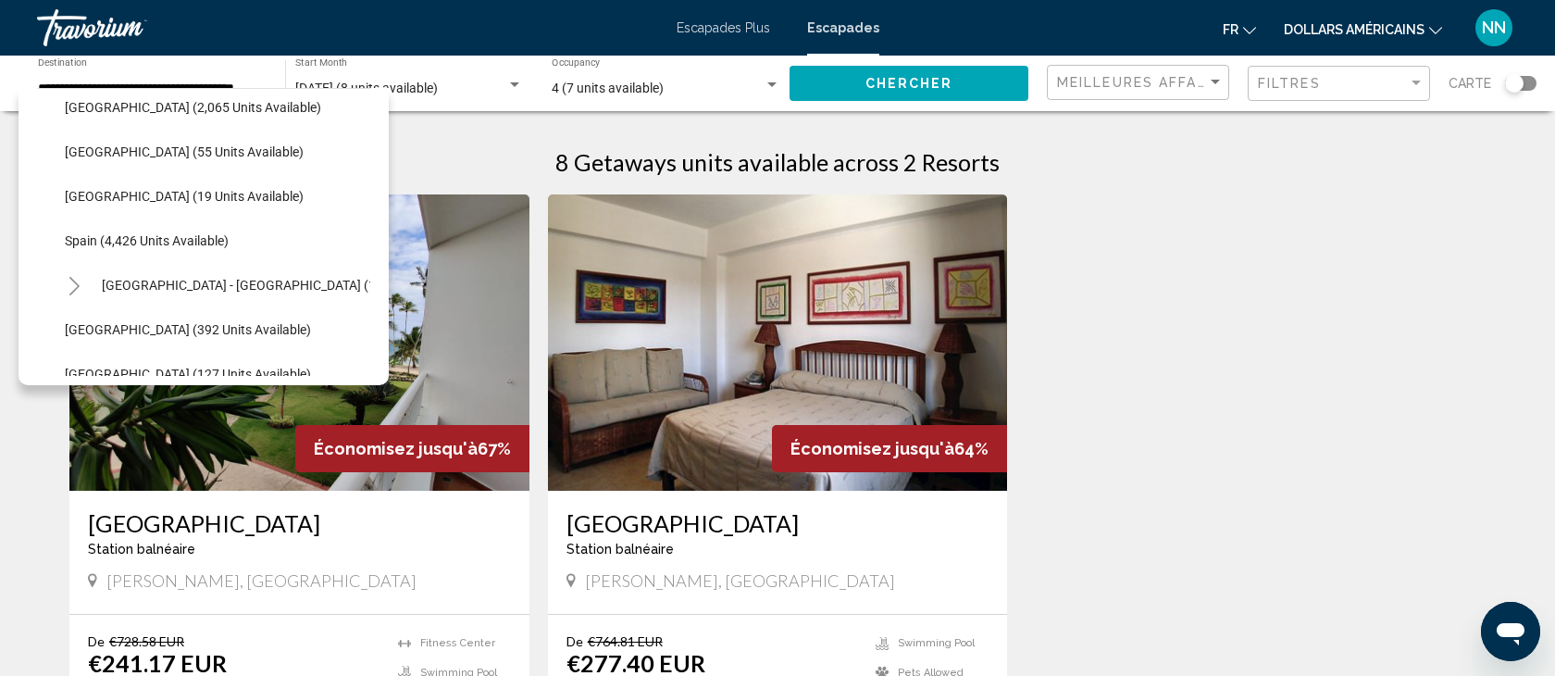
scroll to position [1525, 0]
click at [79, 279] on icon "Toggle Spain - Canary Islands (1,272 units available)" at bounding box center [75, 284] width 14 height 19
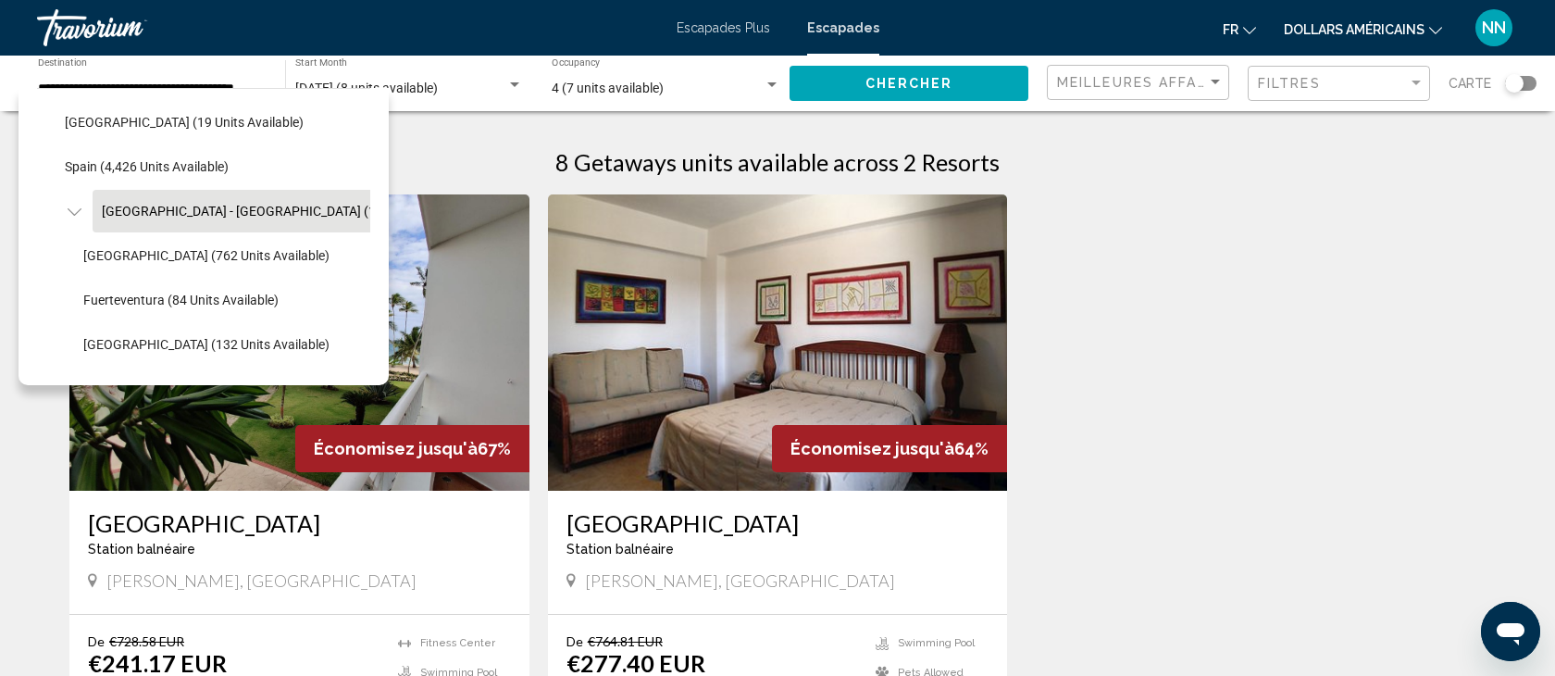
scroll to position [1602, 0]
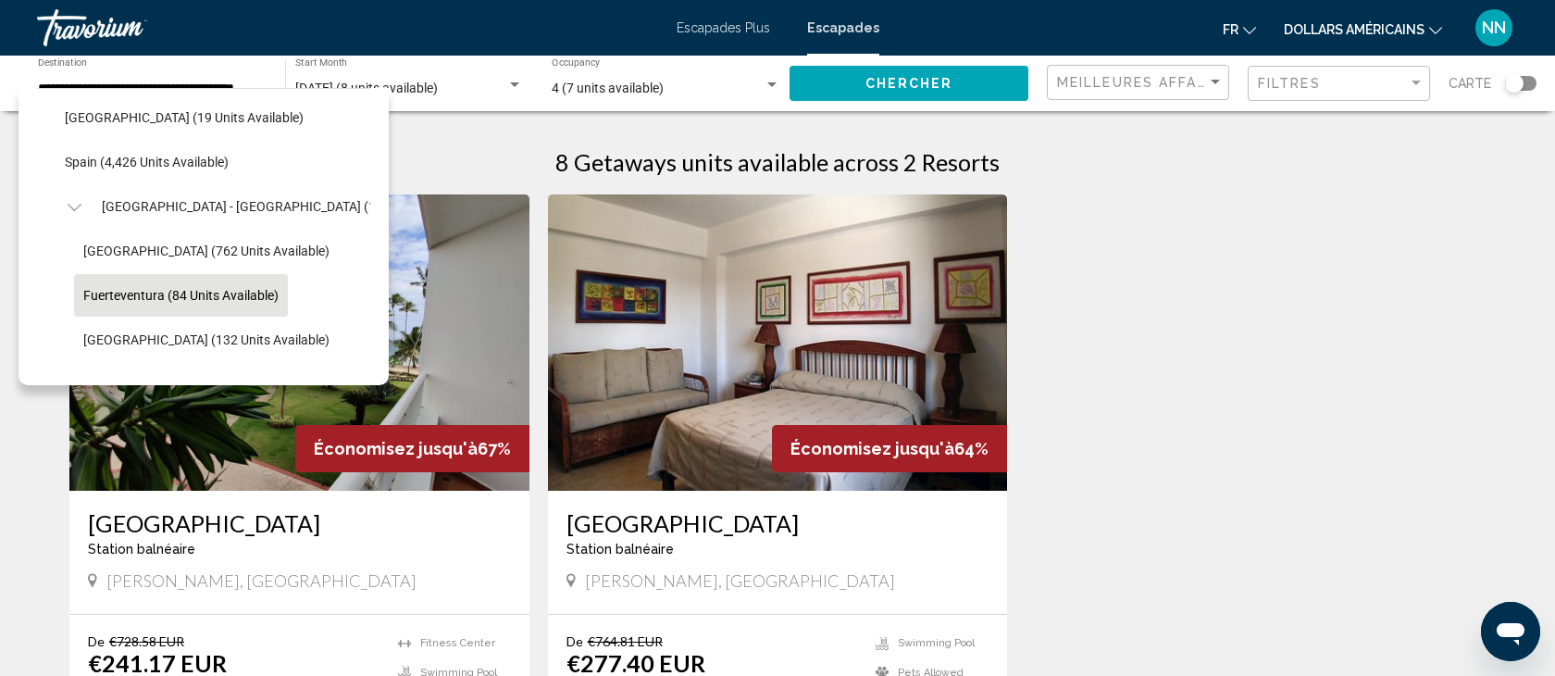
click at [123, 296] on span "Fuerteventura (84 units available)" at bounding box center [180, 295] width 195 height 15
type input "**********"
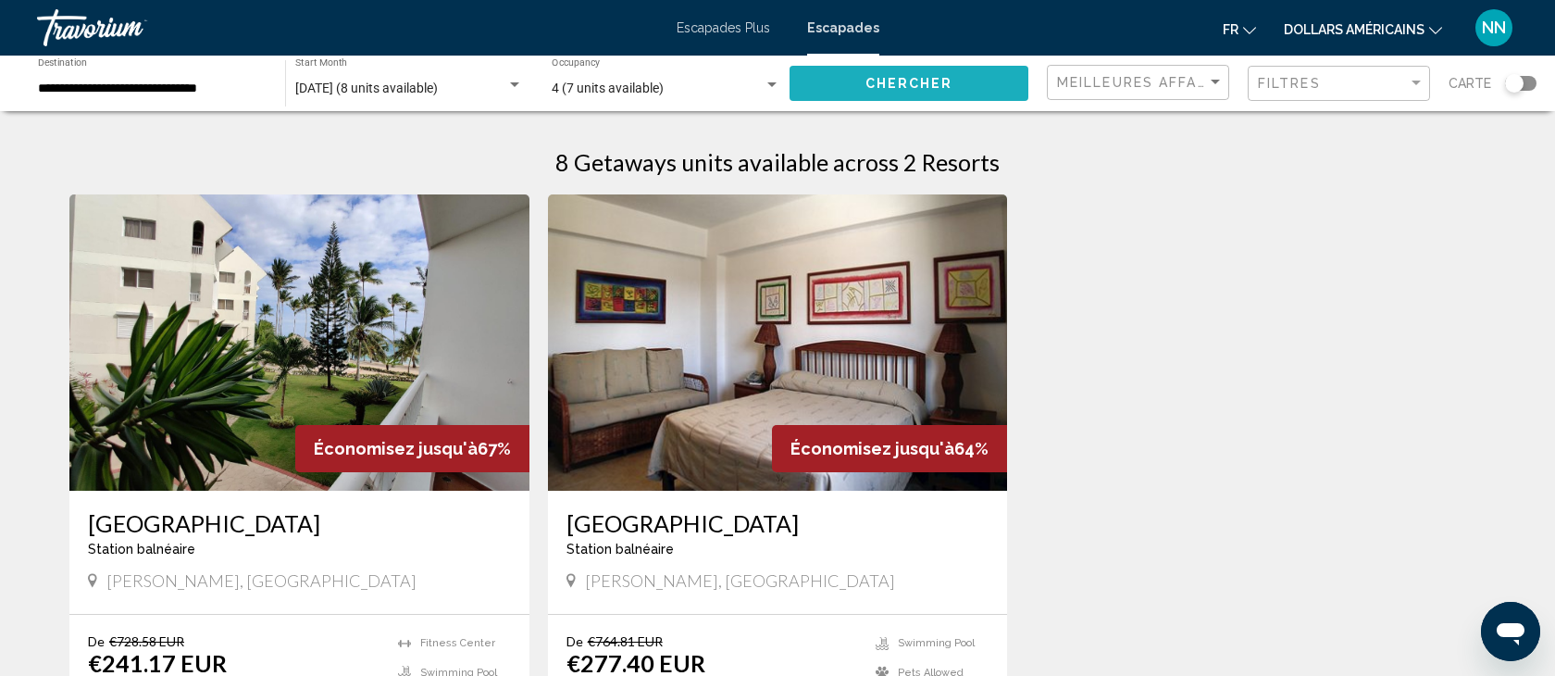
click at [889, 77] on span "Chercher" at bounding box center [909, 84] width 88 height 15
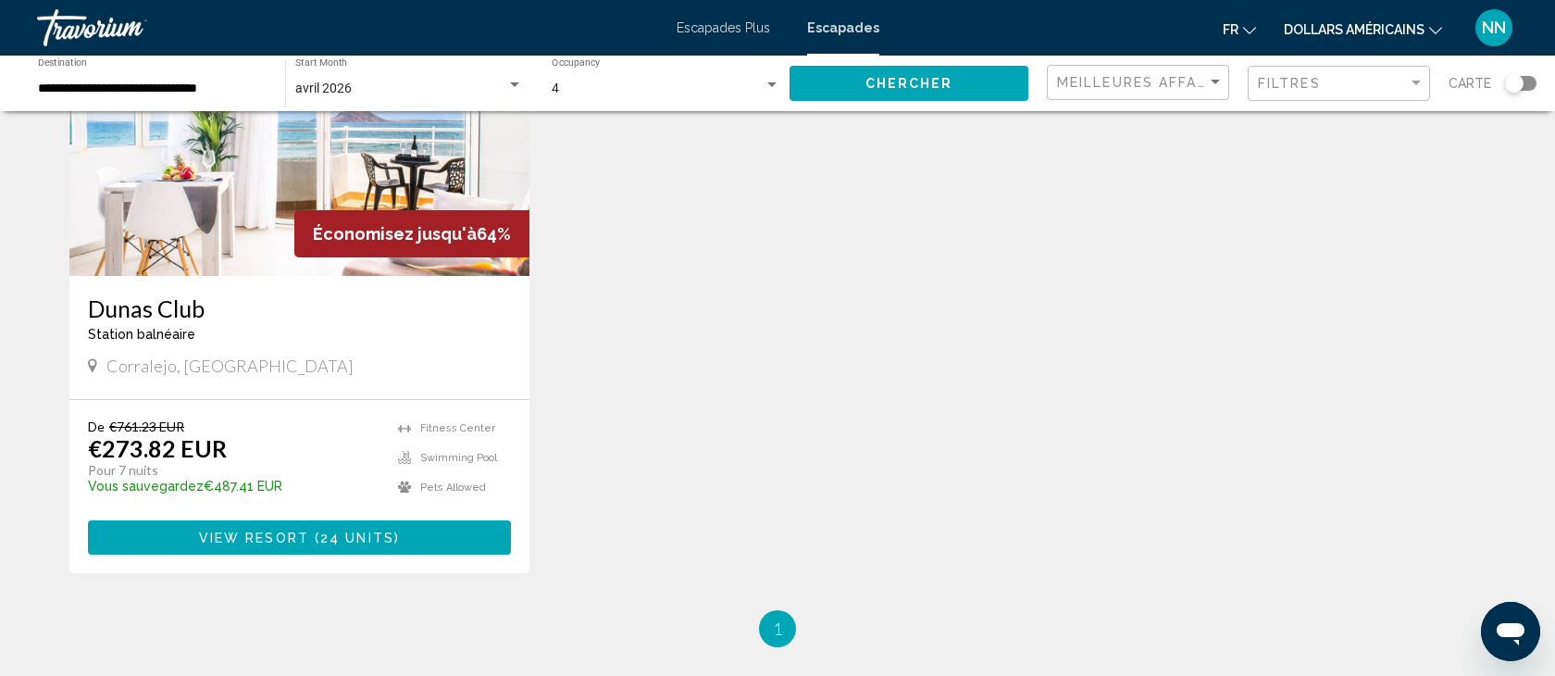
scroll to position [209, 0]
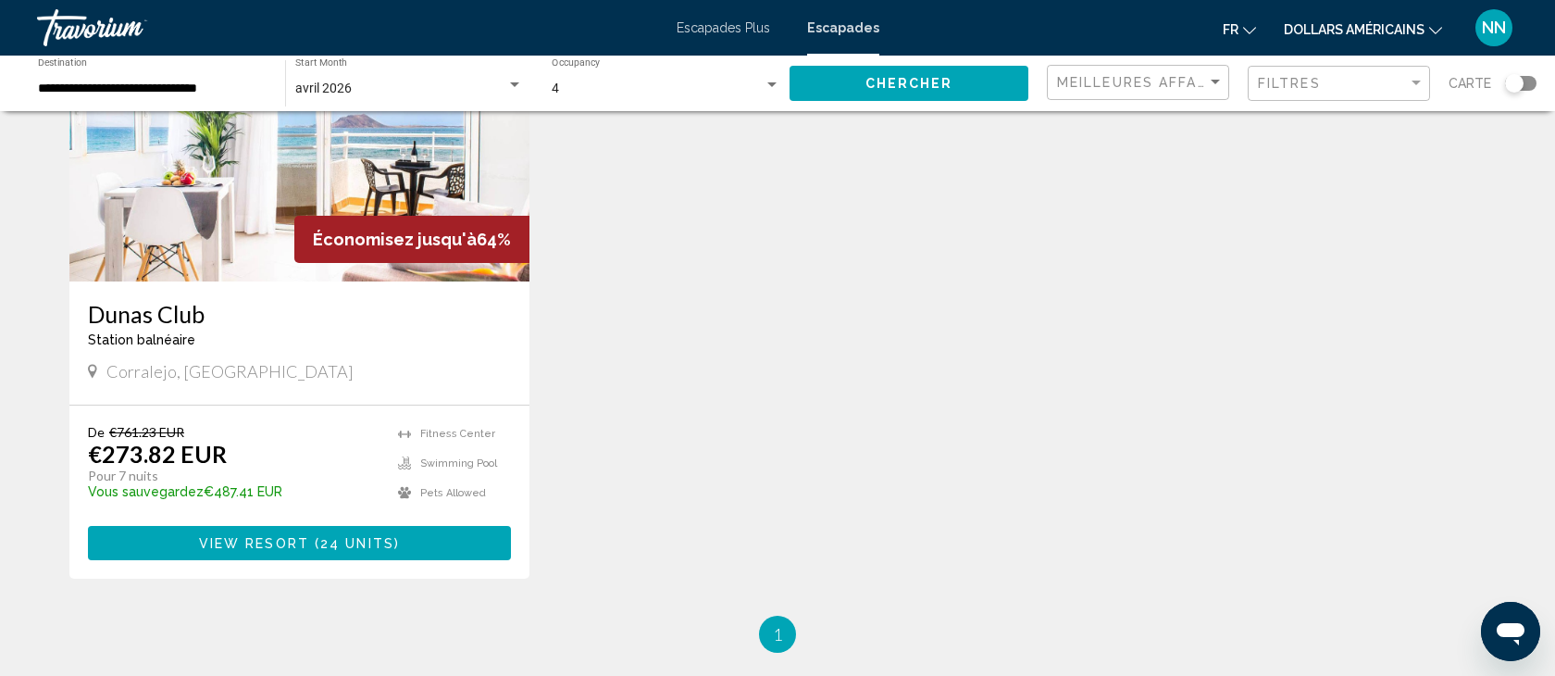
click at [266, 544] on span "View Resort" at bounding box center [254, 543] width 110 height 15
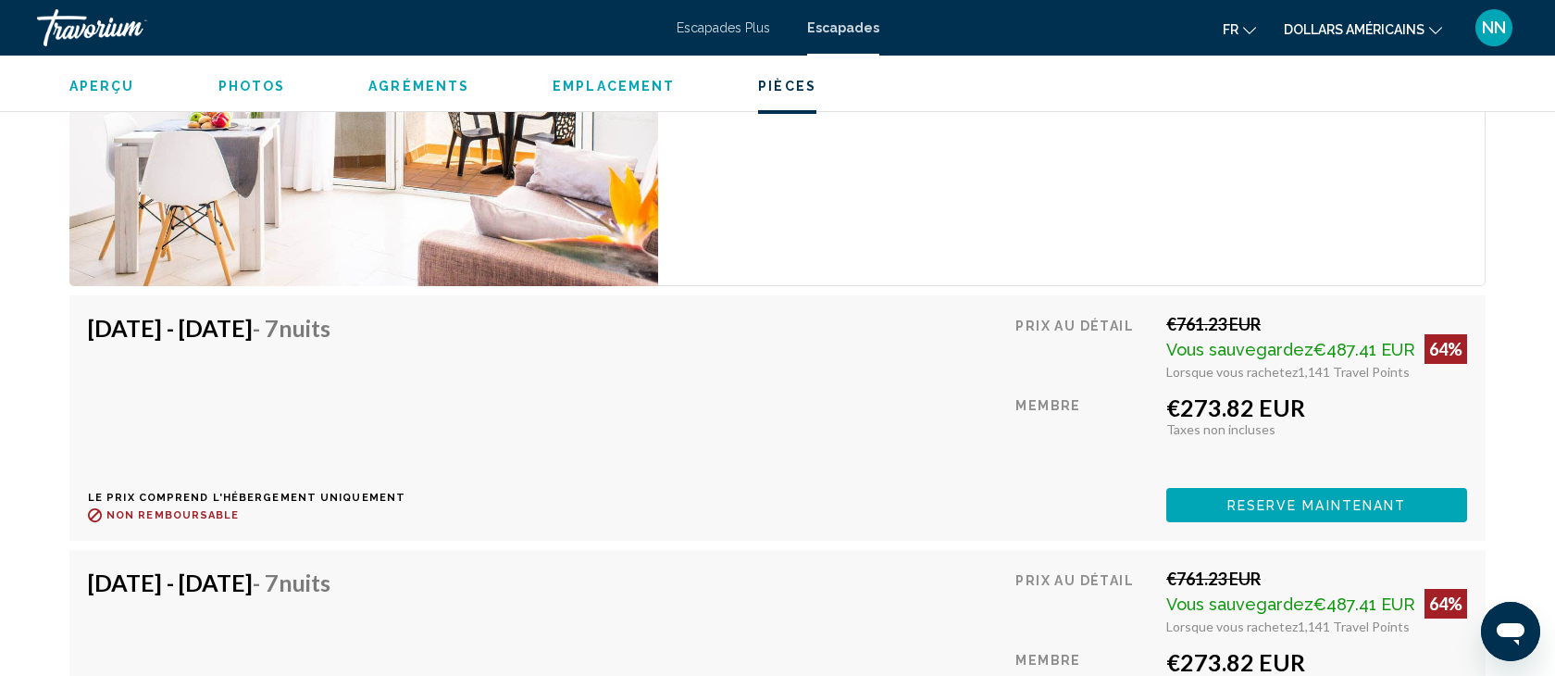
scroll to position [3635, 0]
click at [1282, 497] on span "Reserve maintenant" at bounding box center [1317, 504] width 180 height 15
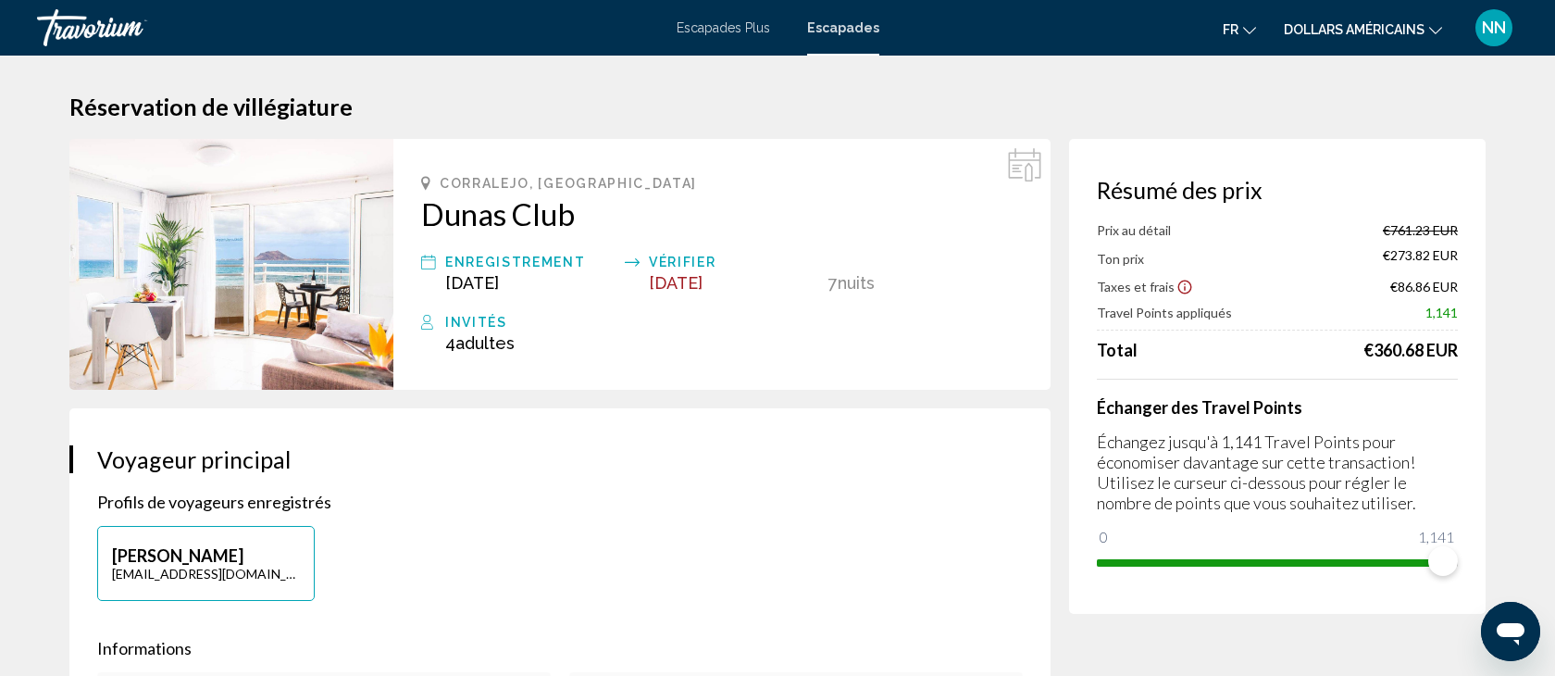
scroll to position [56, 0]
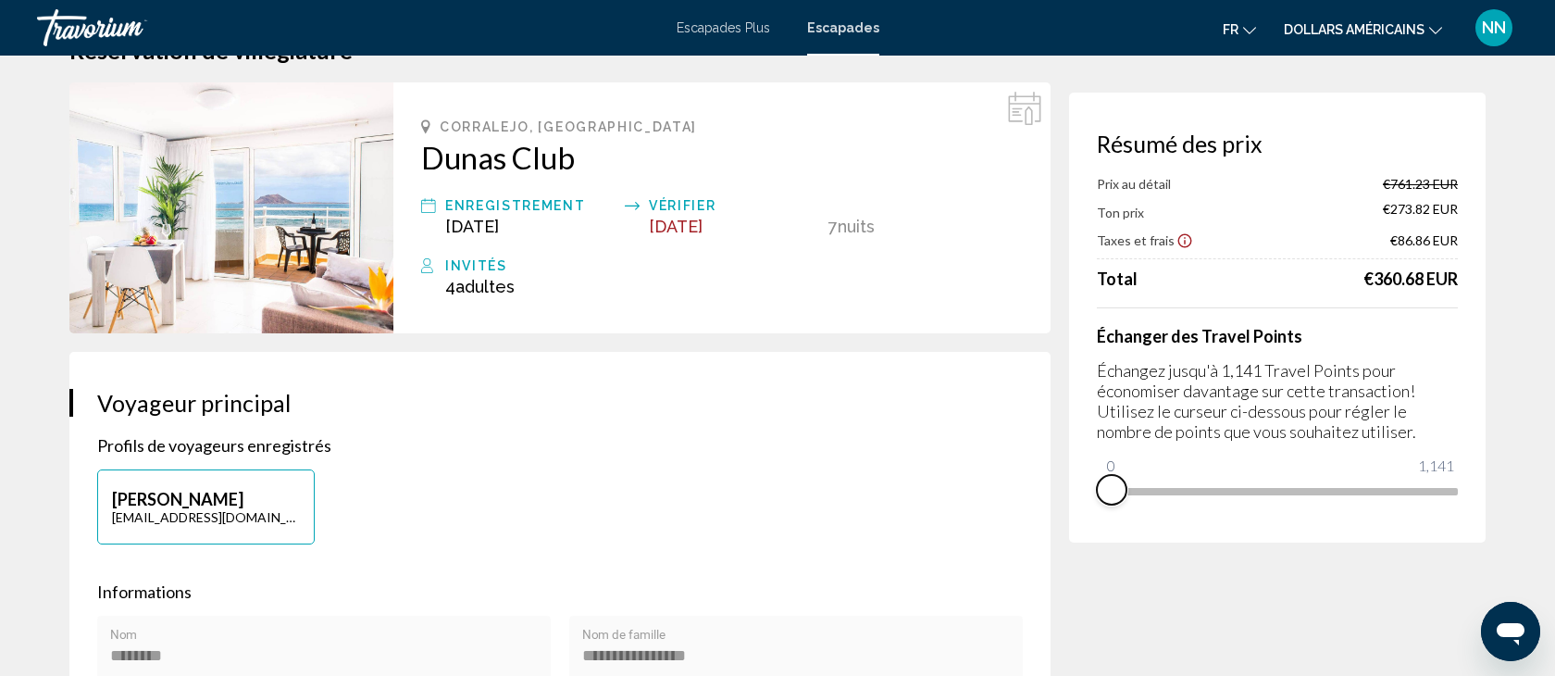
drag, startPoint x: 1442, startPoint y: 514, endPoint x: 1047, endPoint y: 526, distance: 395.4
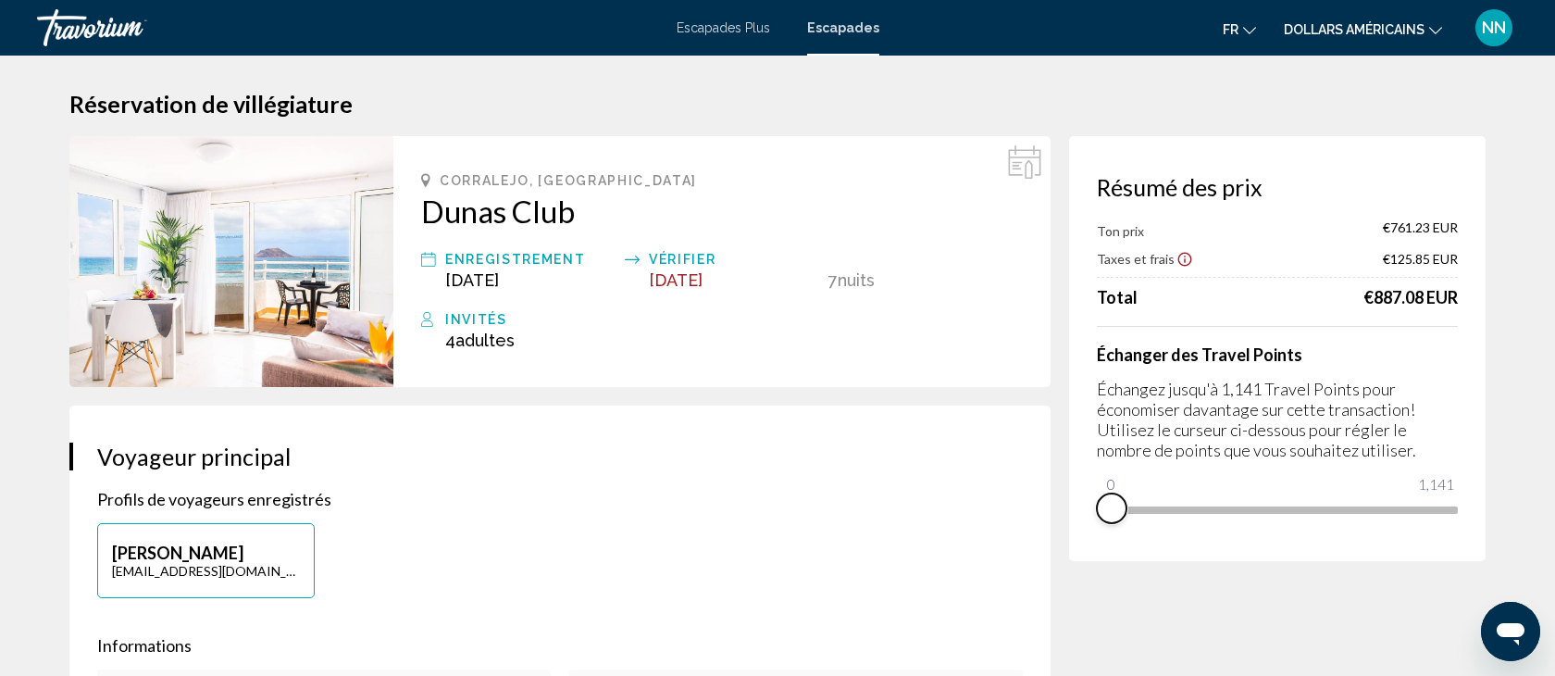
scroll to position [0, 0]
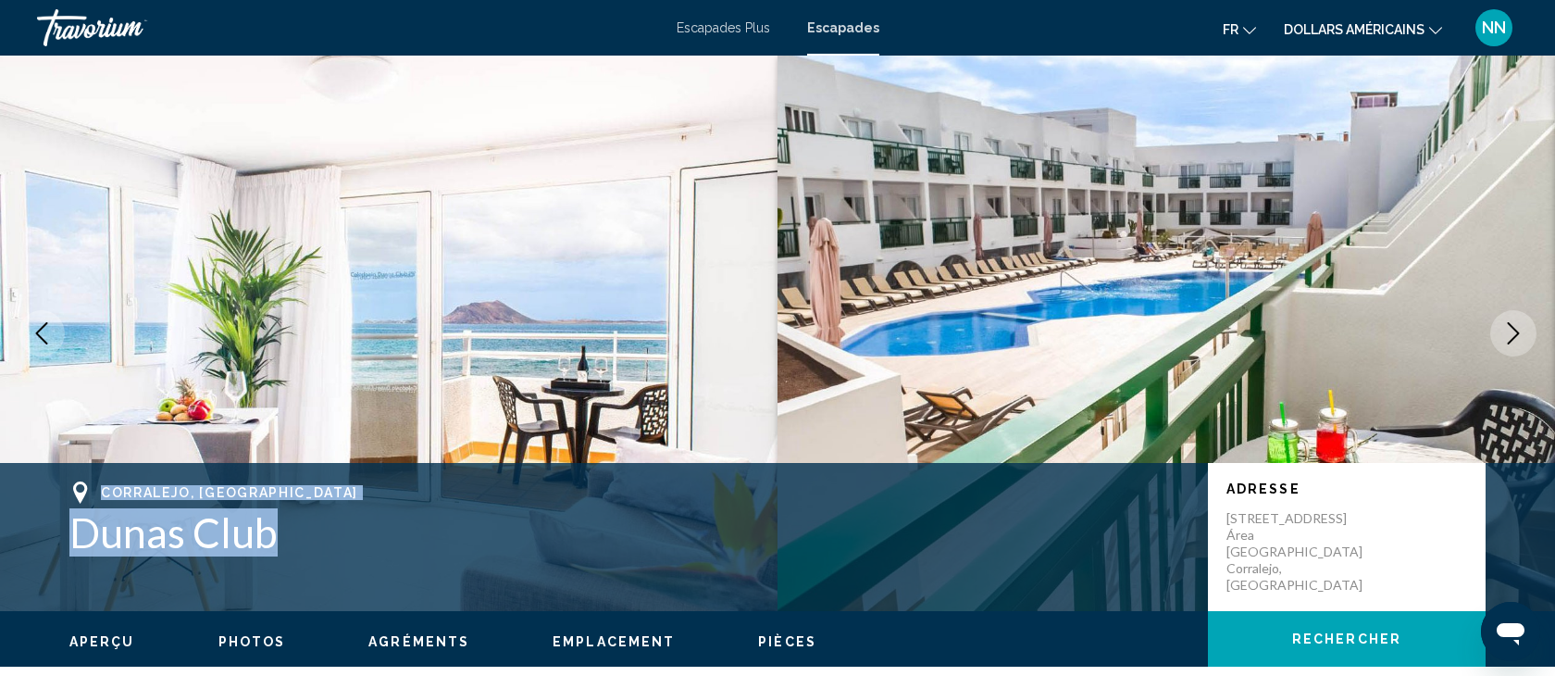
drag, startPoint x: 296, startPoint y: 540, endPoint x: 65, endPoint y: 494, distance: 235.8
click at [65, 494] on div "Corralejo, [GEOGRAPHIC_DATA] Dunas Club Adresse [STREET_ADDRESS][GEOGRAPHIC_DAT…" at bounding box center [777, 536] width 1490 height 111
copy div "Corralejo, [GEOGRAPHIC_DATA] Dunas Club"
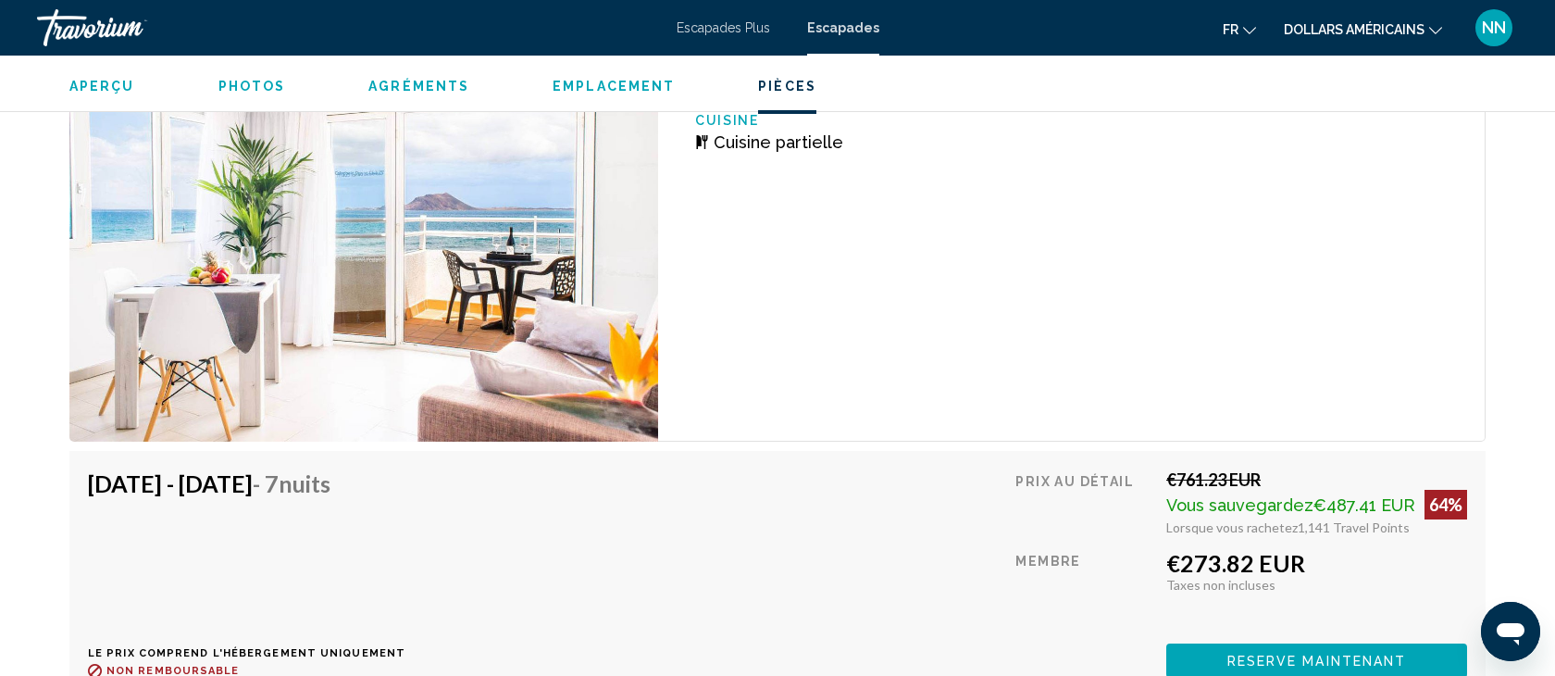
scroll to position [3474, 0]
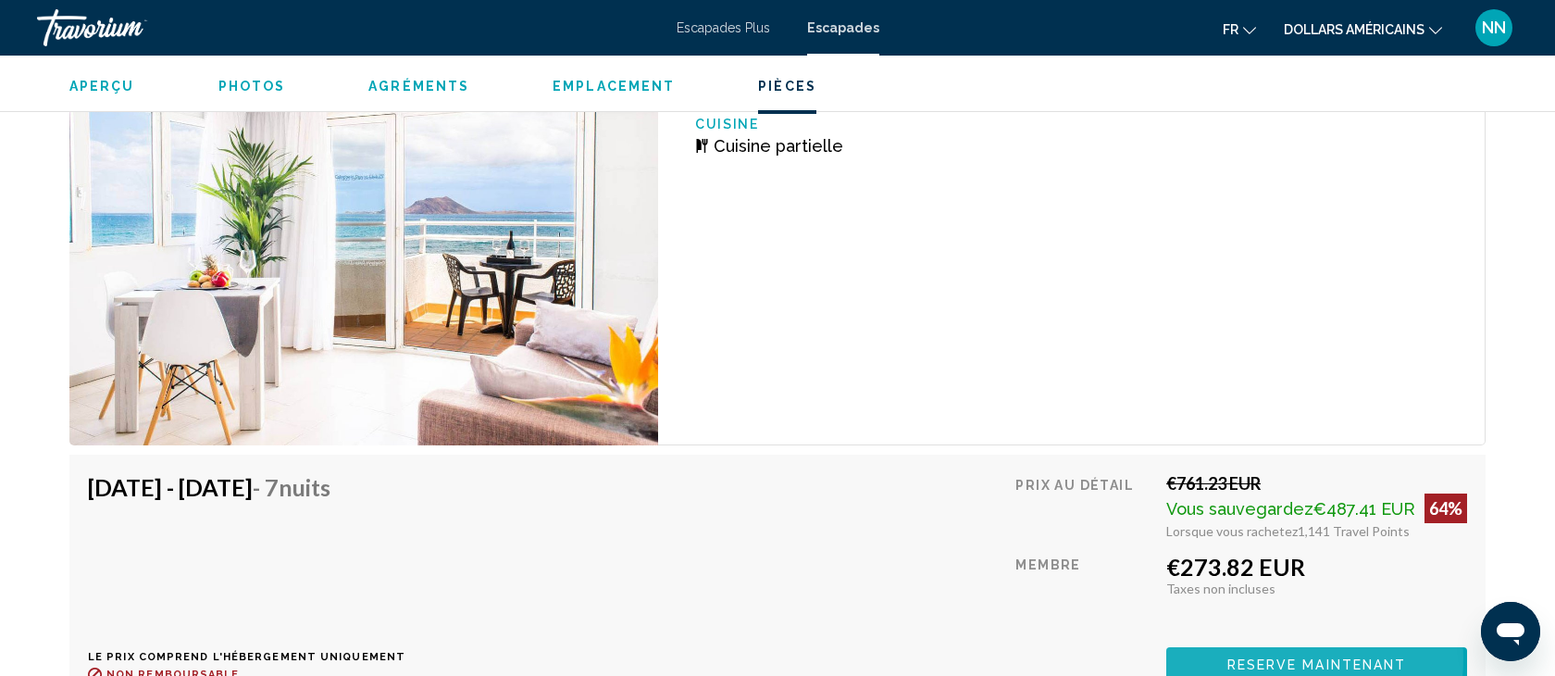
click at [1250, 657] on span "Reserve maintenant" at bounding box center [1317, 664] width 180 height 15
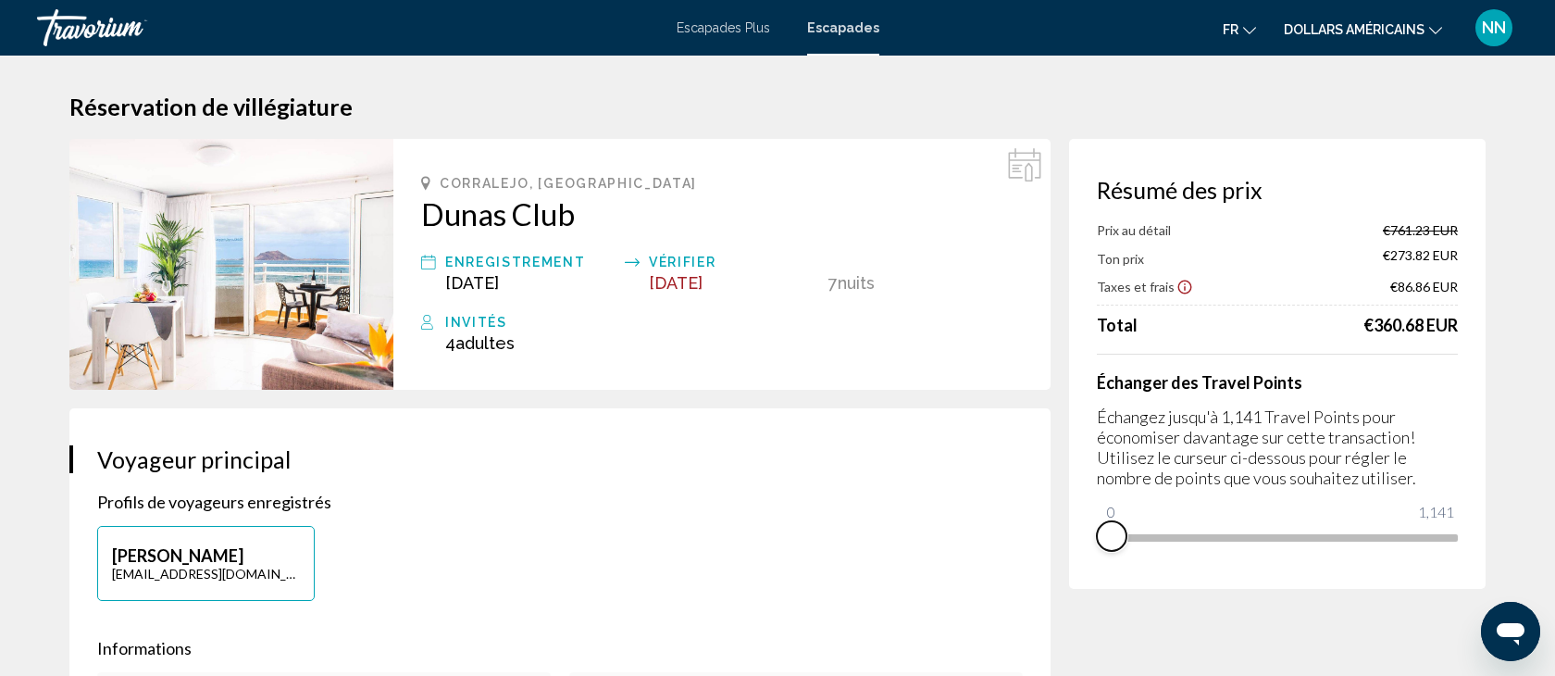
drag, startPoint x: 1448, startPoint y: 558, endPoint x: 1080, endPoint y: 565, distance: 367.5
click at [1080, 564] on div "Résumé des prix Prix au détail €761.23 EUR Ton prix €273.82 EUR Taxes et frais …" at bounding box center [1277, 364] width 416 height 450
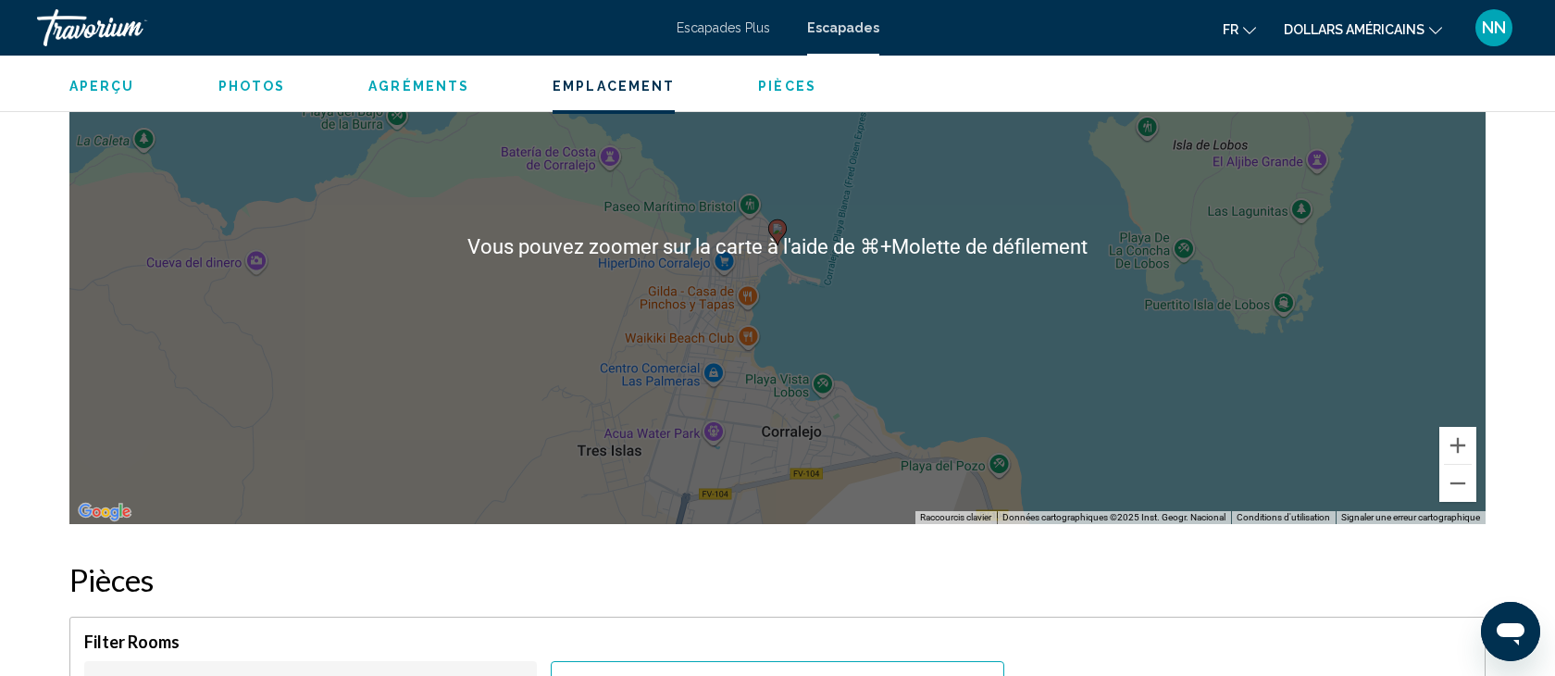
scroll to position [2668, 0]
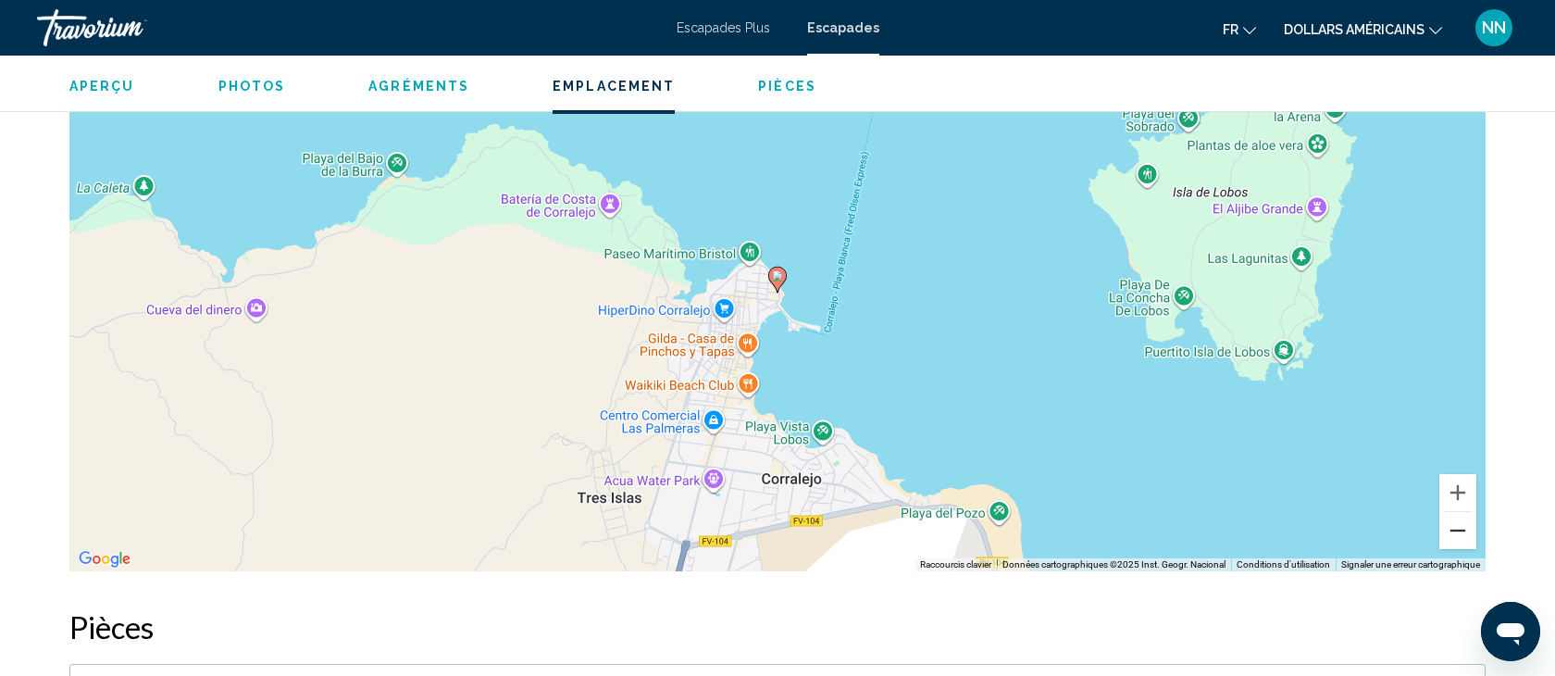
click at [1457, 516] on button "Zoom arrière" at bounding box center [1457, 530] width 37 height 37
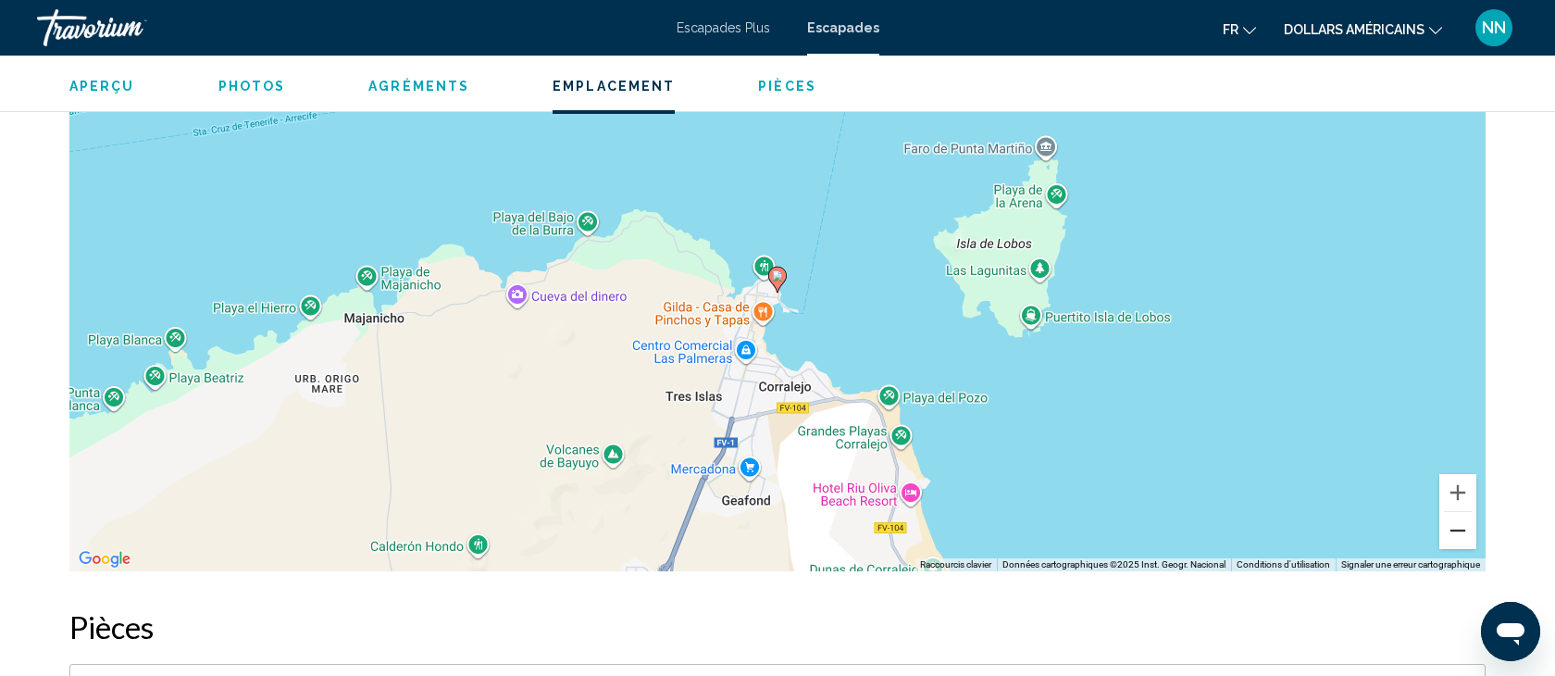
click at [1457, 516] on button "Zoom arrière" at bounding box center [1457, 530] width 37 height 37
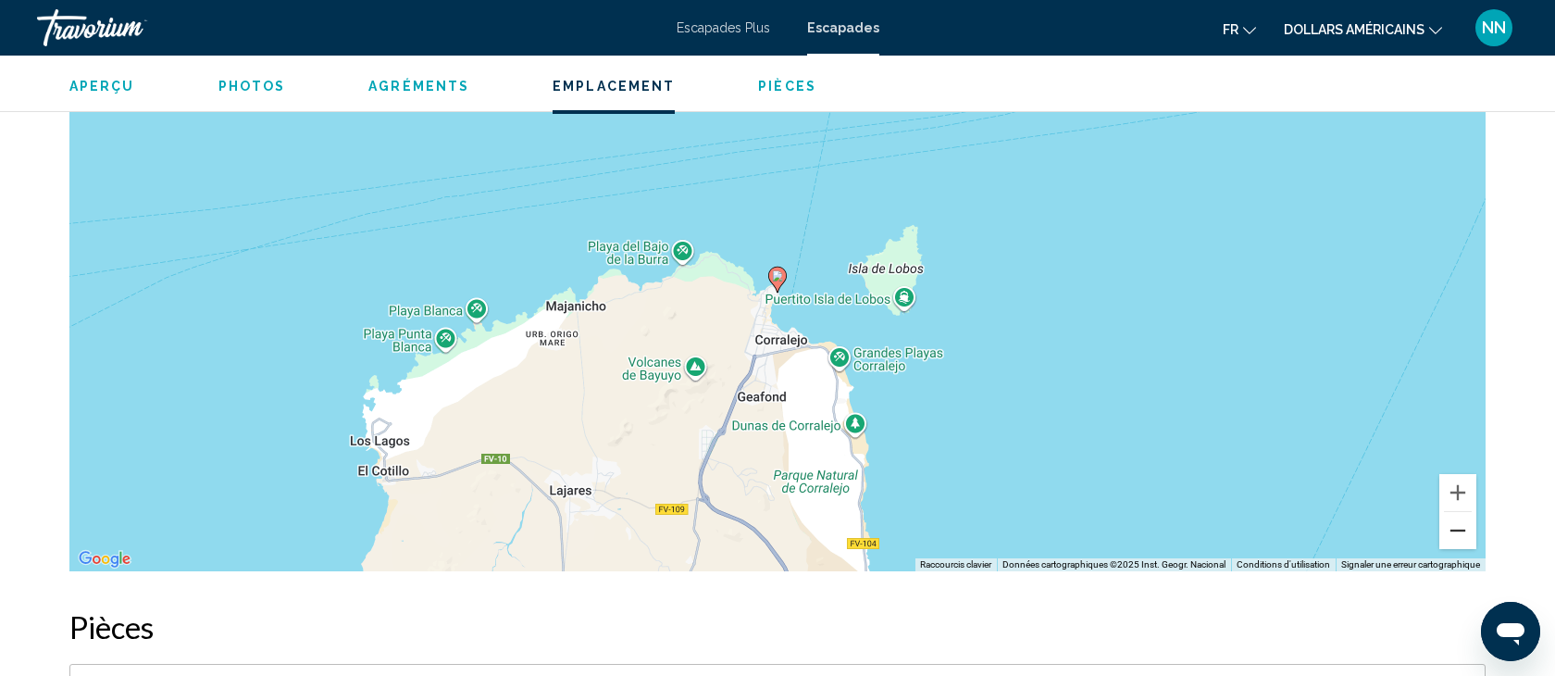
click at [1457, 516] on button "Zoom arrière" at bounding box center [1457, 530] width 37 height 37
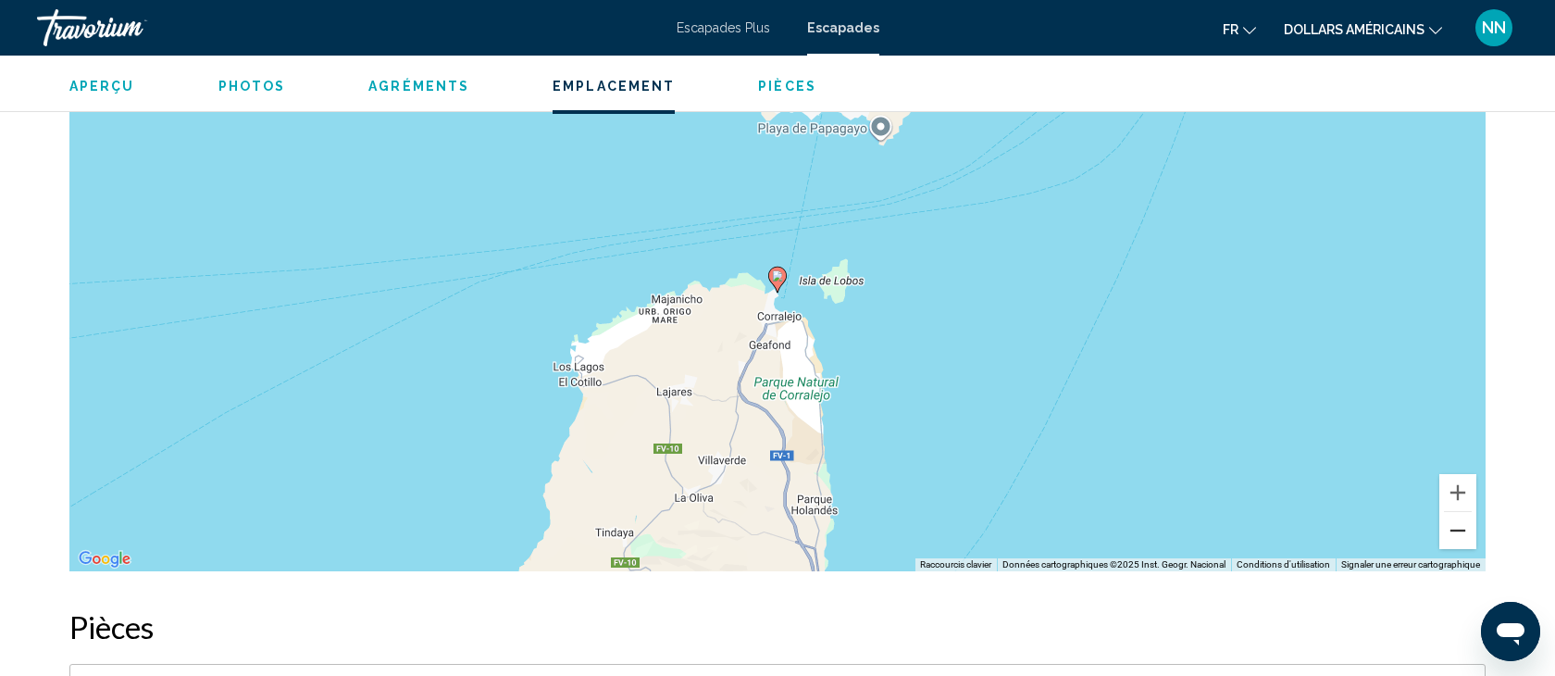
click at [1457, 517] on button "Zoom arrière" at bounding box center [1457, 530] width 37 height 37
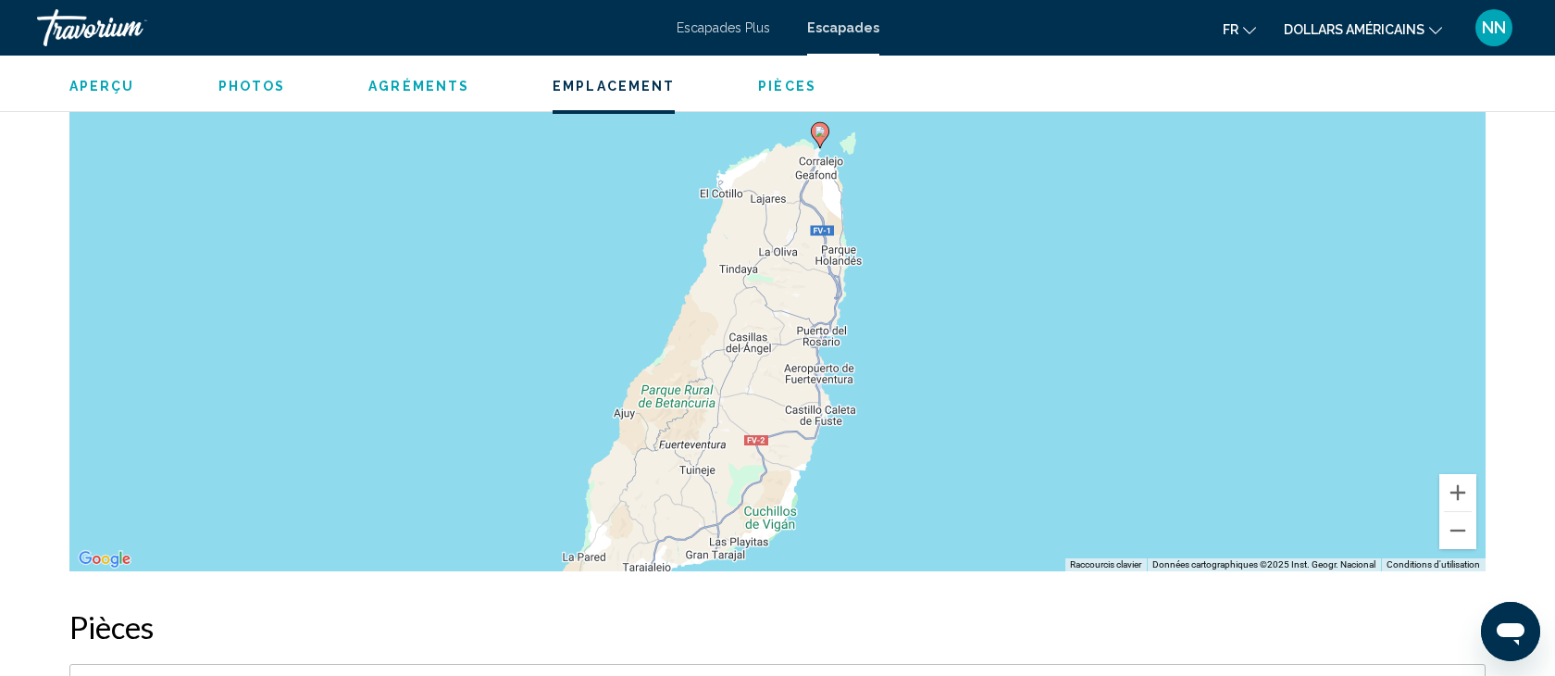
drag, startPoint x: 757, startPoint y: 436, endPoint x: 799, endPoint y: 292, distance: 150.3
click at [799, 292] on div "Pour activer le glissement avec le clavier, appuyez sur Alt+Entrée. Une fois ce…" at bounding box center [777, 293] width 1416 height 555
click at [1461, 523] on button "Zoom arrière" at bounding box center [1457, 530] width 37 height 37
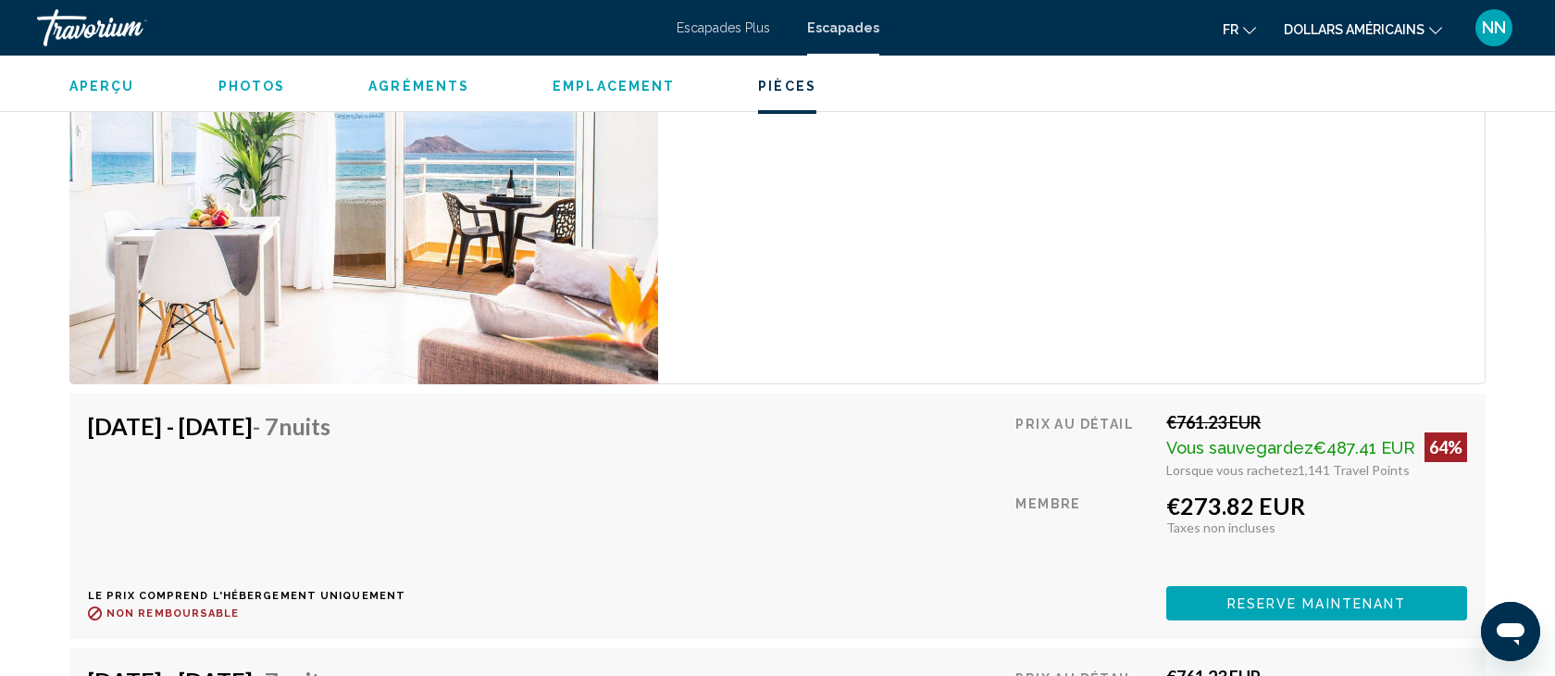
scroll to position [3535, 0]
click at [1291, 597] on span "Reserve maintenant" at bounding box center [1317, 604] width 180 height 15
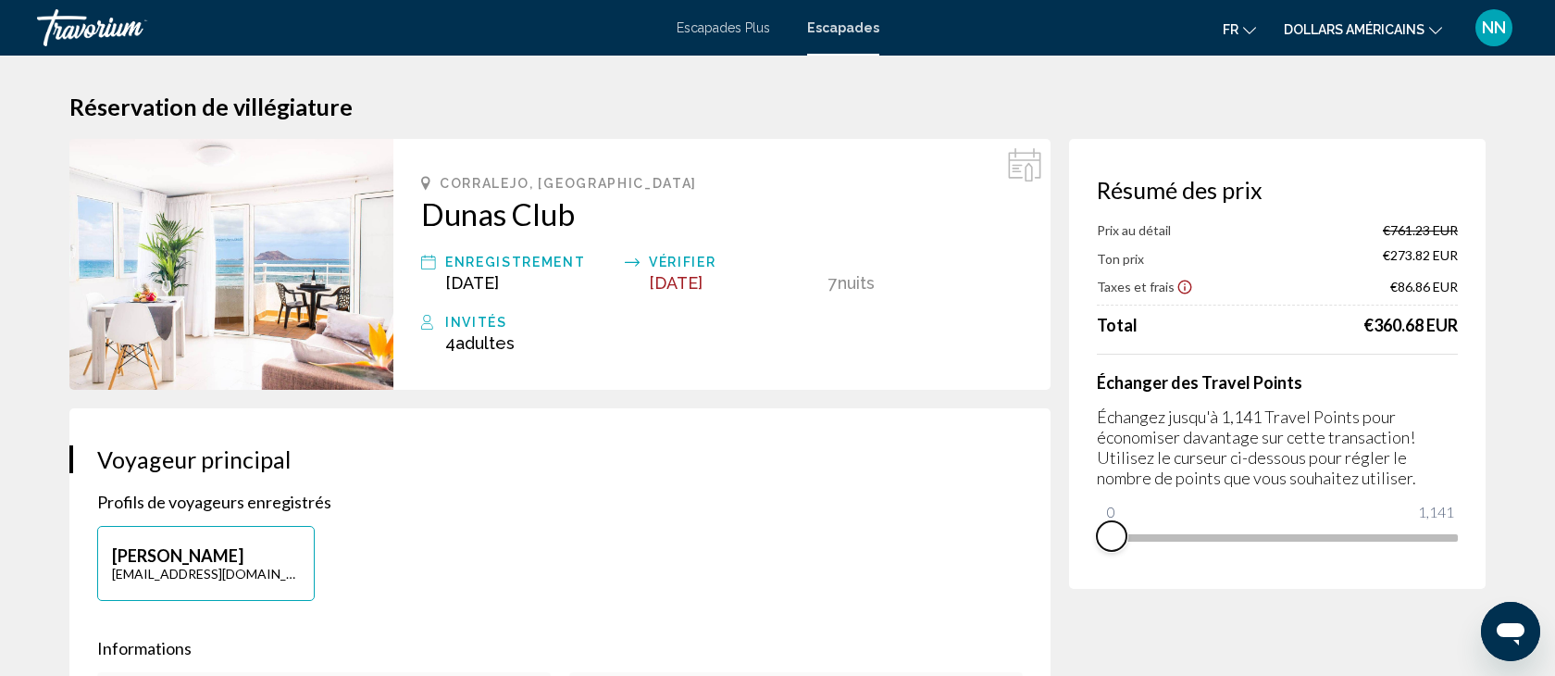
drag, startPoint x: 1446, startPoint y: 552, endPoint x: 1056, endPoint y: 561, distance: 389.8
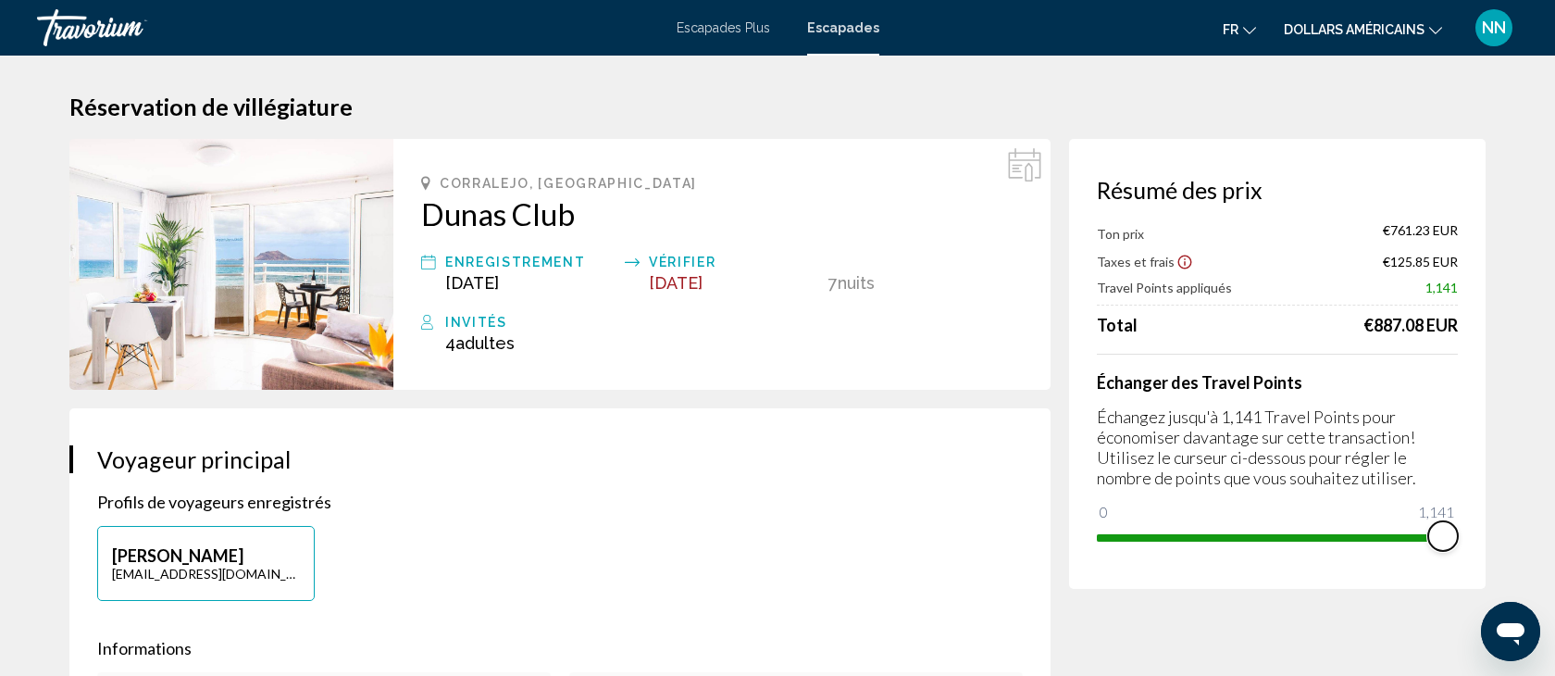
drag, startPoint x: 1110, startPoint y: 515, endPoint x: 1512, endPoint y: 524, distance: 402.7
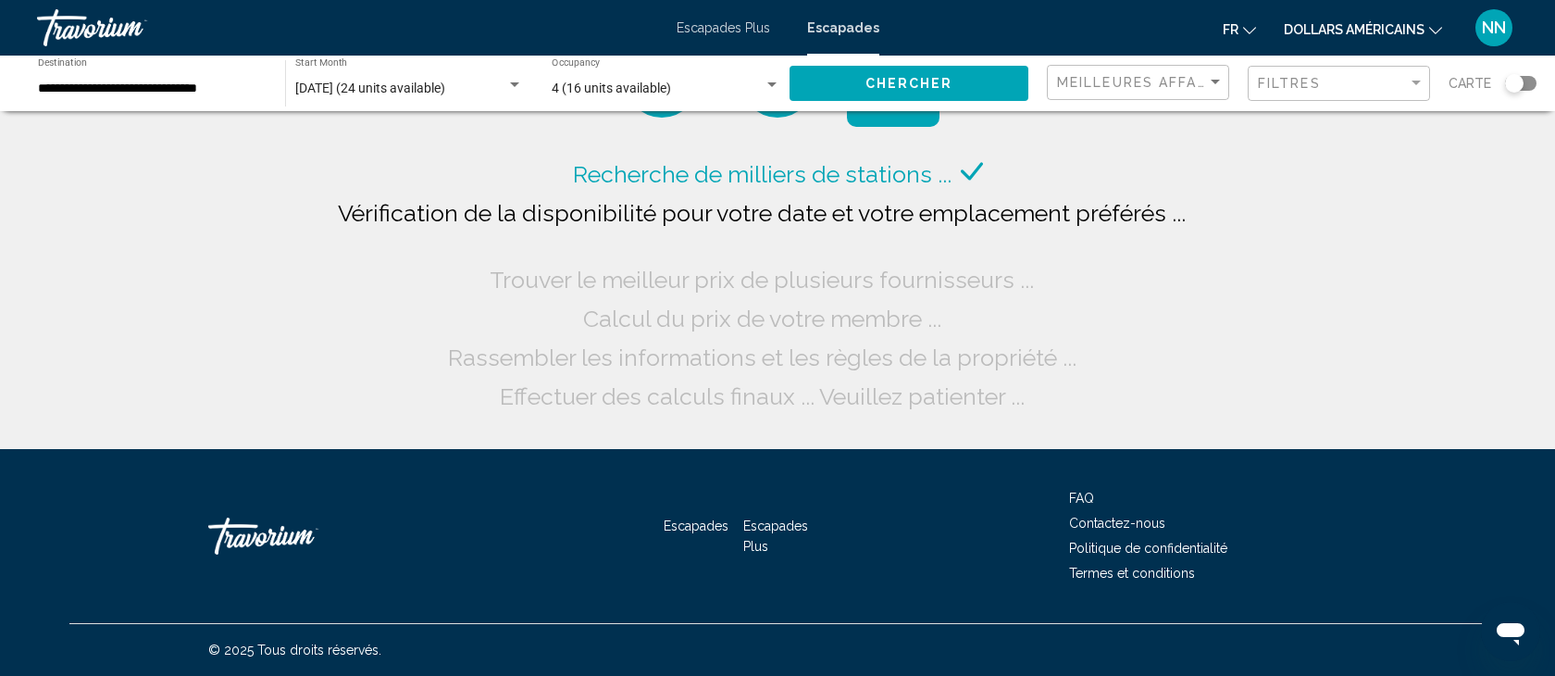
click at [51, 93] on input "**********" at bounding box center [152, 88] width 229 height 15
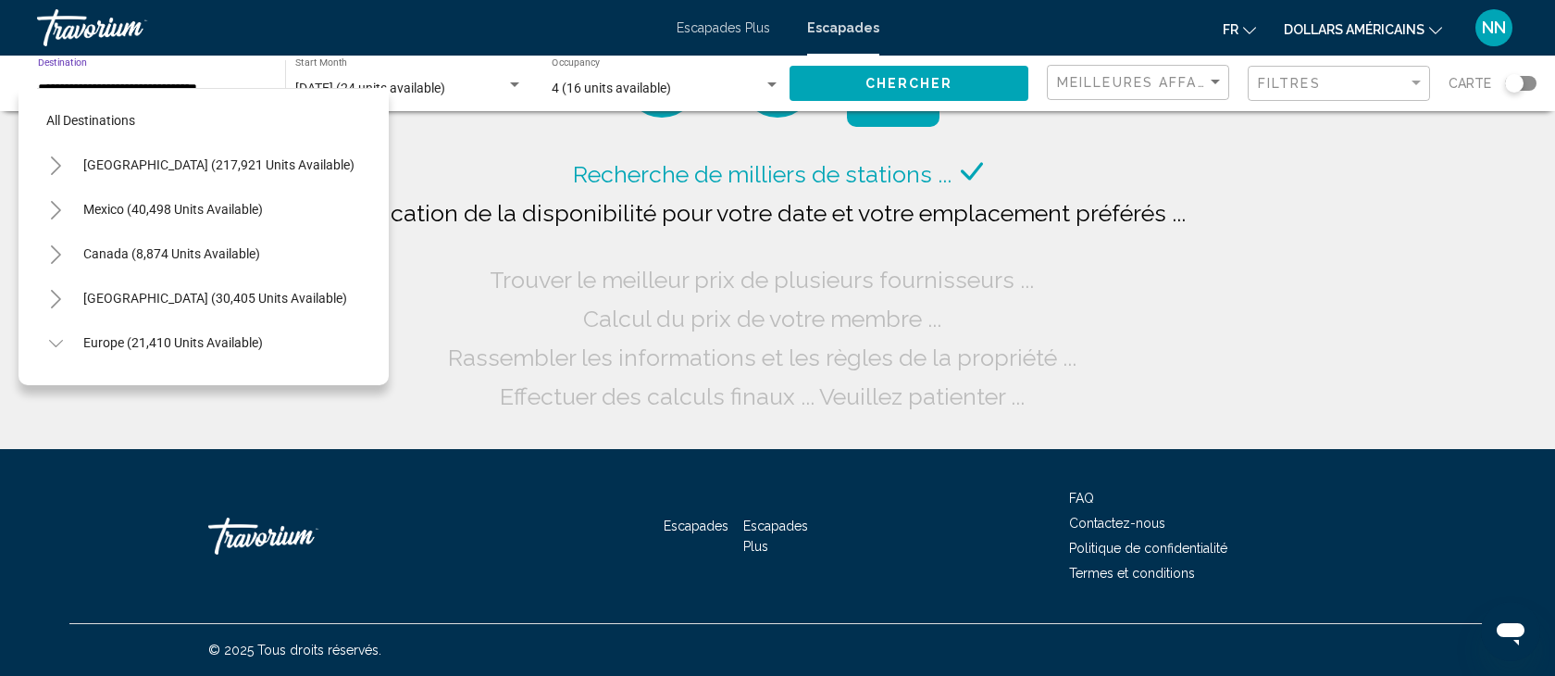
scroll to position [1043, 0]
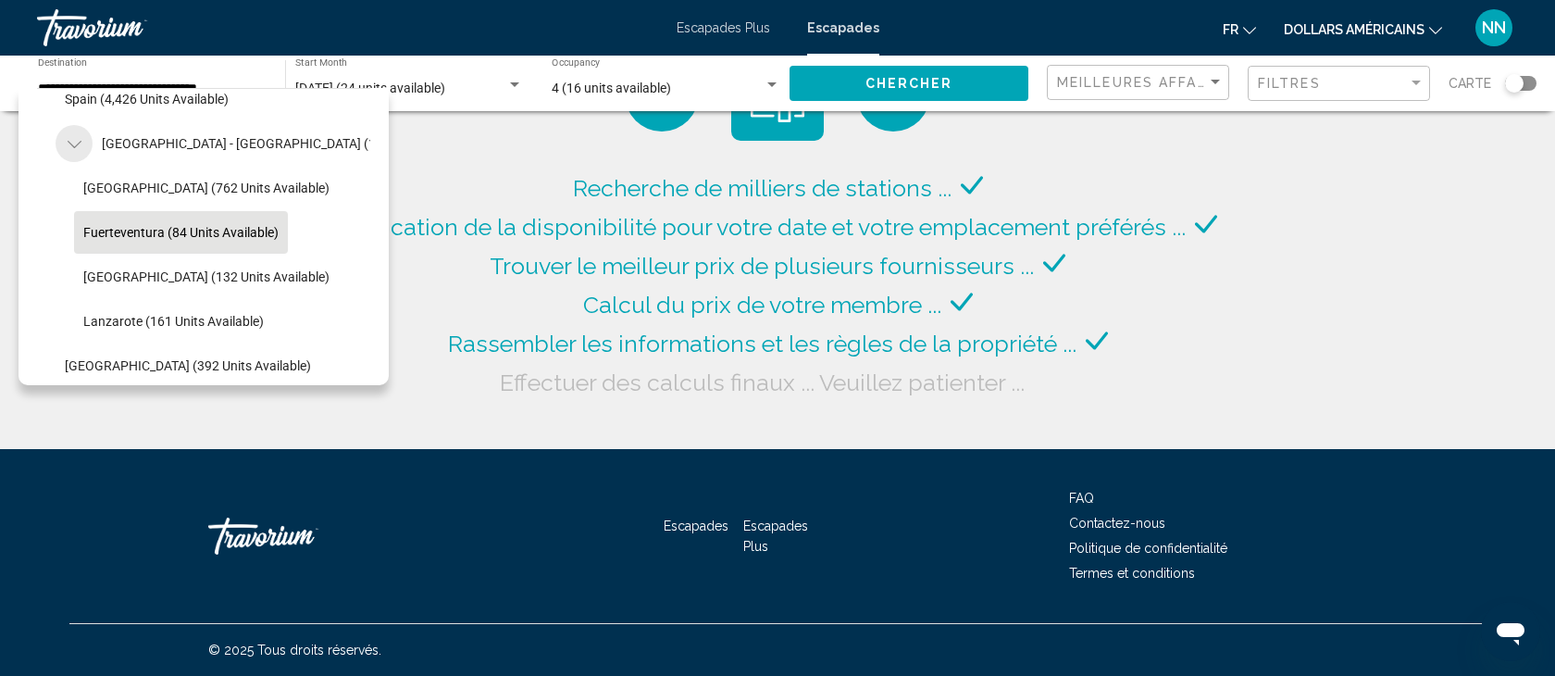
click at [75, 143] on icon "Toggle Spain - Canary Islands (1,272 units available)" at bounding box center [75, 144] width 14 height 19
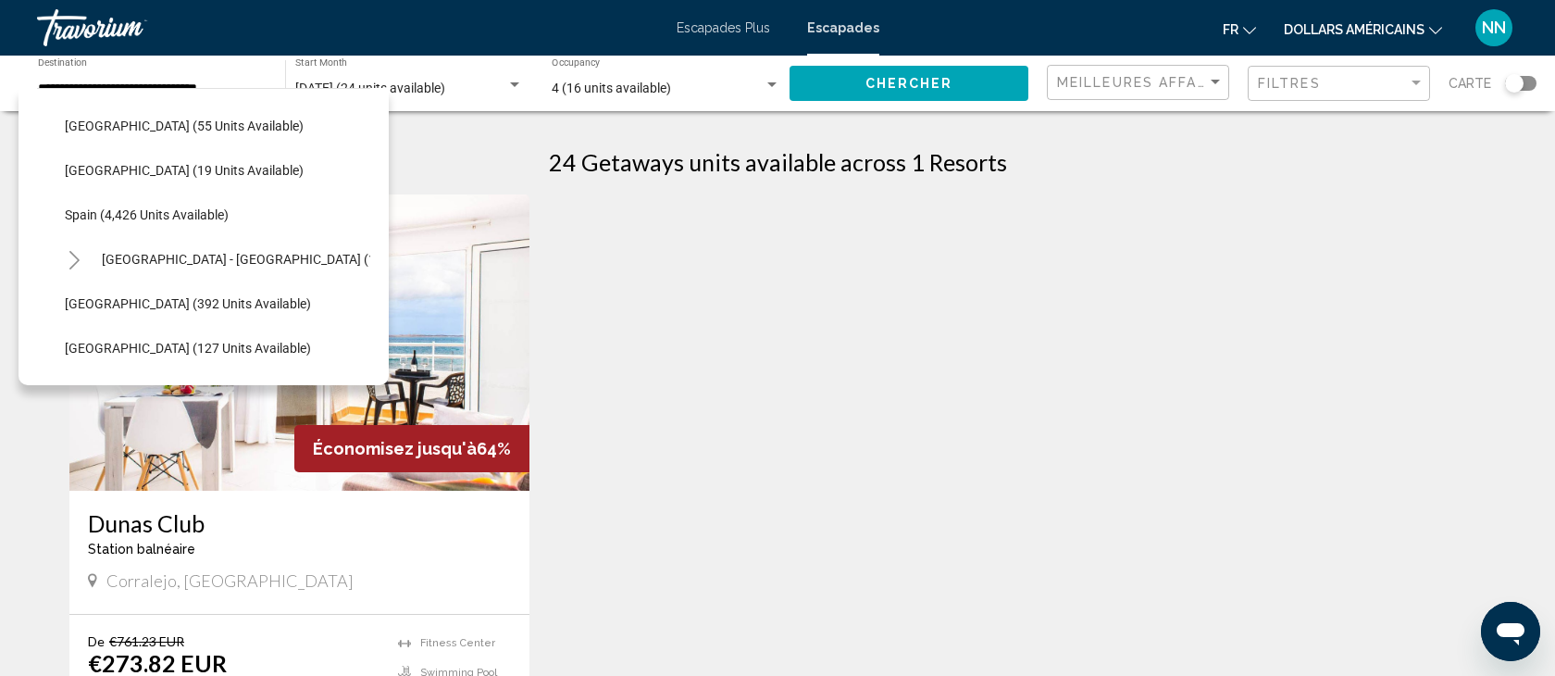
scroll to position [925, 0]
click at [93, 211] on span "Spain (4,426 units available)" at bounding box center [147, 217] width 164 height 15
type input "**********"
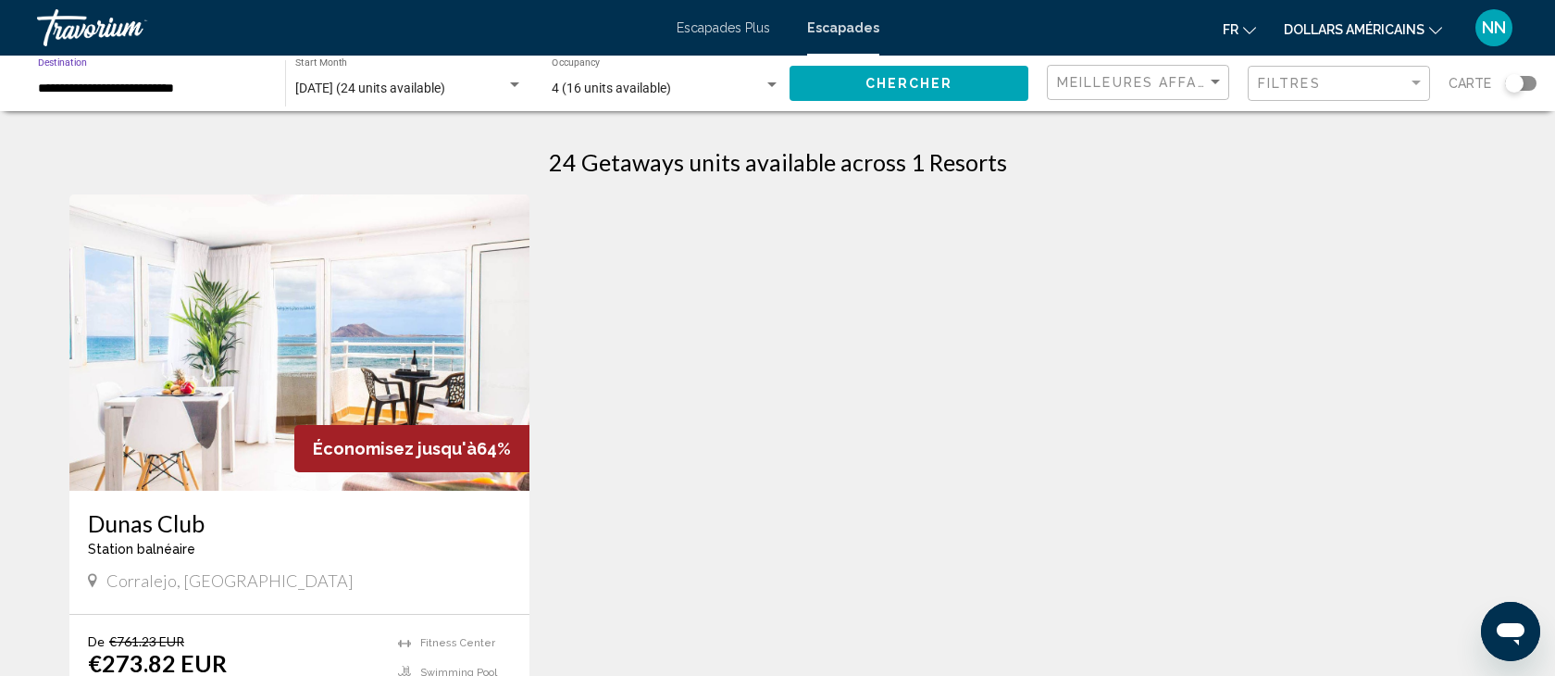
click at [922, 77] on span "Chercher" at bounding box center [909, 84] width 88 height 15
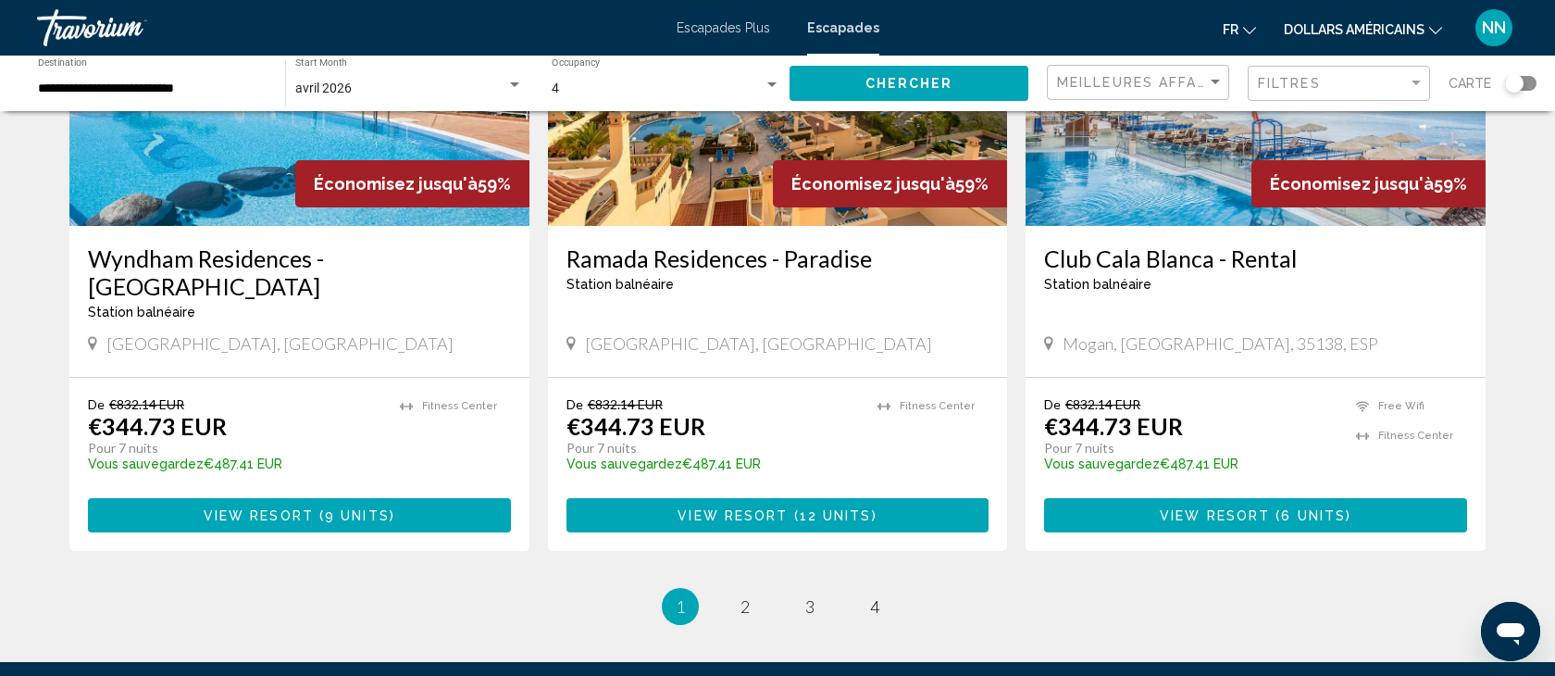
scroll to position [2262, 0]
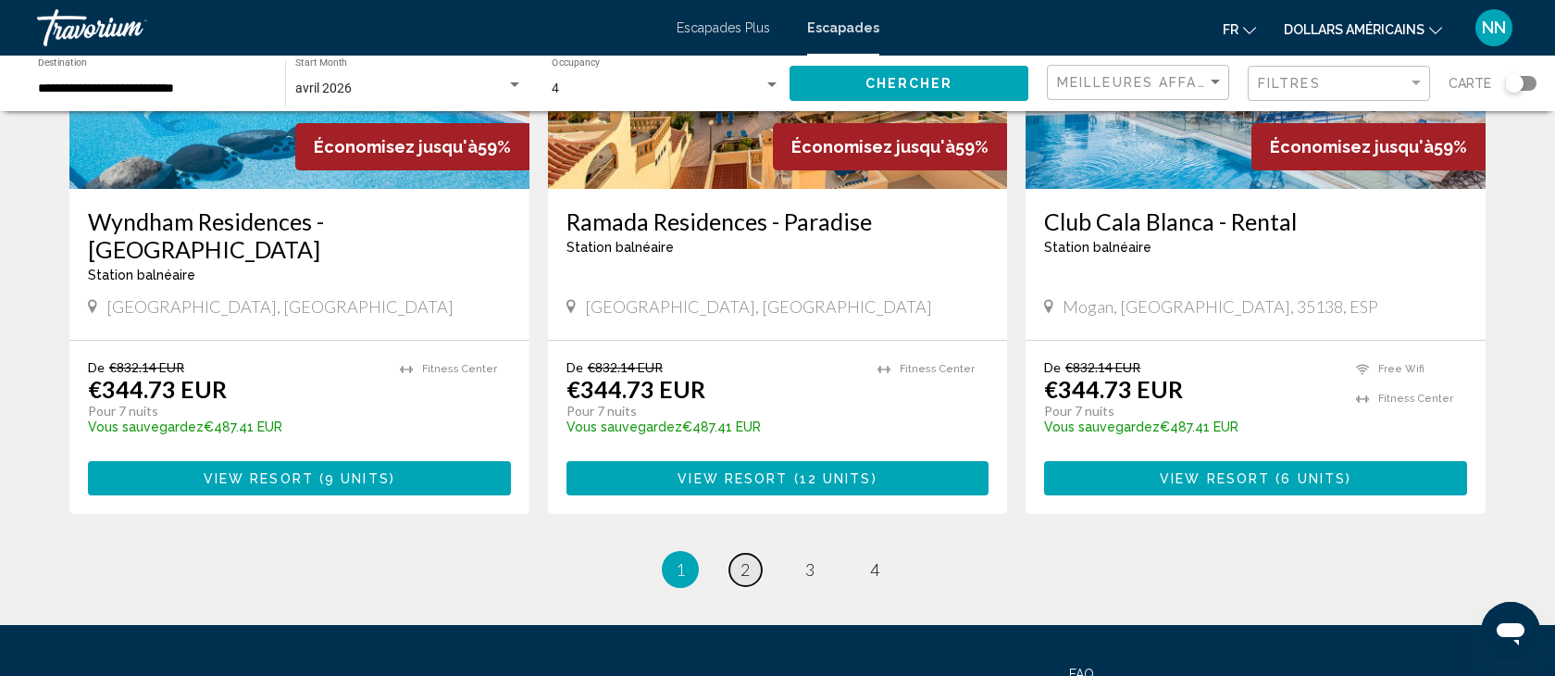
click at [740, 559] on span "2" at bounding box center [744, 569] width 9 height 20
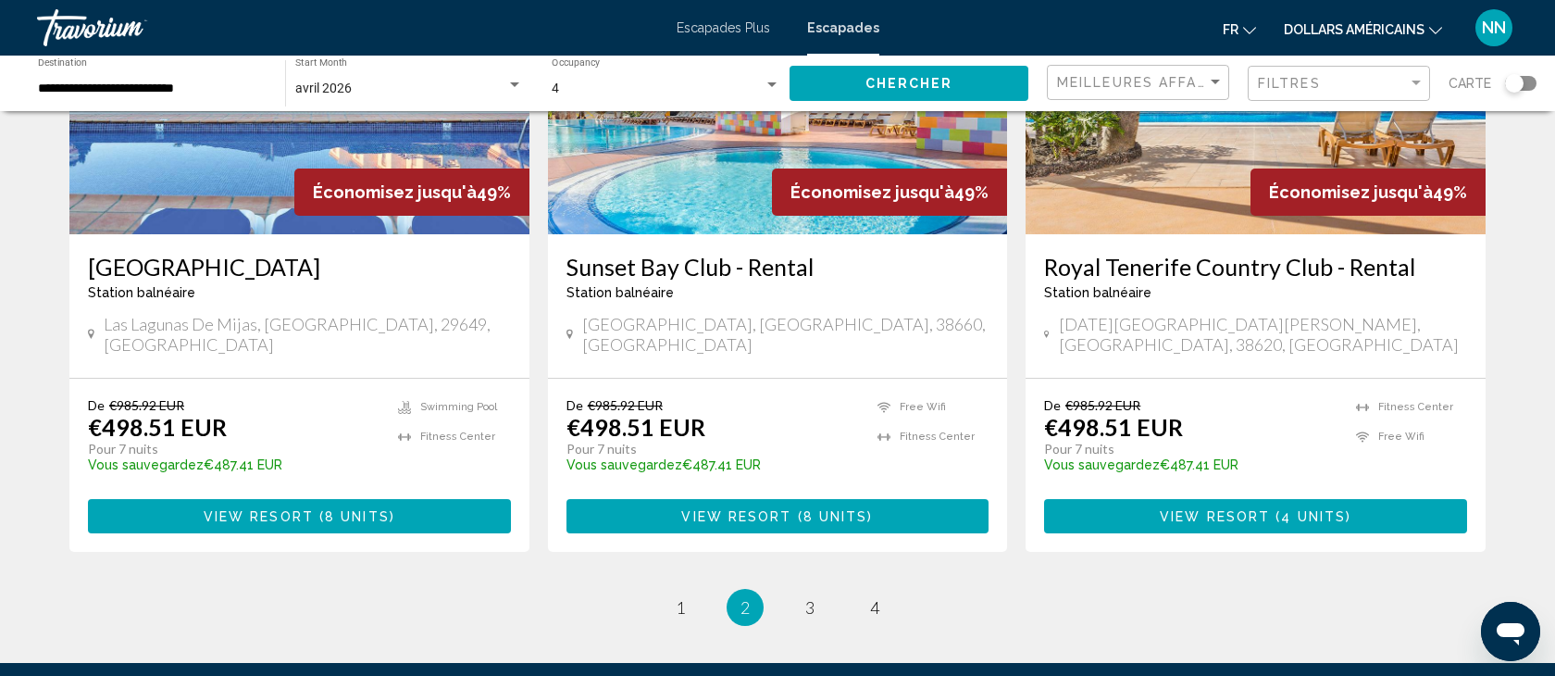
scroll to position [2368, 0]
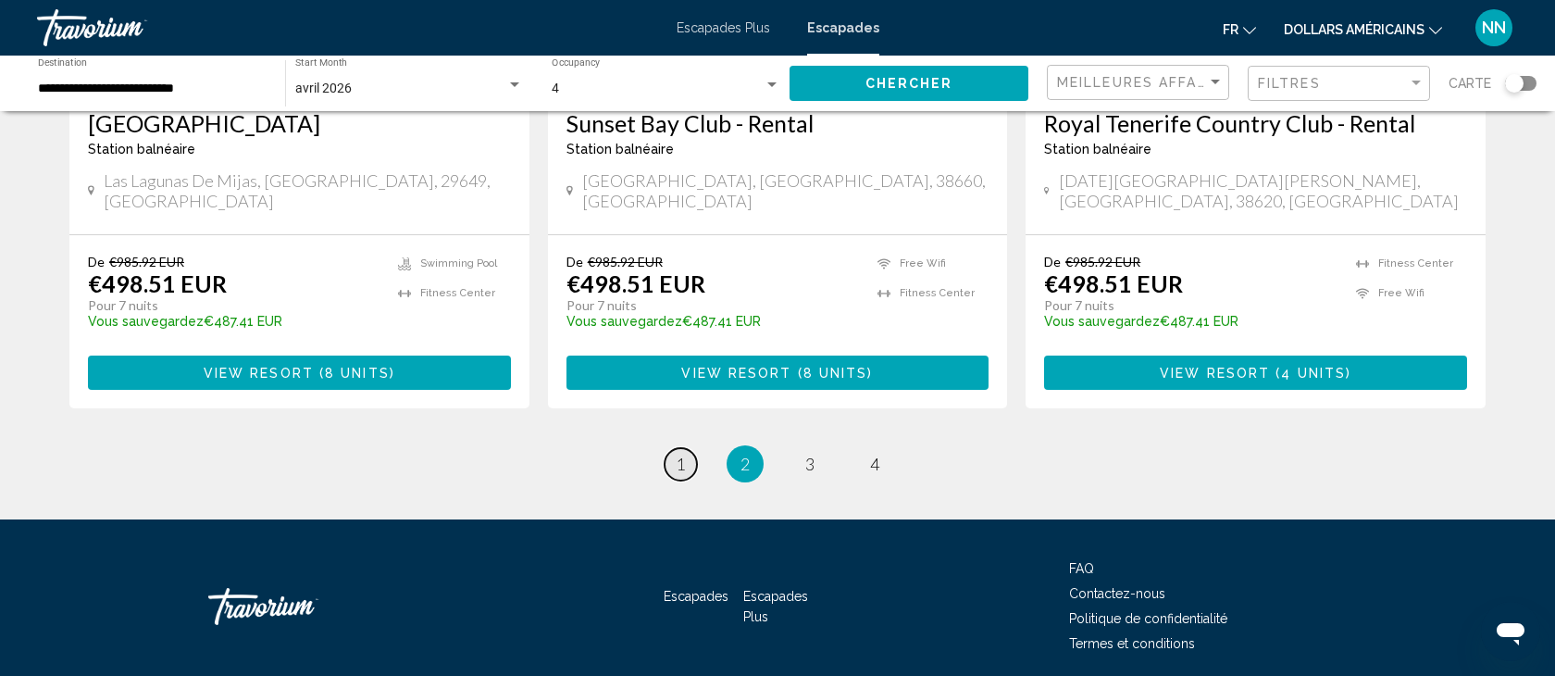
click at [680, 454] on span "1" at bounding box center [680, 464] width 9 height 20
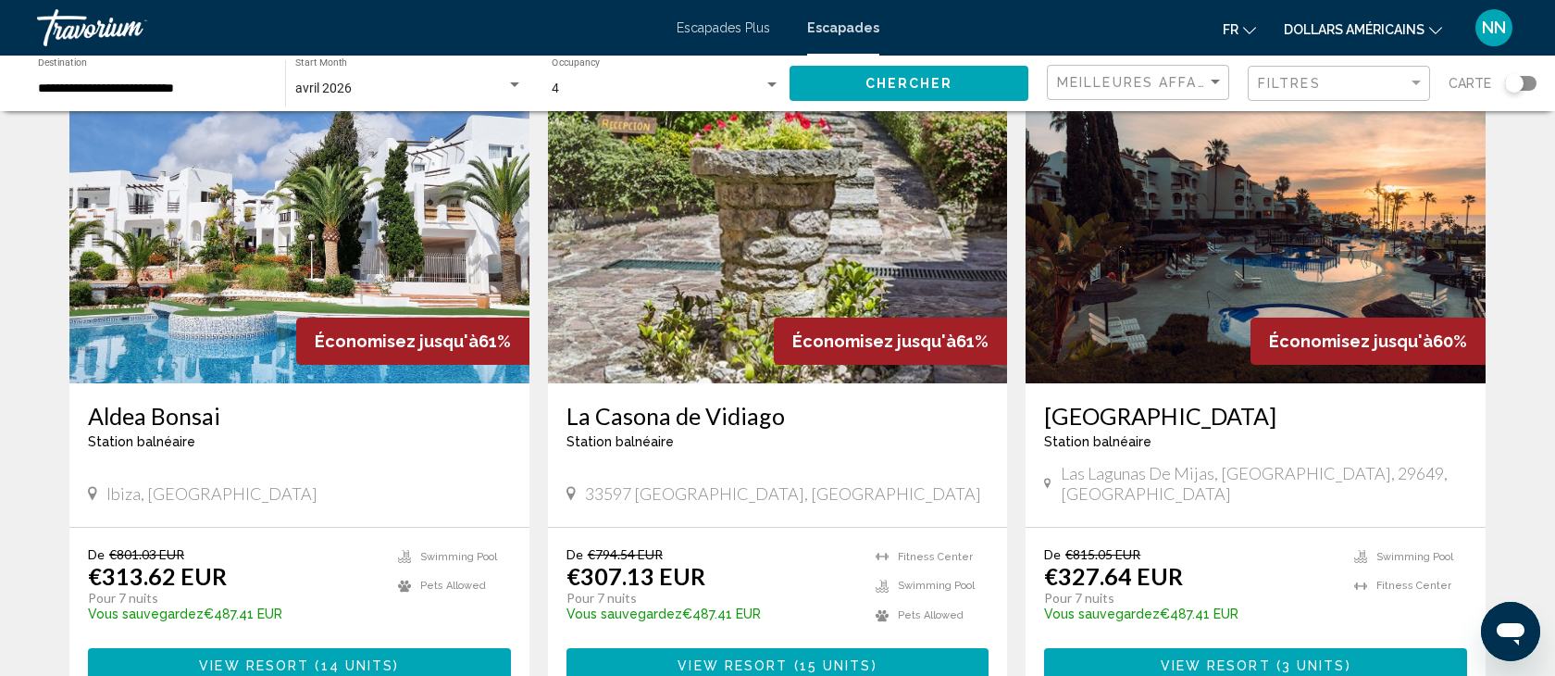
scroll to position [734, 0]
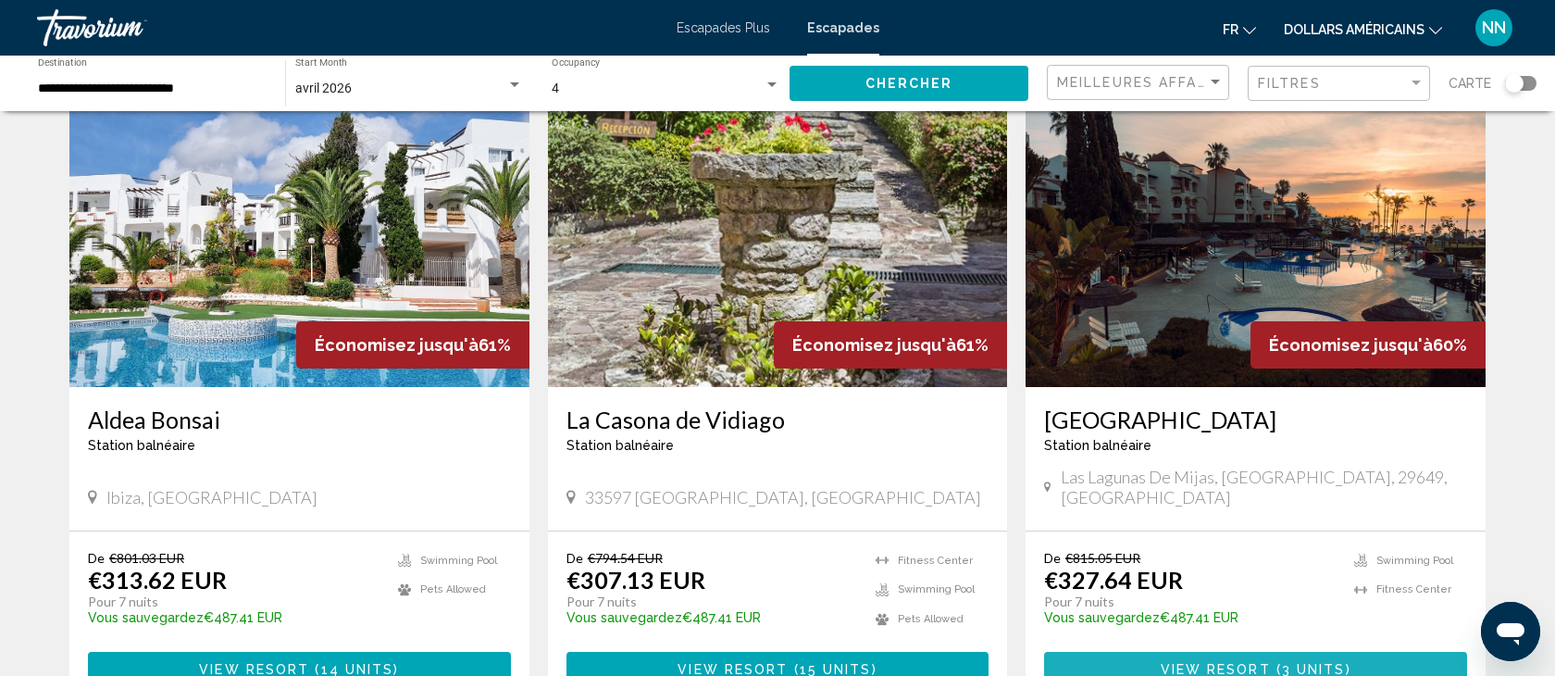
click at [1233, 663] on span "View Resort" at bounding box center [1216, 670] width 110 height 15
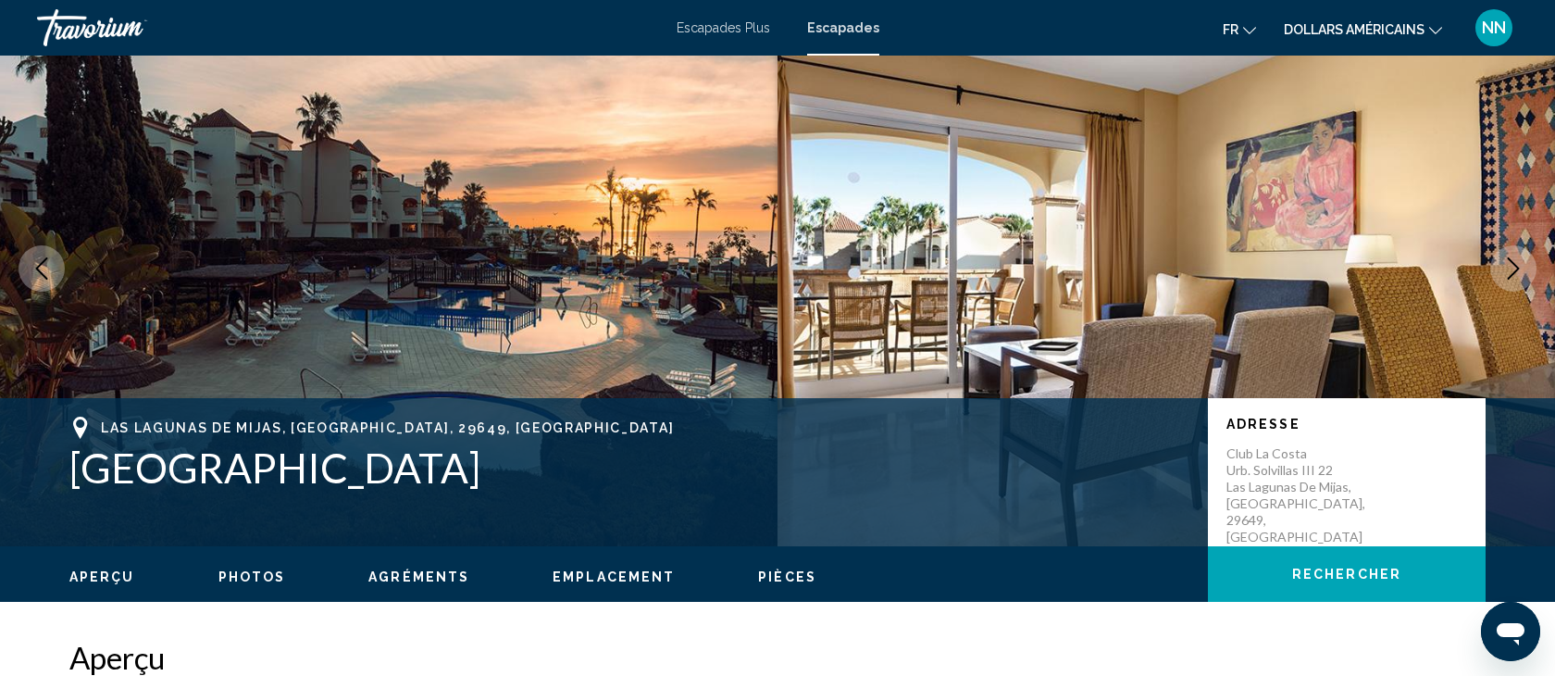
scroll to position [63, 0]
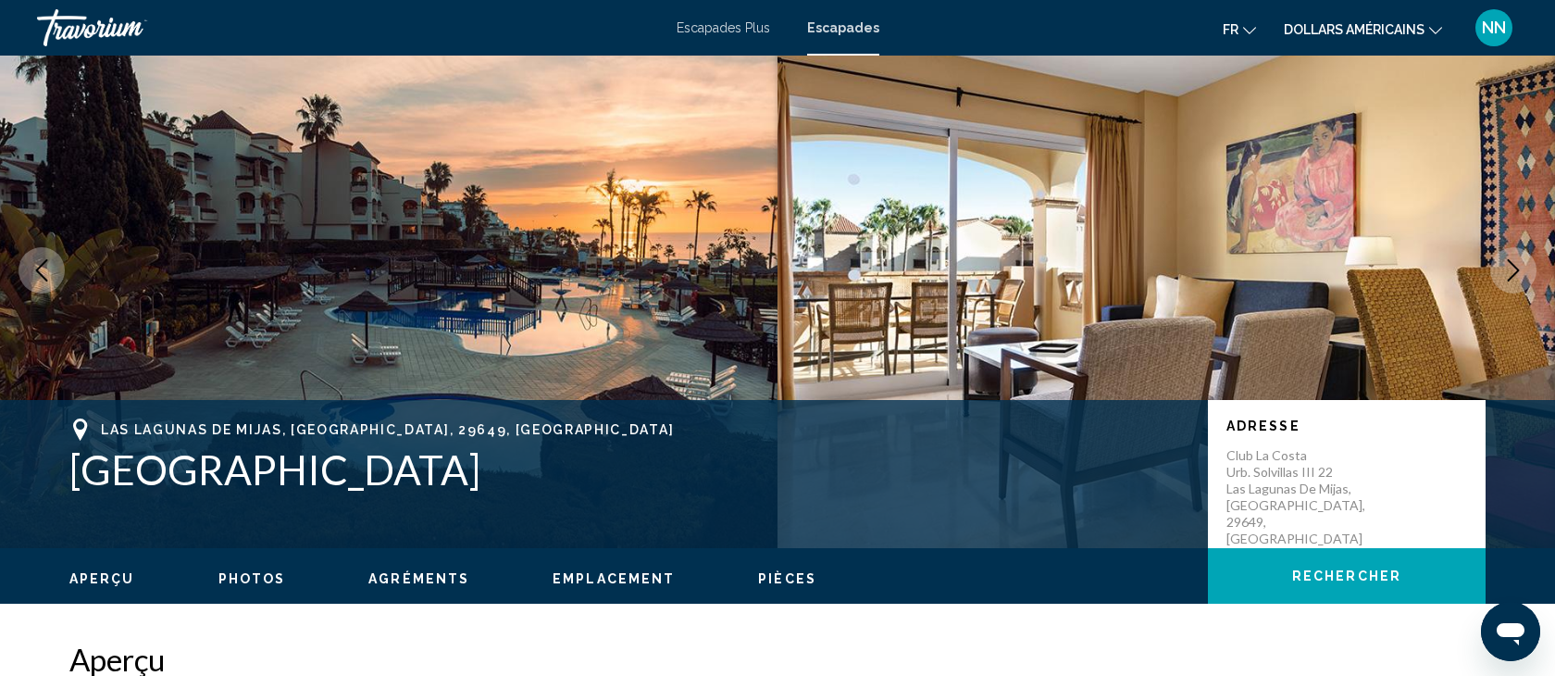
drag, startPoint x: 702, startPoint y: 474, endPoint x: 47, endPoint y: 441, distance: 655.2
click at [46, 440] on div "[GEOGRAPHIC_DATA], [GEOGRAPHIC_DATA], [GEOGRAPHIC_DATA] Adresse Club [GEOGRAPHI…" at bounding box center [777, 473] width 1490 height 111
copy div "[GEOGRAPHIC_DATA], [GEOGRAPHIC_DATA], [GEOGRAPHIC_DATA]"
click at [701, 477] on h1 "[GEOGRAPHIC_DATA]" at bounding box center [629, 469] width 1120 height 48
drag, startPoint x: 710, startPoint y: 470, endPoint x: 77, endPoint y: 471, distance: 633.1
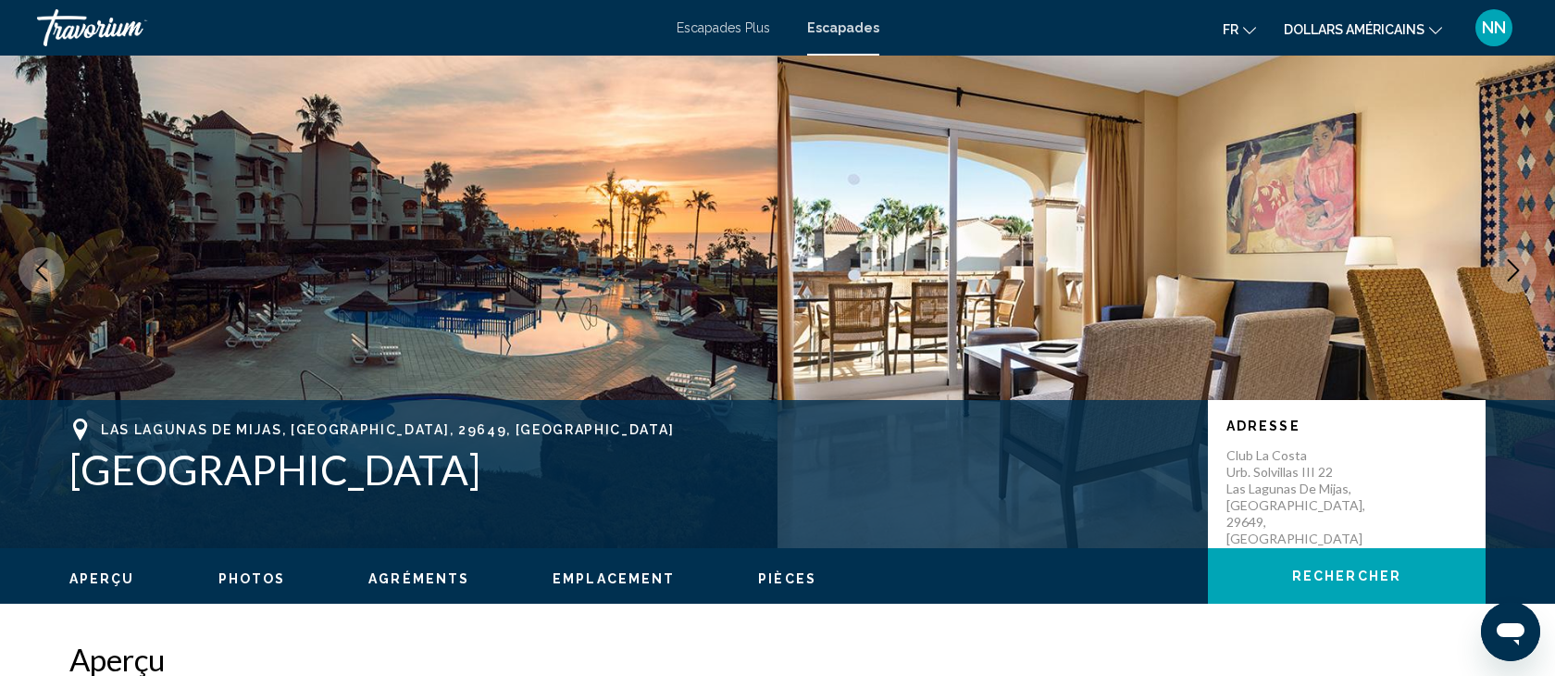
click at [81, 471] on h1 "[GEOGRAPHIC_DATA]" at bounding box center [629, 469] width 1120 height 48
copy h1 "[GEOGRAPHIC_DATA]"
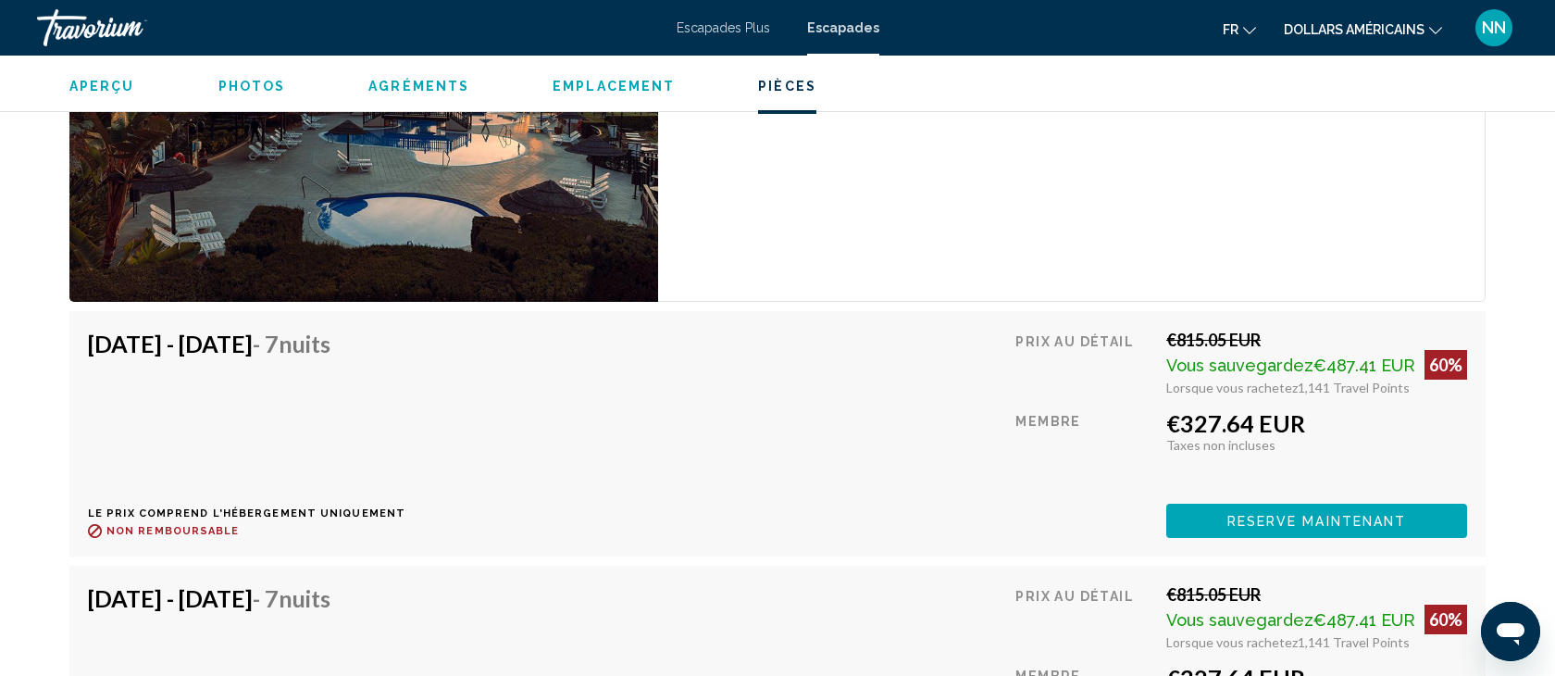
scroll to position [3251, 0]
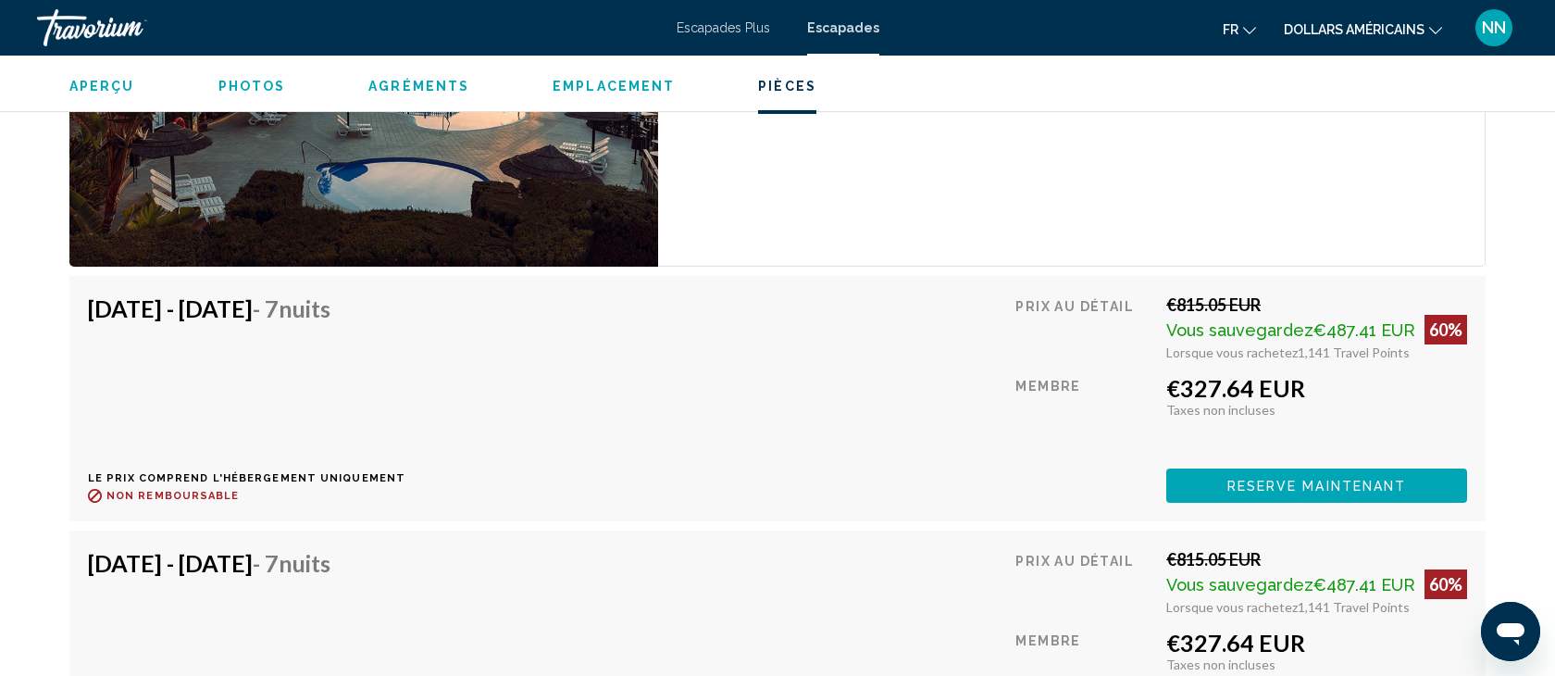
click at [1288, 479] on span "Reserve maintenant" at bounding box center [1317, 486] width 180 height 15
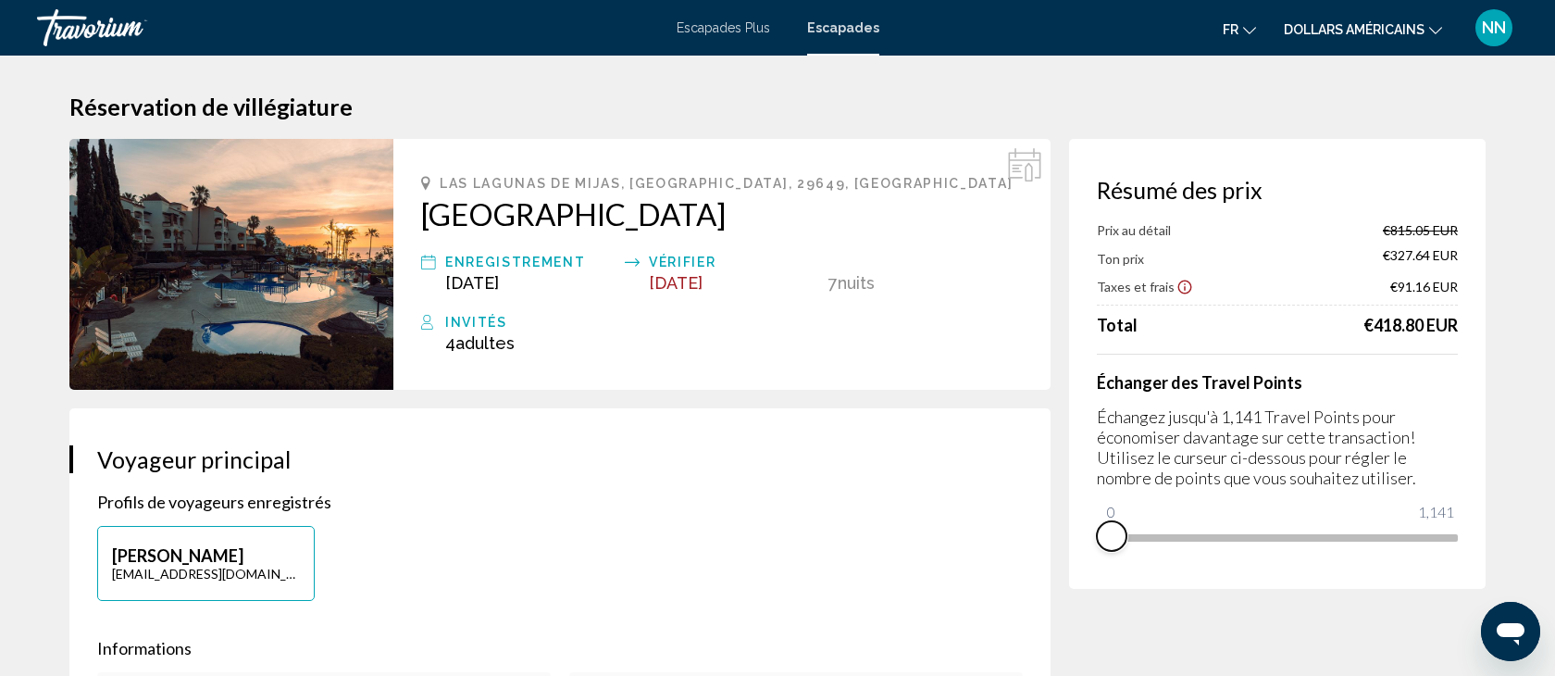
drag, startPoint x: 1436, startPoint y: 560, endPoint x: 1069, endPoint y: 551, distance: 366.6
click at [1069, 551] on div "Résumé des prix Prix au détail €815.05 EUR Ton prix €327.64 EUR Taxes et frais …" at bounding box center [1277, 364] width 416 height 450
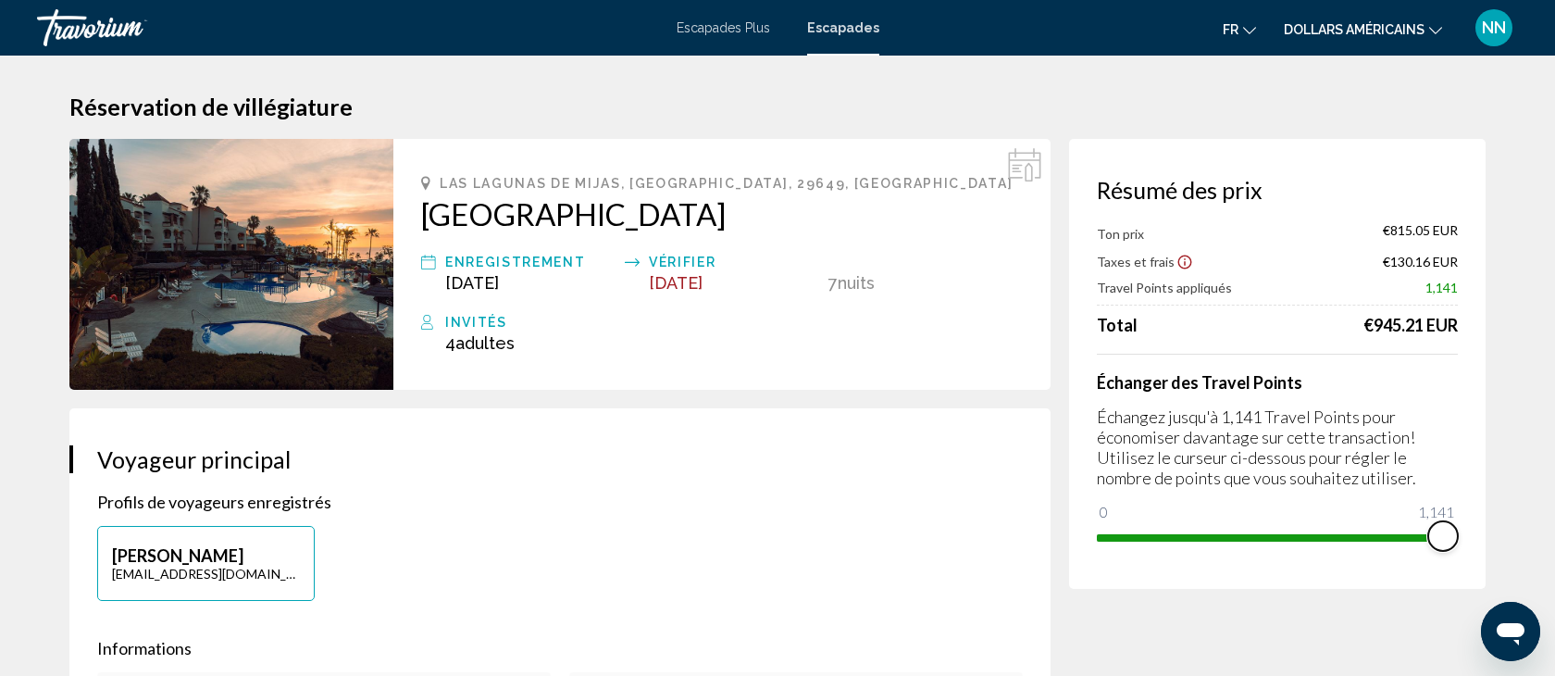
drag, startPoint x: 1109, startPoint y: 510, endPoint x: 1520, endPoint y: 523, distance: 411.1
